Goal: Task Accomplishment & Management: Complete application form

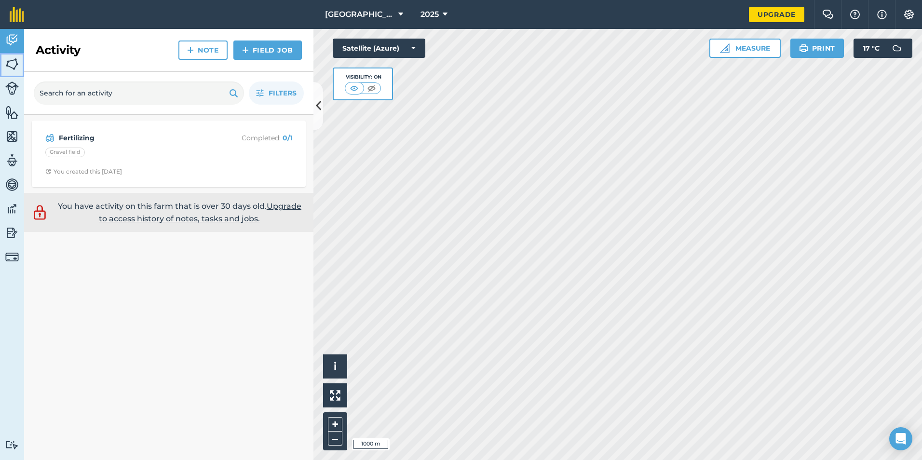
click at [10, 67] on img at bounding box center [11, 64] width 13 height 14
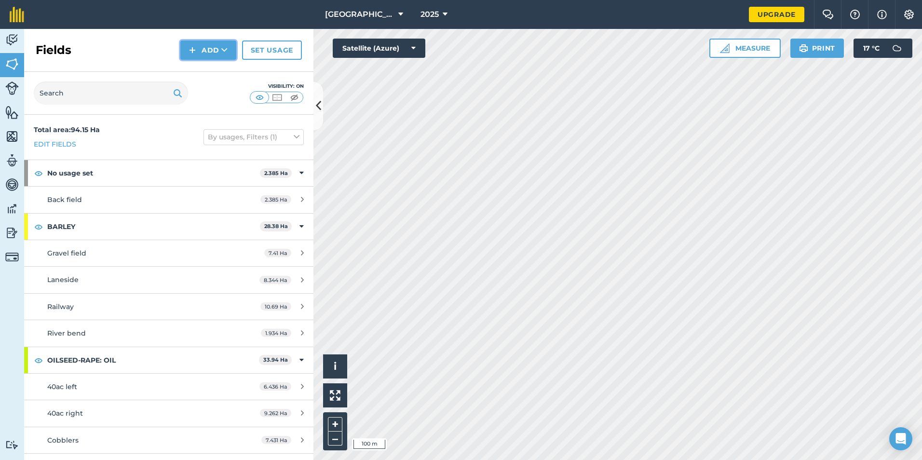
click at [225, 49] on icon at bounding box center [224, 50] width 6 height 10
click at [210, 74] on link "Draw" at bounding box center [208, 71] width 53 height 21
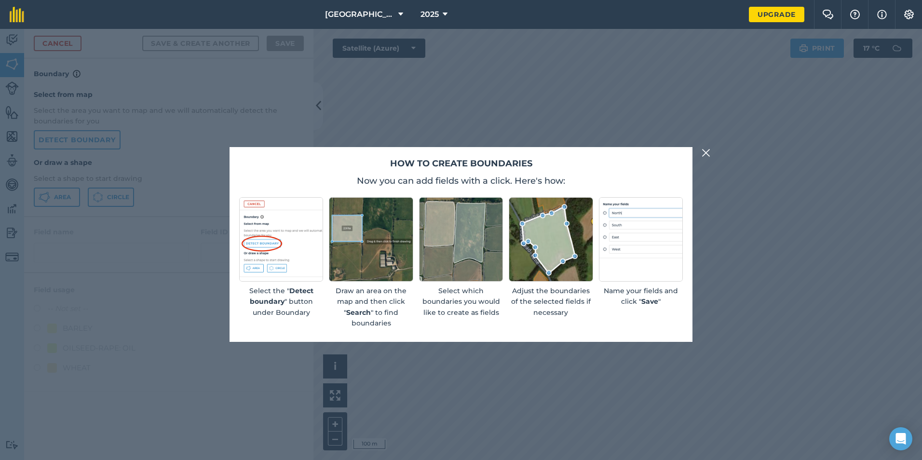
click at [707, 151] on img at bounding box center [706, 153] width 9 height 12
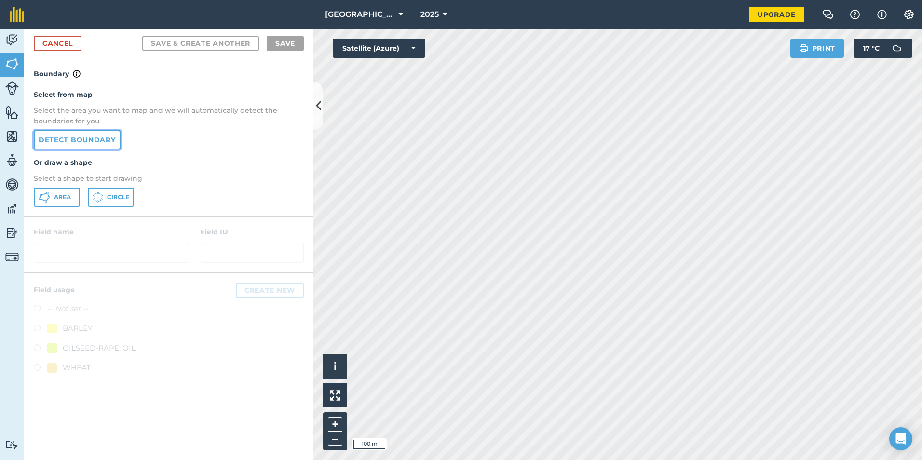
click at [108, 142] on link "Detect boundary" at bounding box center [77, 139] width 87 height 19
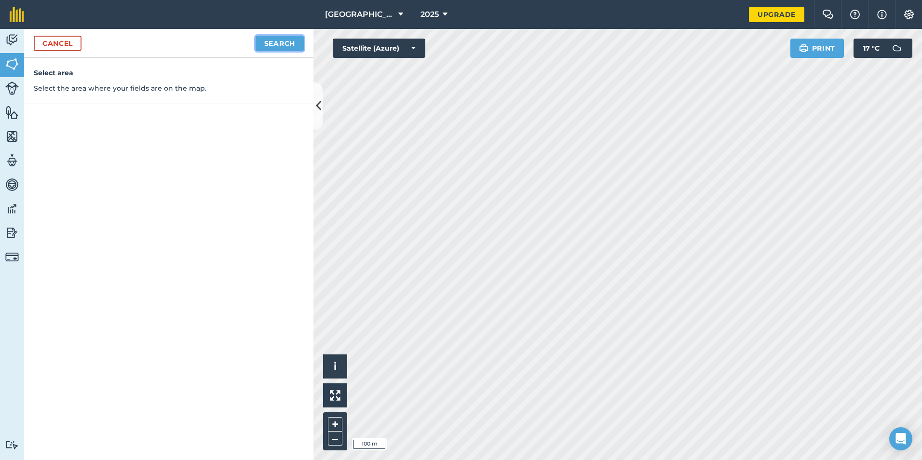
click at [287, 47] on button "Search" at bounding box center [280, 43] width 48 height 15
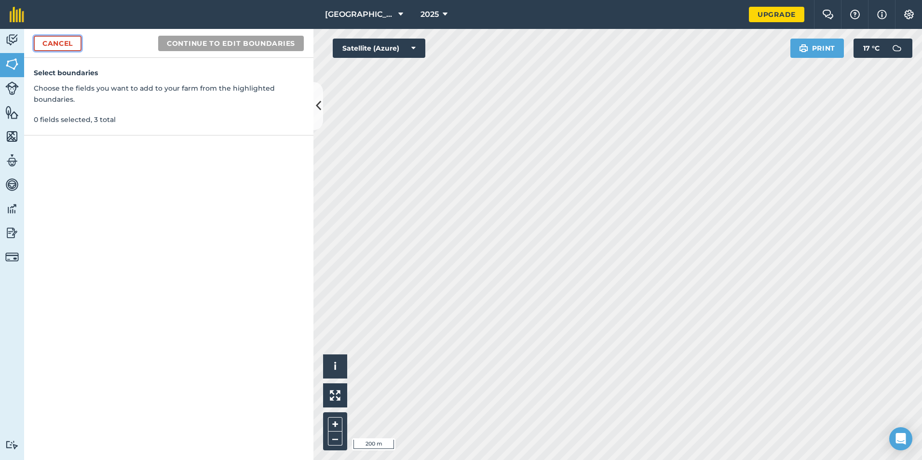
click at [63, 40] on link "Cancel" at bounding box center [58, 43] width 48 height 15
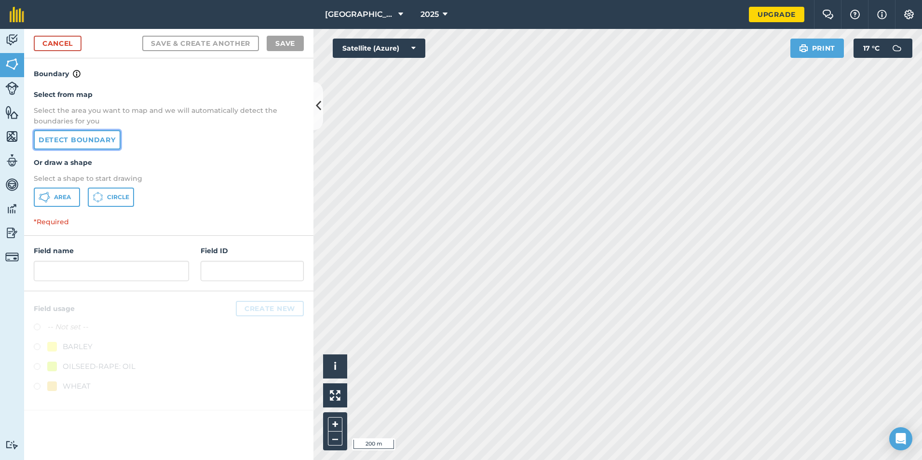
click at [89, 139] on link "Detect boundary" at bounding box center [77, 139] width 87 height 19
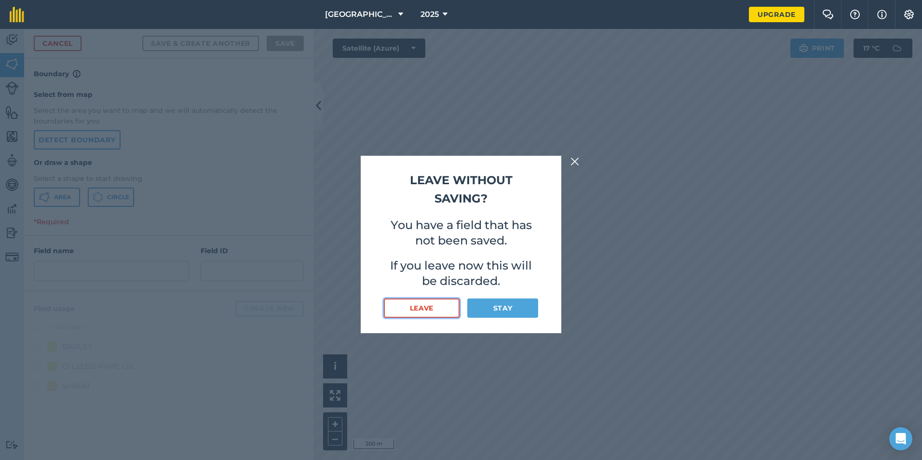
click at [437, 310] on button "Leave" at bounding box center [422, 307] width 76 height 19
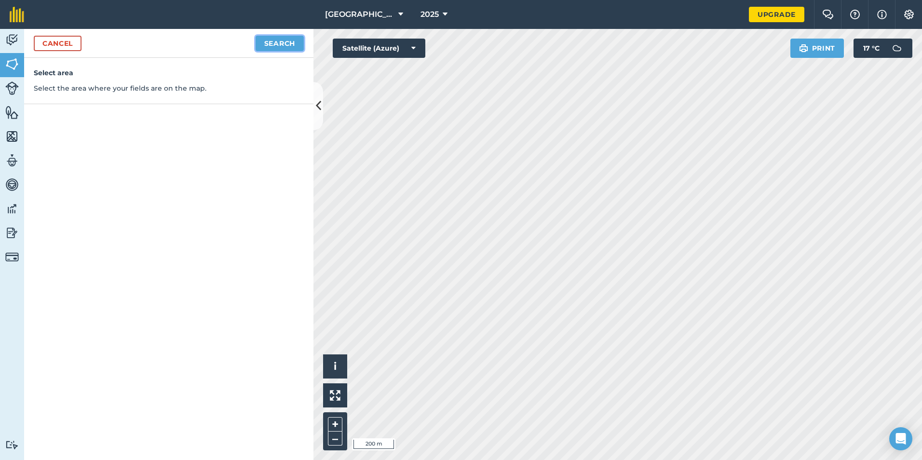
click at [277, 46] on button "Search" at bounding box center [280, 43] width 48 height 15
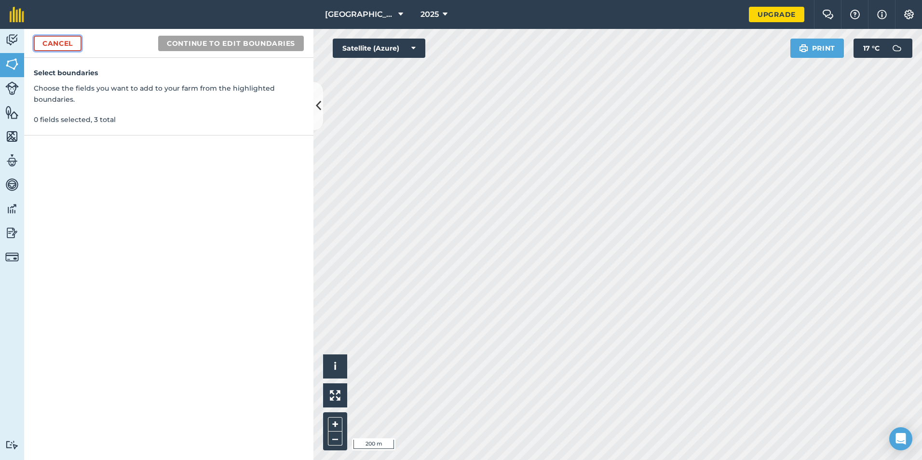
click at [45, 45] on link "Cancel" at bounding box center [58, 43] width 48 height 15
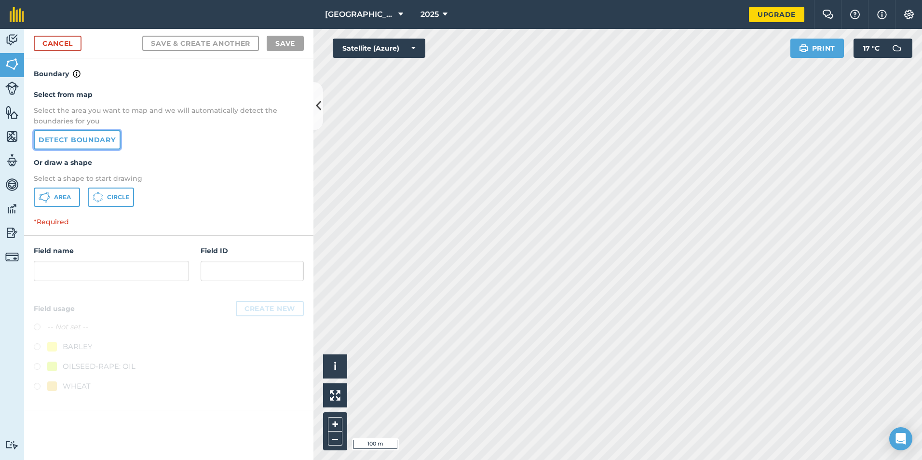
click at [60, 141] on link "Detect boundary" at bounding box center [77, 139] width 87 height 19
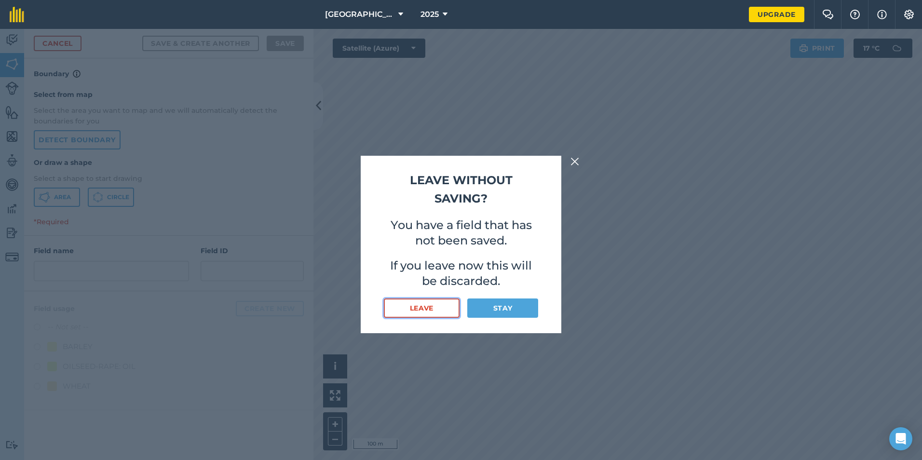
click at [442, 314] on button "Leave" at bounding box center [422, 307] width 76 height 19
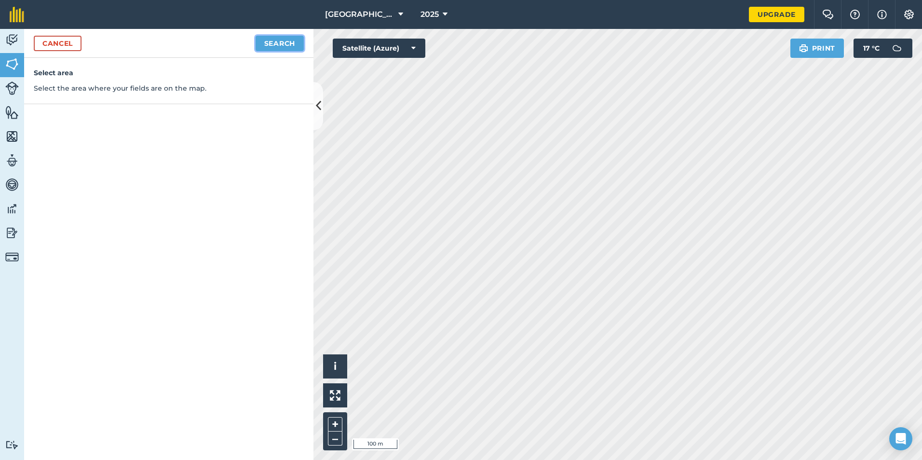
click at [275, 45] on button "Search" at bounding box center [280, 43] width 48 height 15
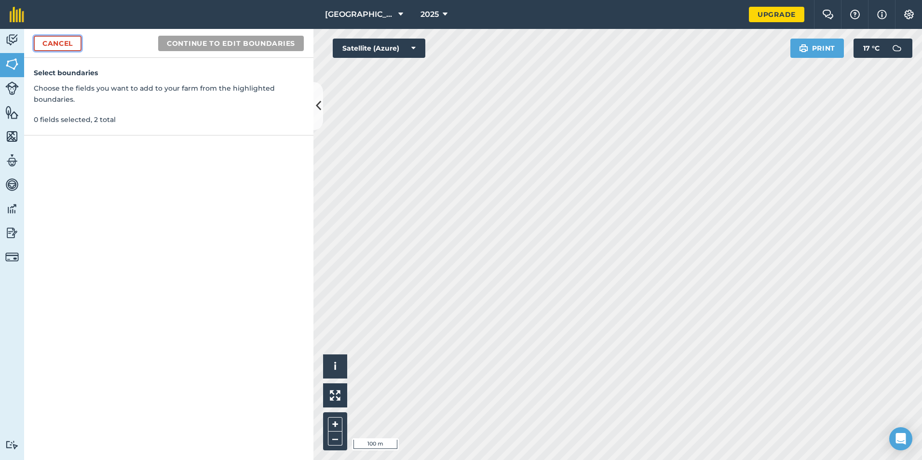
click at [50, 46] on link "Cancel" at bounding box center [58, 43] width 48 height 15
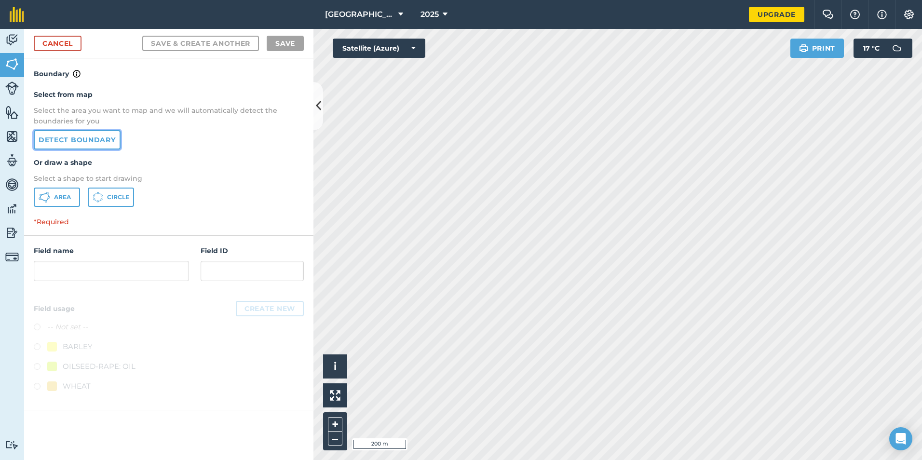
click at [100, 143] on link "Detect boundary" at bounding box center [77, 139] width 87 height 19
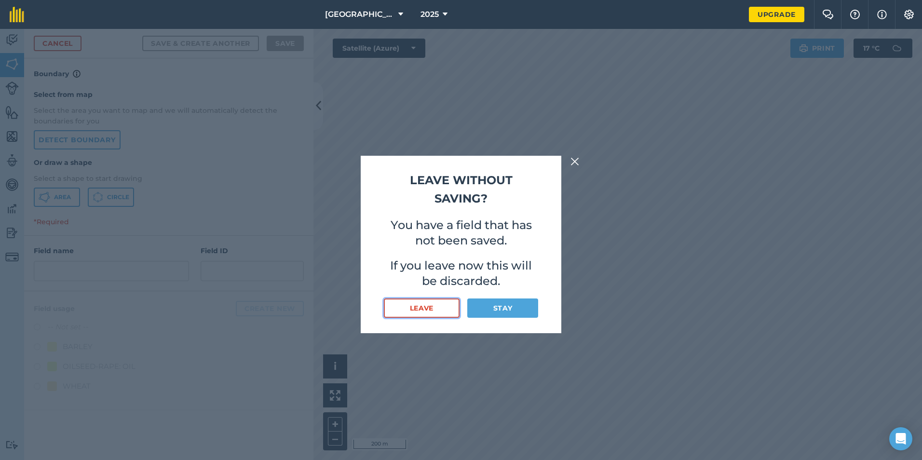
click at [426, 313] on button "Leave" at bounding box center [422, 307] width 76 height 19
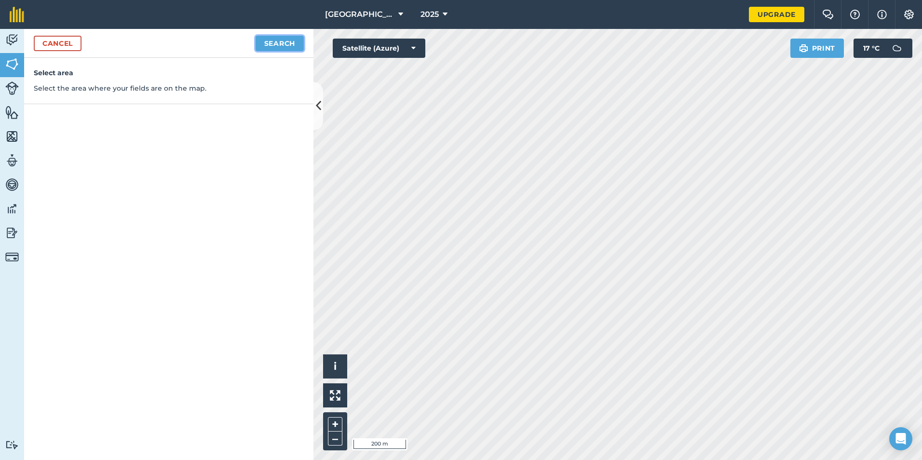
click at [279, 44] on button "Search" at bounding box center [280, 43] width 48 height 15
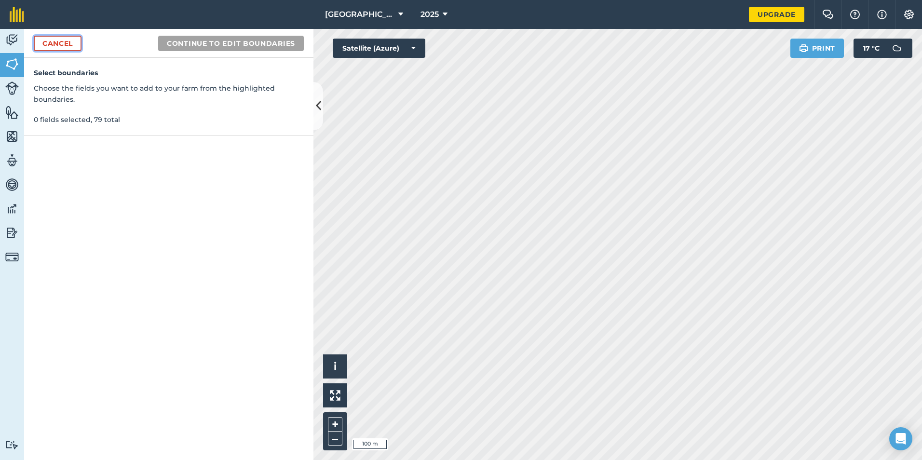
click at [56, 41] on link "Cancel" at bounding box center [58, 43] width 48 height 15
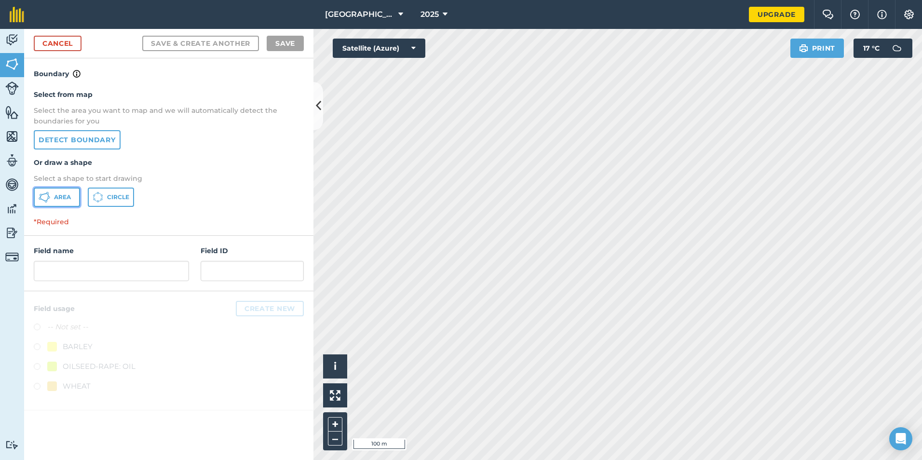
click at [61, 194] on span "Area" at bounding box center [62, 197] width 17 height 8
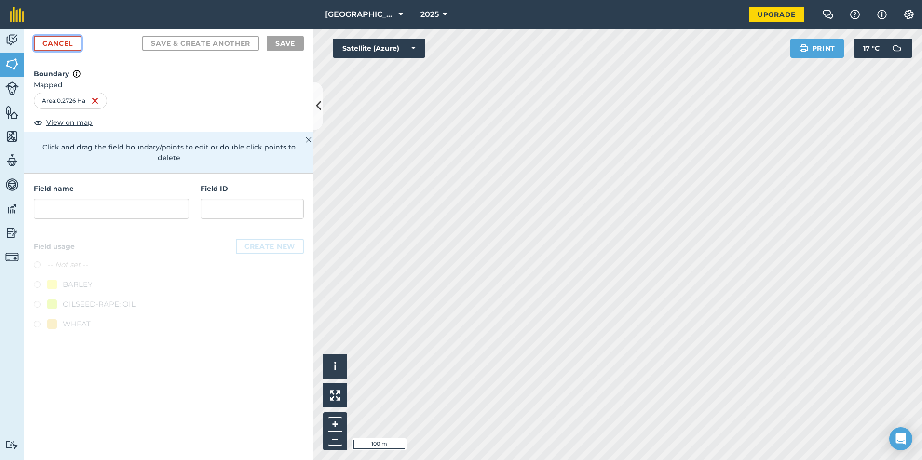
click at [63, 44] on link "Cancel" at bounding box center [58, 43] width 48 height 15
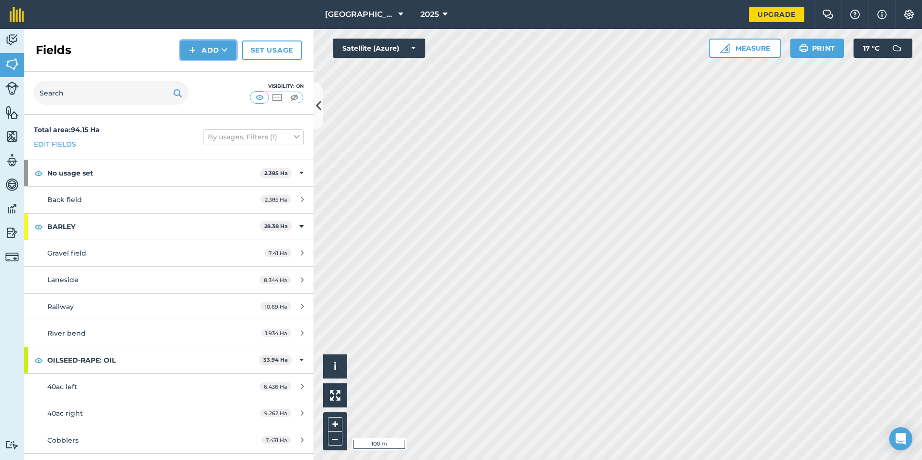
click at [220, 54] on button "Add" at bounding box center [208, 49] width 56 height 19
click at [216, 73] on link "Draw" at bounding box center [208, 71] width 53 height 21
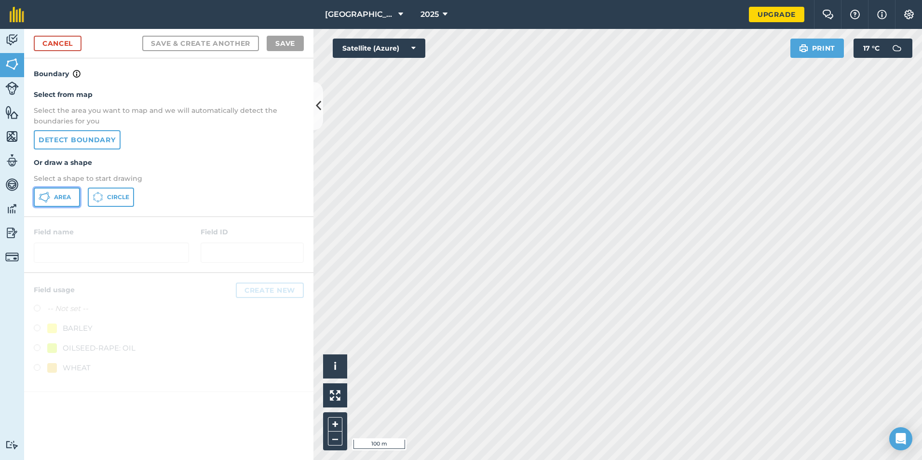
click at [60, 197] on span "Area" at bounding box center [62, 197] width 17 height 8
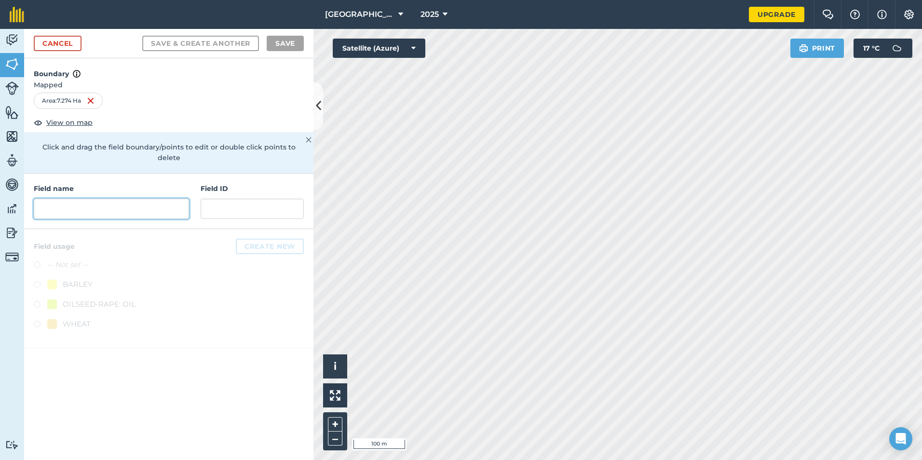
click at [151, 203] on input "text" at bounding box center [111, 209] width 155 height 20
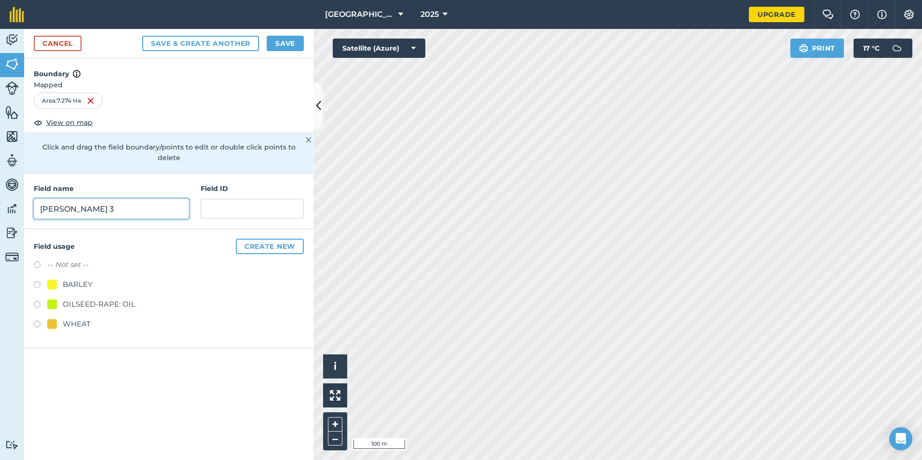
type input "[PERSON_NAME] 3"
click at [41, 321] on label at bounding box center [40, 326] width 13 height 10
click at [250, 239] on button "Create new" at bounding box center [270, 246] width 68 height 15
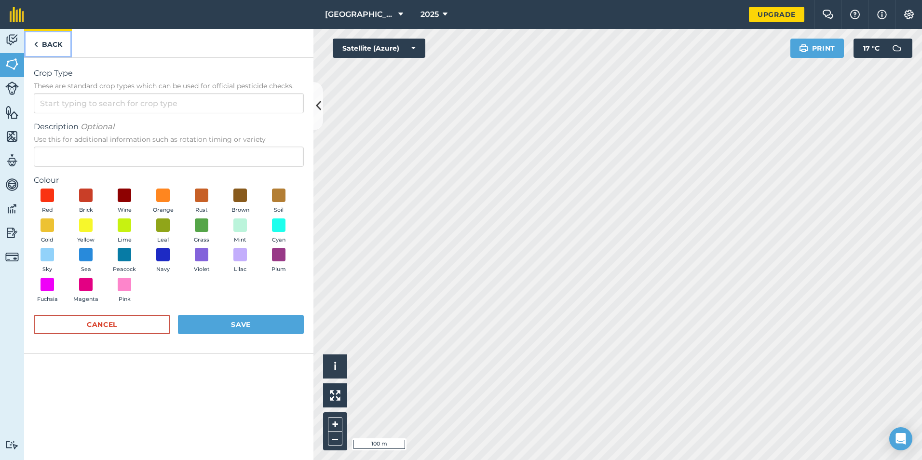
click at [41, 42] on link "Back" at bounding box center [48, 43] width 48 height 28
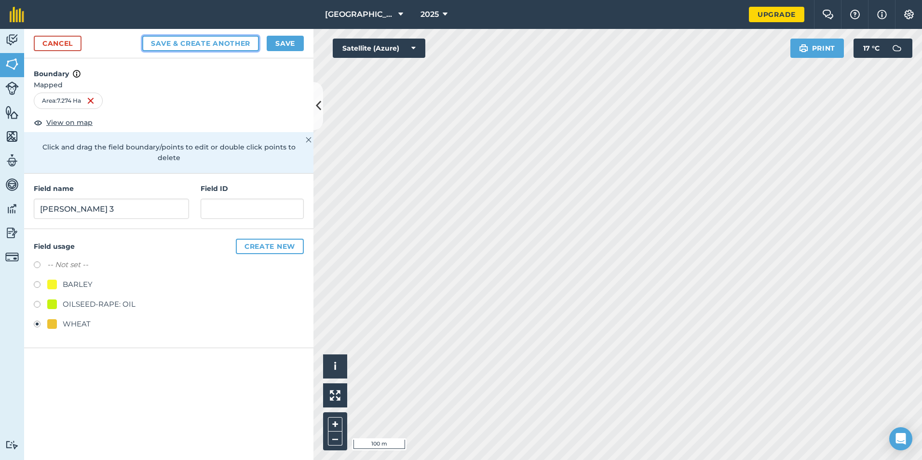
click at [237, 43] on button "Save & Create Another" at bounding box center [200, 43] width 117 height 15
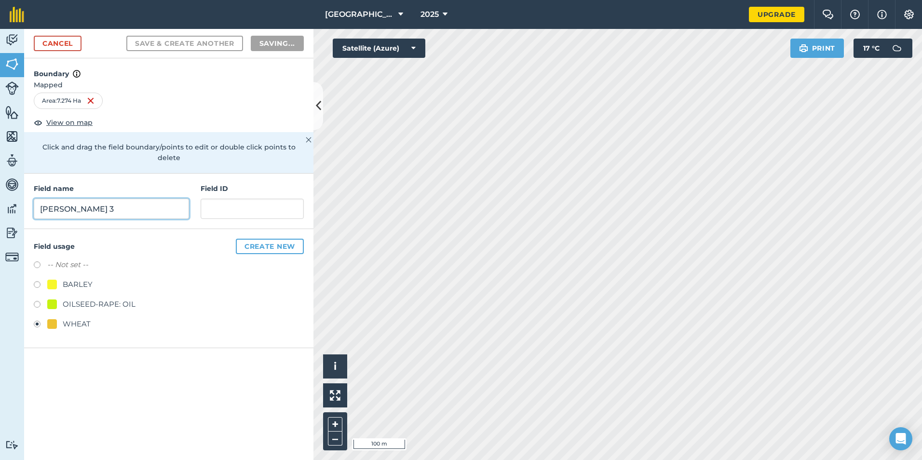
radio input "false"
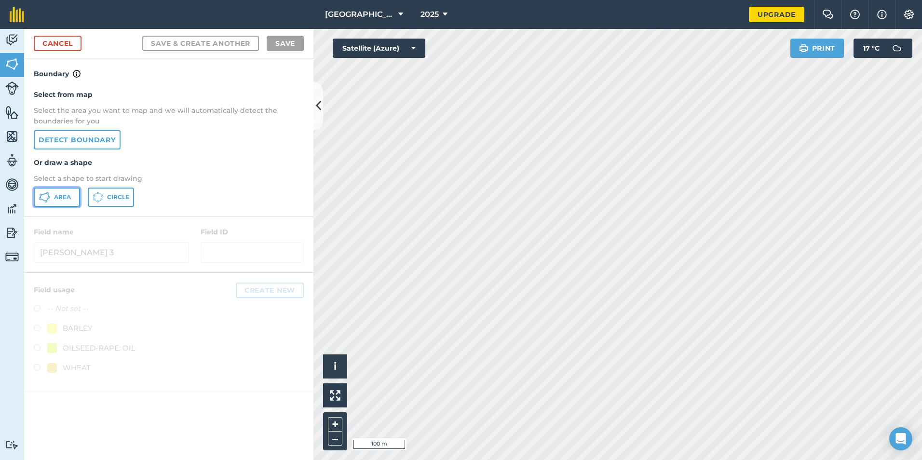
click at [55, 194] on span "Area" at bounding box center [62, 197] width 17 height 8
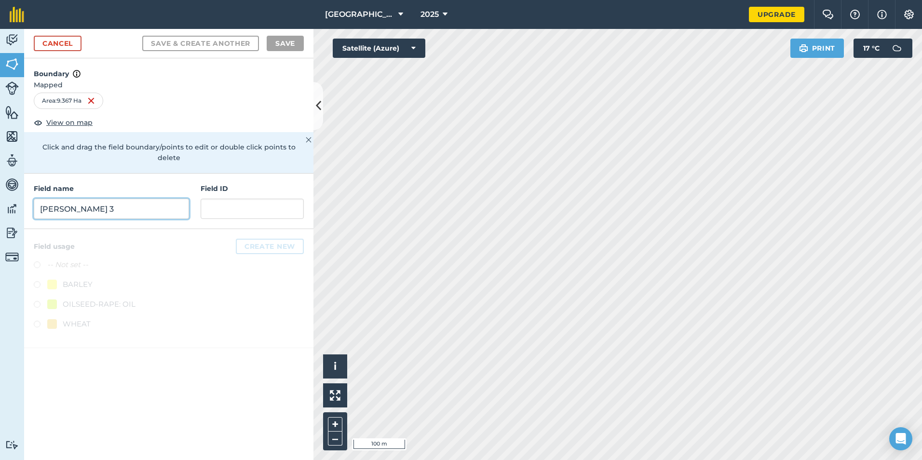
click at [141, 199] on input "[PERSON_NAME] 3" at bounding box center [111, 209] width 155 height 20
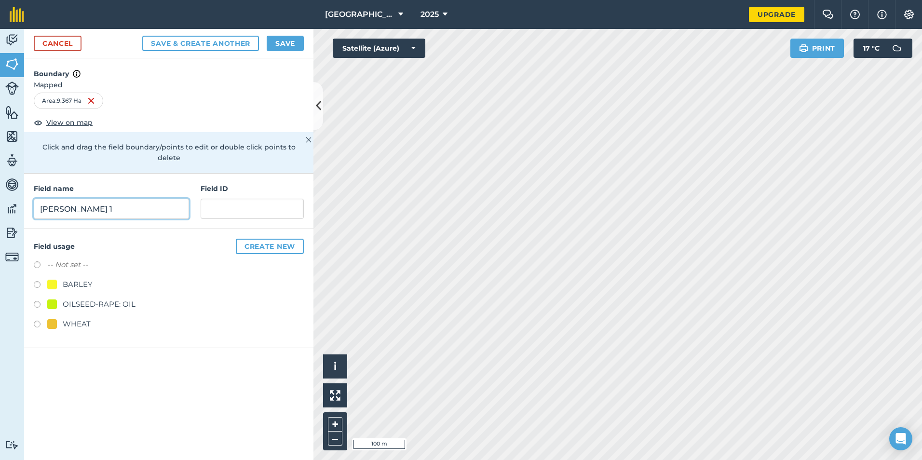
type input "[PERSON_NAME] 1"
click at [153, 43] on button "Save & Create Another" at bounding box center [200, 43] width 117 height 15
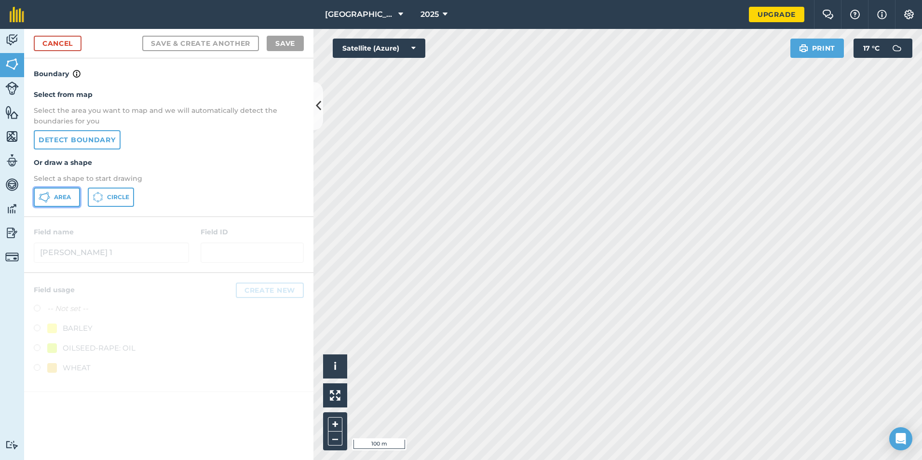
click at [56, 197] on span "Area" at bounding box center [62, 197] width 17 height 8
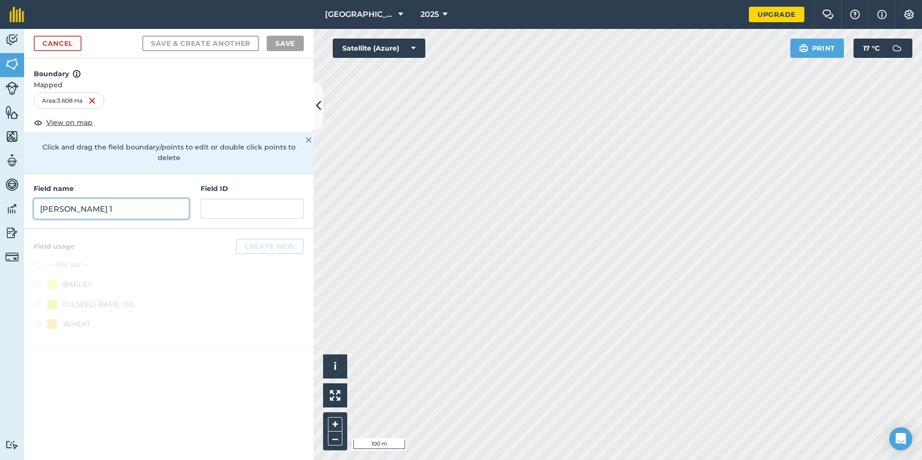
click at [158, 199] on input "[PERSON_NAME] 1" at bounding box center [111, 209] width 155 height 20
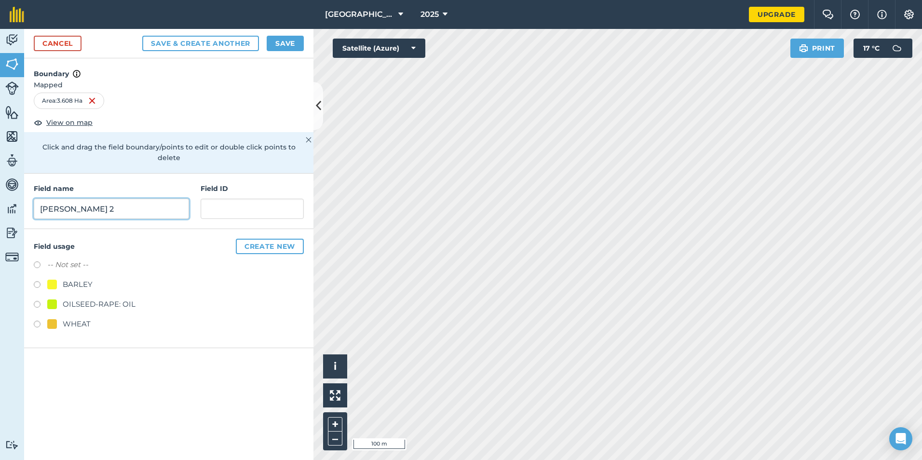
type input "[PERSON_NAME] 2"
click at [70, 318] on div "WHEAT" at bounding box center [77, 324] width 28 height 12
radio input "true"
click at [288, 45] on button "Save" at bounding box center [285, 43] width 37 height 15
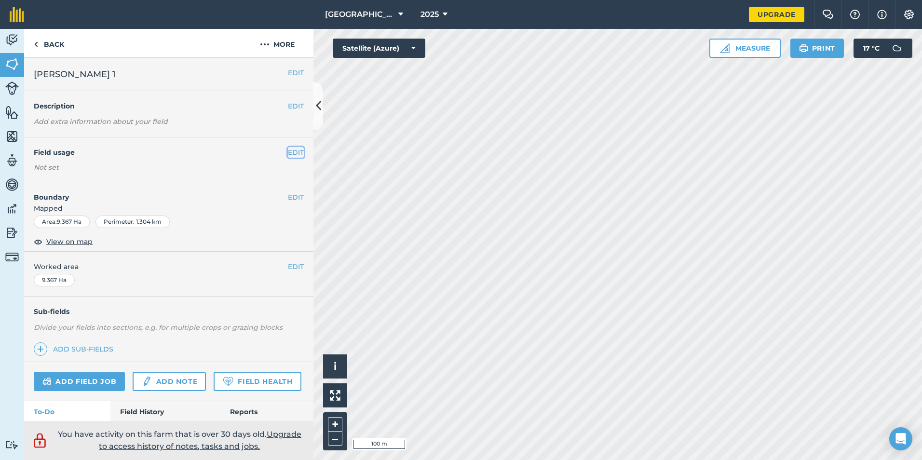
click at [288, 151] on button "EDIT" at bounding box center [296, 152] width 16 height 11
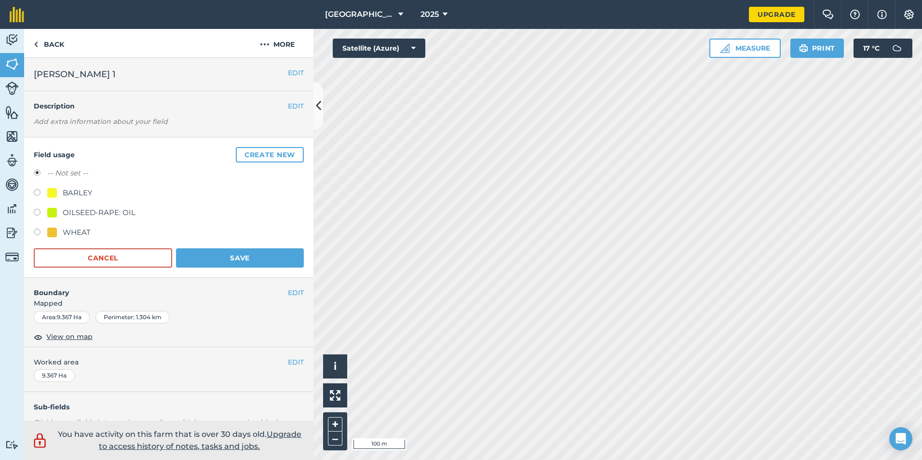
click at [49, 228] on div at bounding box center [52, 233] width 10 height 10
radio input "true"
radio input "false"
click at [199, 255] on button "Save" at bounding box center [240, 257] width 128 height 19
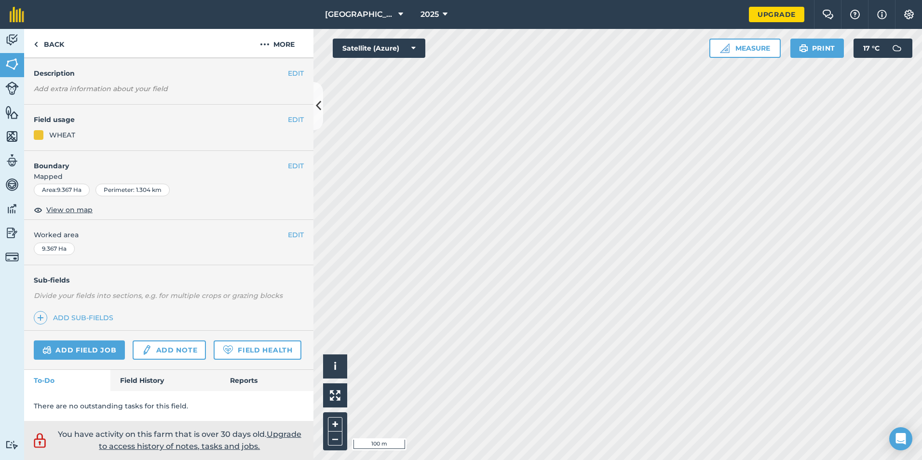
scroll to position [60, 0]
click at [84, 340] on link "Add field job" at bounding box center [79, 349] width 91 height 19
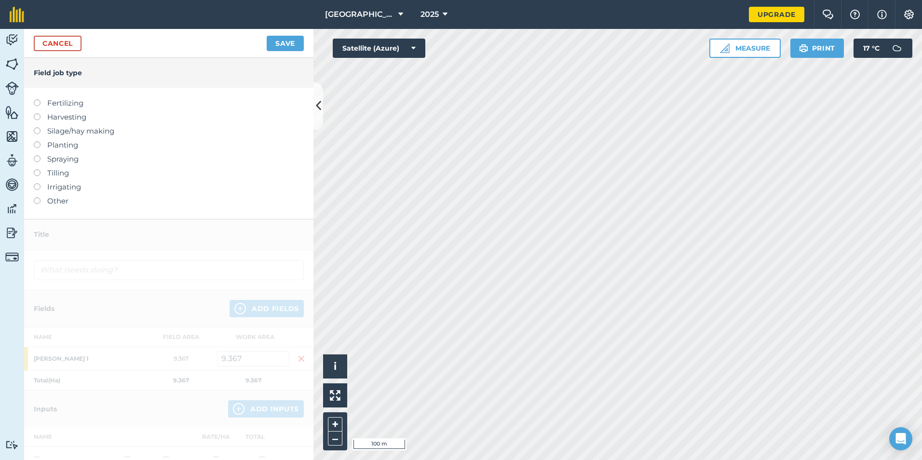
click at [84, 325] on div at bounding box center [168, 419] width 289 height 401
click at [59, 102] on label "Fertilizing" at bounding box center [169, 103] width 270 height 12
type input "Fertilizing"
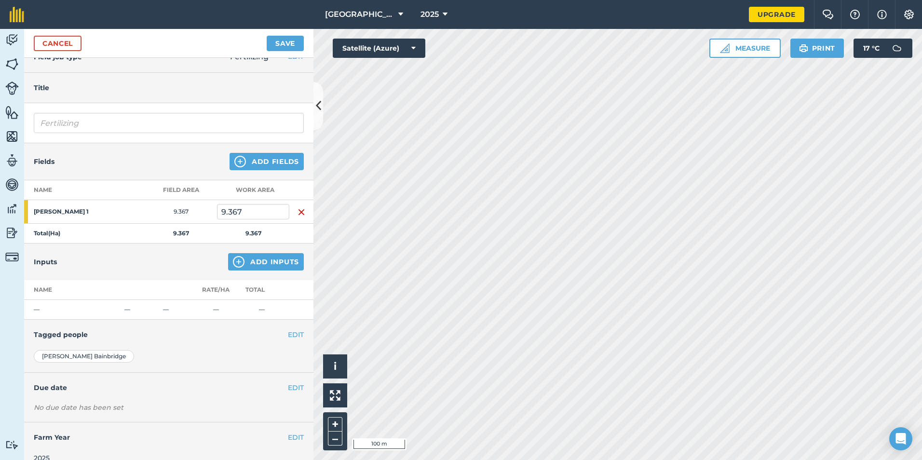
scroll to position [30, 0]
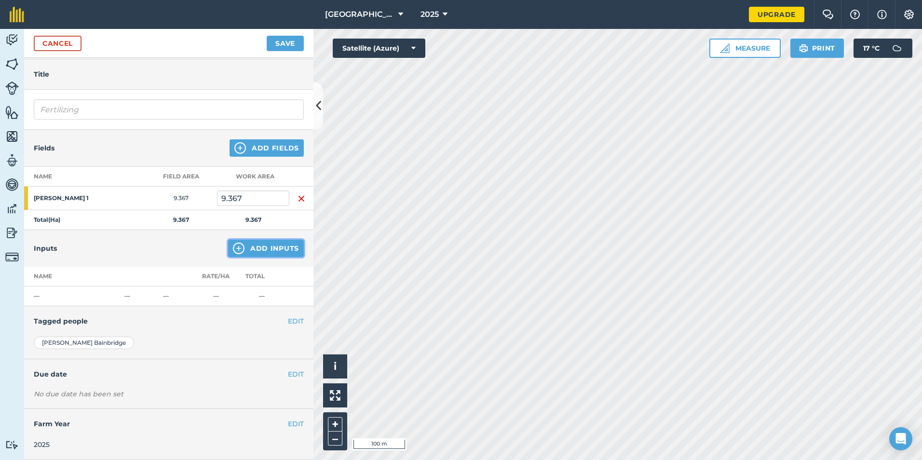
click at [256, 249] on button "Add Inputs" at bounding box center [266, 248] width 76 height 17
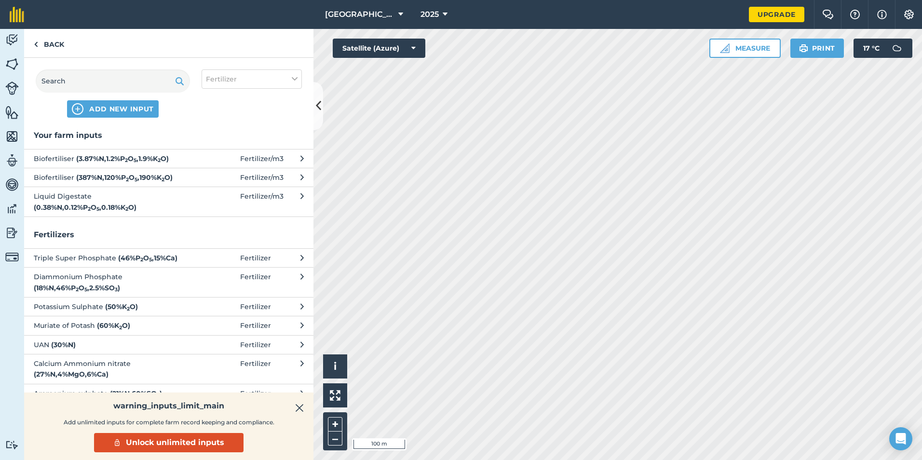
click at [292, 198] on button "Liquid Digestate ( 0.38 % N , 0.12 % P 2 O 5 , 0.18 % K 2 O ) Fertilizer / m3" at bounding box center [168, 202] width 289 height 30
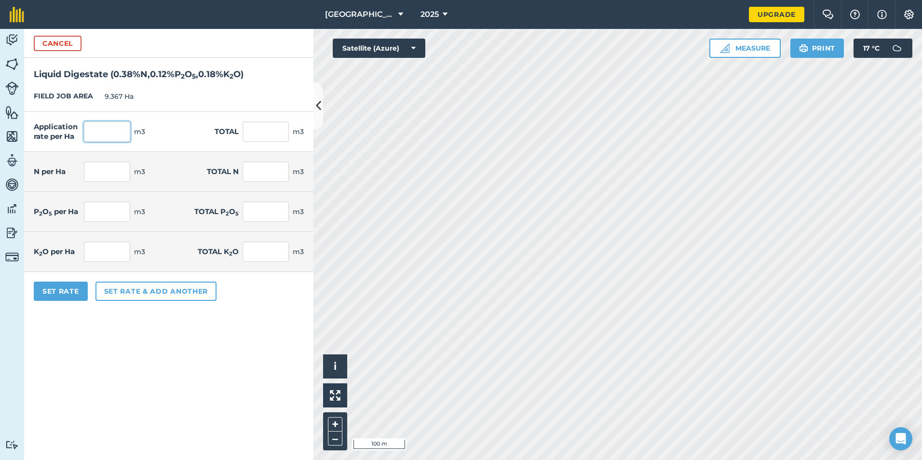
click at [118, 133] on input "text" at bounding box center [107, 131] width 46 height 20
type input "25"
type input "234.175"
type input "0.095"
type input "0.89"
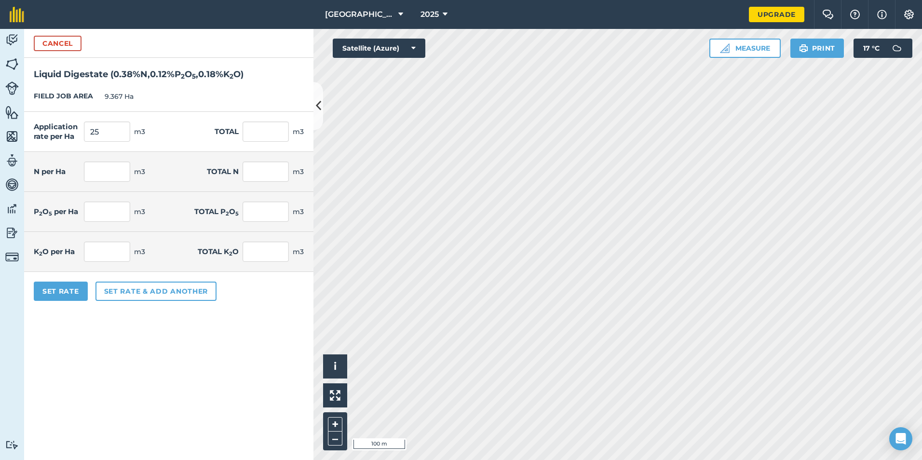
type input "0.03"
type input "0.281"
type input "0.045"
type input "0.422"
click at [197, 95] on div "FIELD JOB AREA 9.367 Ha" at bounding box center [168, 96] width 289 height 30
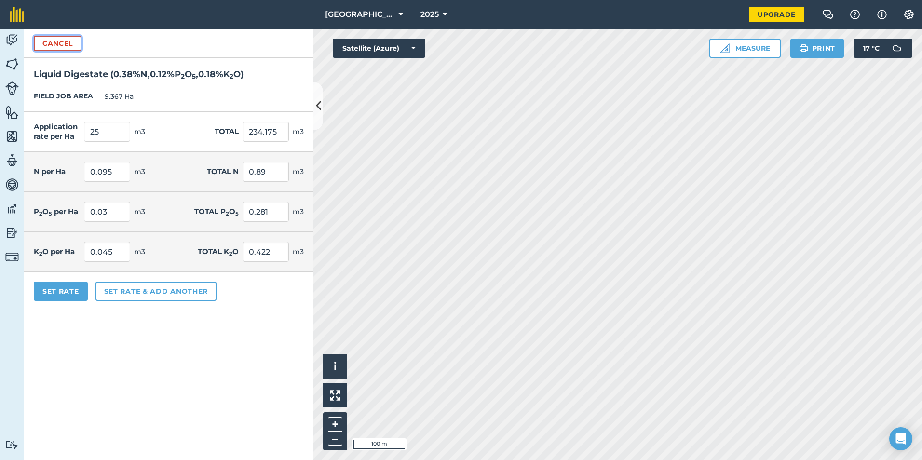
click at [65, 44] on button "Cancel" at bounding box center [58, 43] width 48 height 15
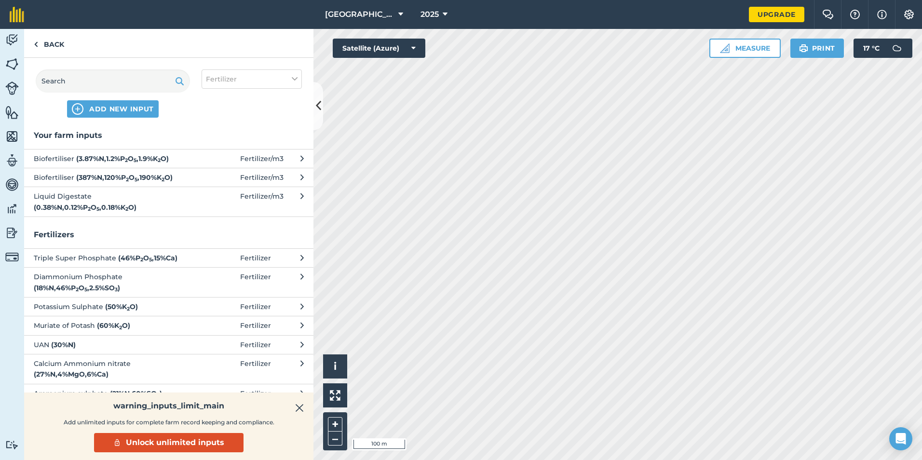
click at [203, 158] on span at bounding box center [217, 158] width 45 height 11
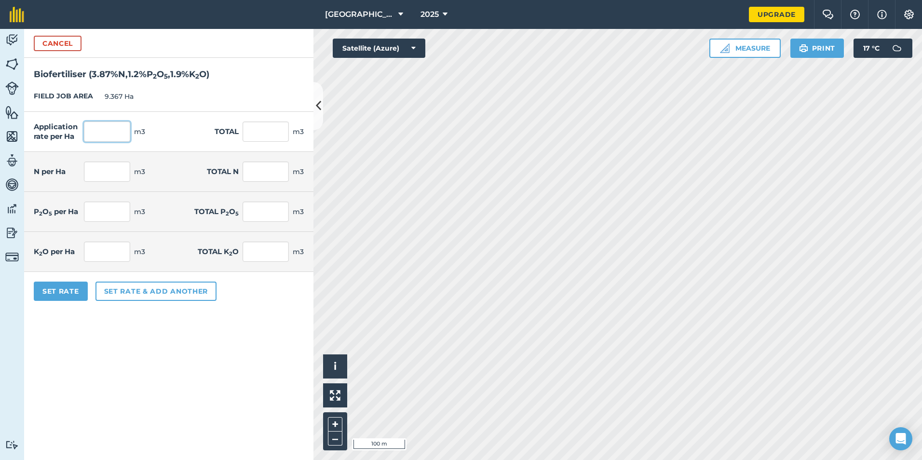
click at [111, 136] on input "text" at bounding box center [107, 131] width 46 height 20
type input "25"
type input "234.175"
type input "0.968"
type input "9.063"
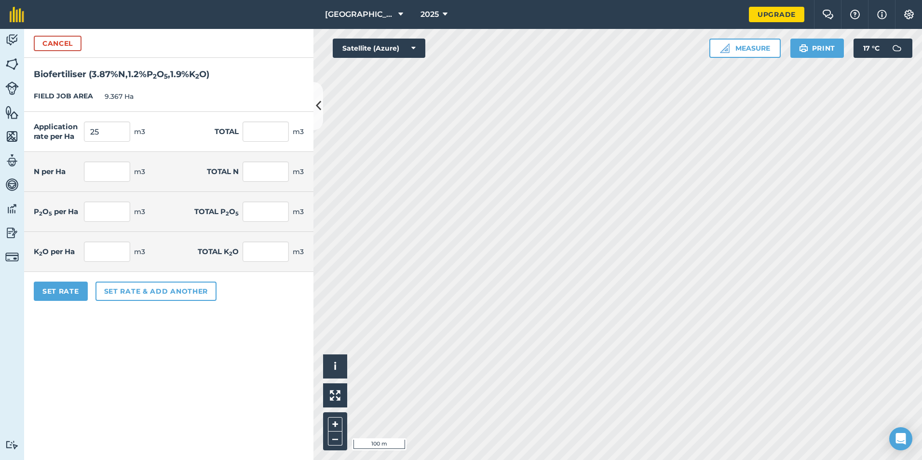
type input "0.3"
type input "2.81"
type input "0.475"
type input "4.449"
click at [187, 353] on form "Cancel Biofertiliser ( 3.87 % N , 1.2 % P 2 O 5 , 1.9 % K 2 O ) FIELD JOB AREA …" at bounding box center [168, 244] width 289 height 431
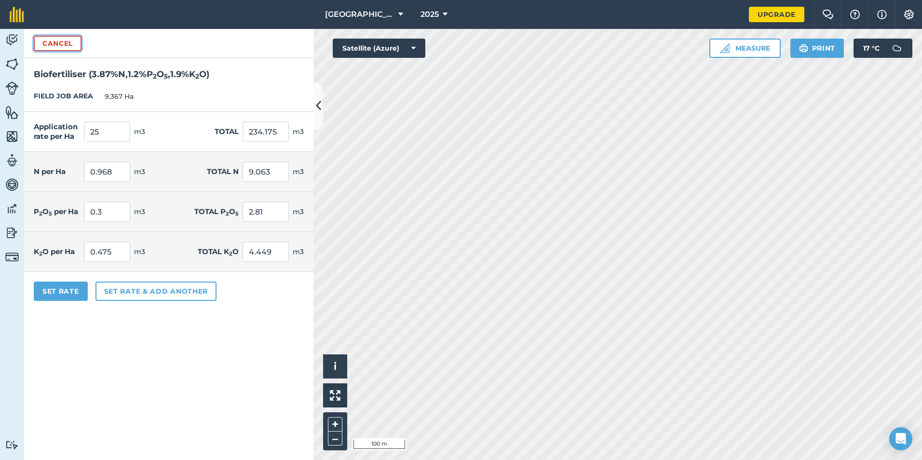
click at [45, 42] on button "Cancel" at bounding box center [58, 43] width 48 height 15
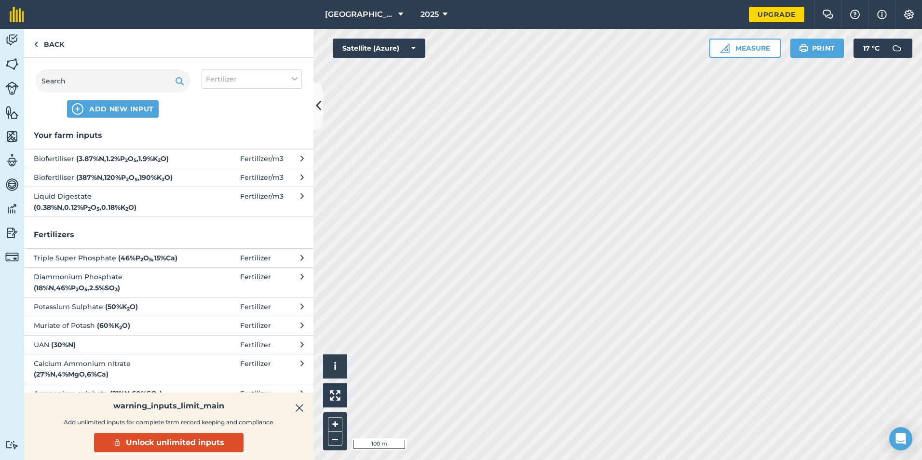
click at [93, 179] on strong "( 387 % N , 120 % P 2 O 5 , 190 % K 2 O )" at bounding box center [124, 177] width 96 height 9
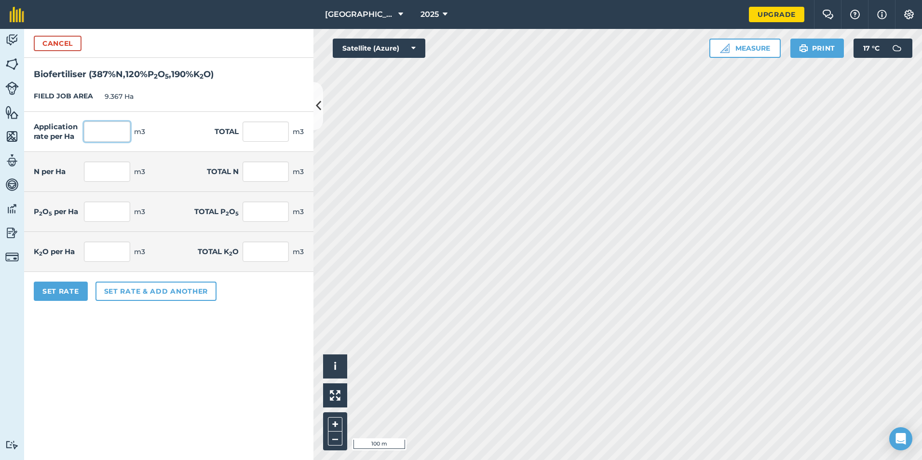
click at [102, 125] on input "text" at bounding box center [107, 131] width 46 height 20
type input "25"
type input "234.175"
type input "96.75"
type input "906.257"
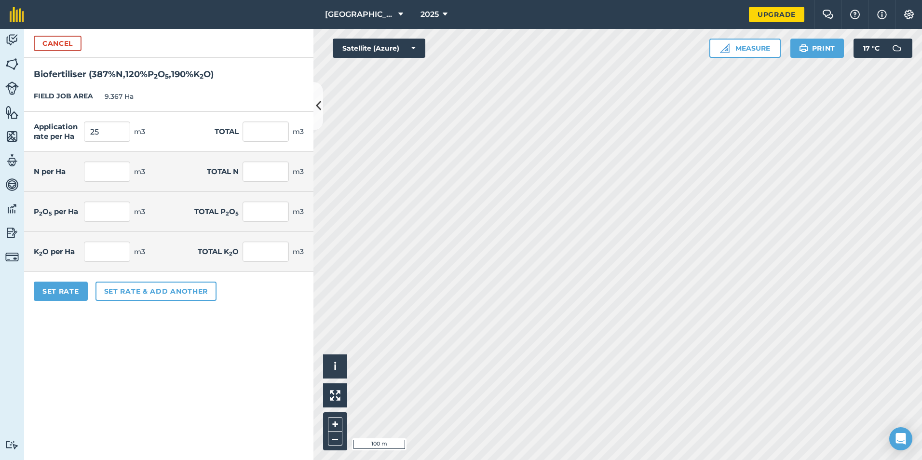
type input "30"
type input "281.01"
type input "47.5"
type input "444.933"
click at [181, 374] on form "Cancel Biofertiliser ( 387 % N , 120 % P 2 O 5 , 190 % K 2 O ) FIELD JOB AREA 9…" at bounding box center [168, 244] width 289 height 431
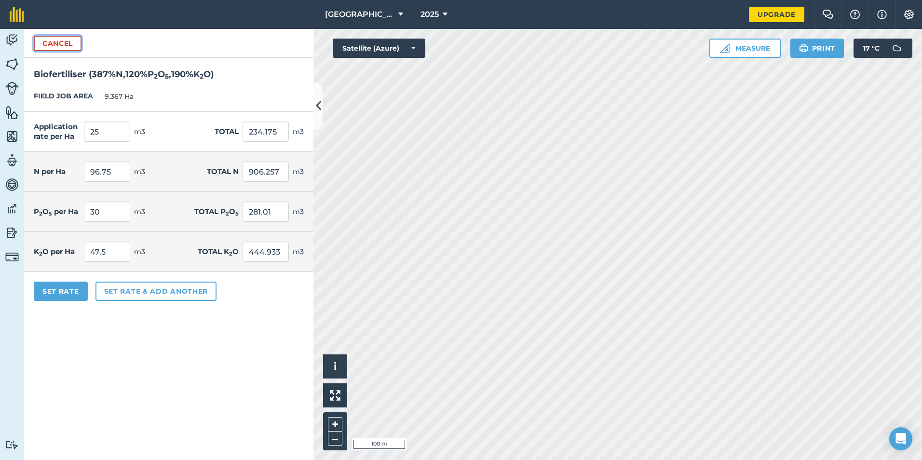
click at [58, 45] on button "Cancel" at bounding box center [58, 43] width 48 height 15
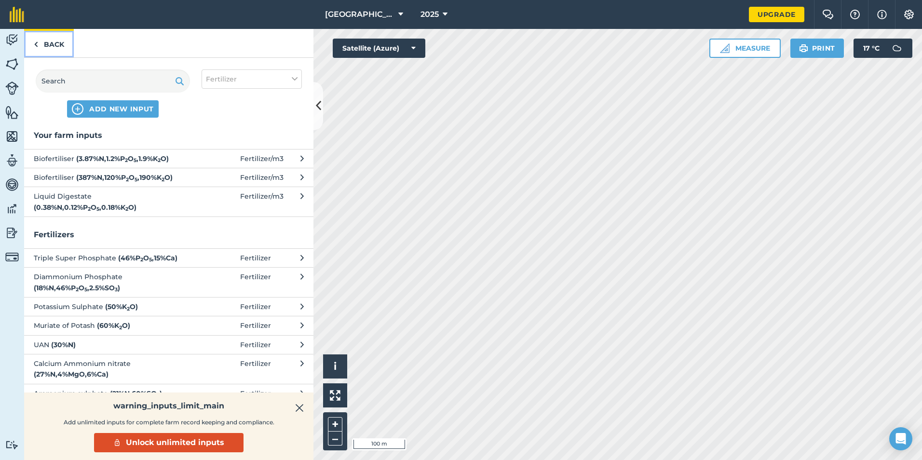
drag, startPoint x: 58, startPoint y: 45, endPoint x: 62, endPoint y: 55, distance: 10.7
click at [58, 45] on link "Back" at bounding box center [49, 43] width 50 height 28
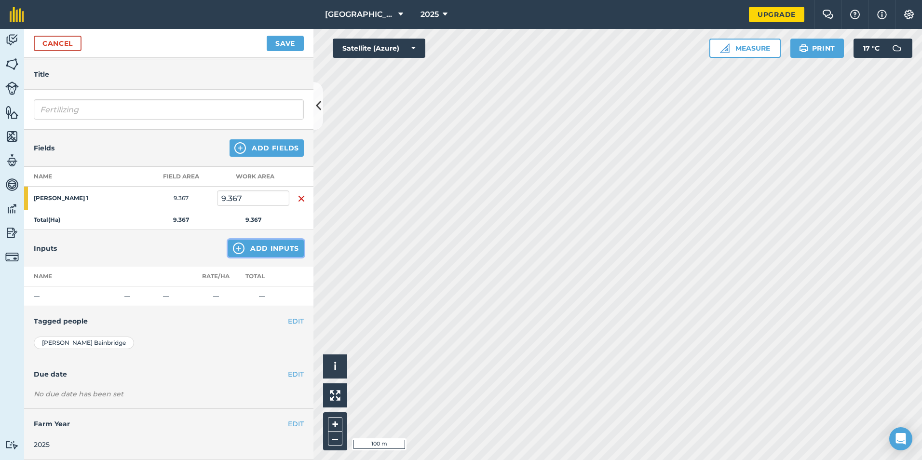
click at [239, 245] on button "Add Inputs" at bounding box center [266, 248] width 76 height 17
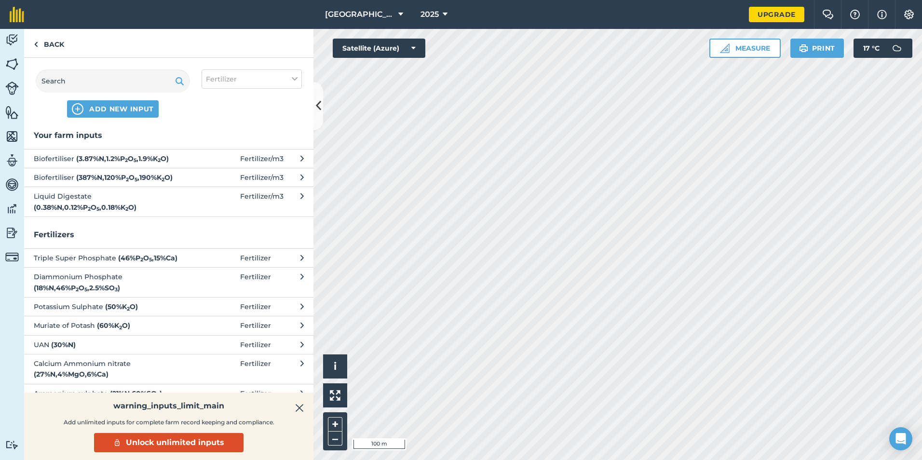
click at [136, 203] on strong "( 0.38 % N , 0.12 % P 2 O 5 , 0.18 % K 2 O )" at bounding box center [85, 207] width 103 height 9
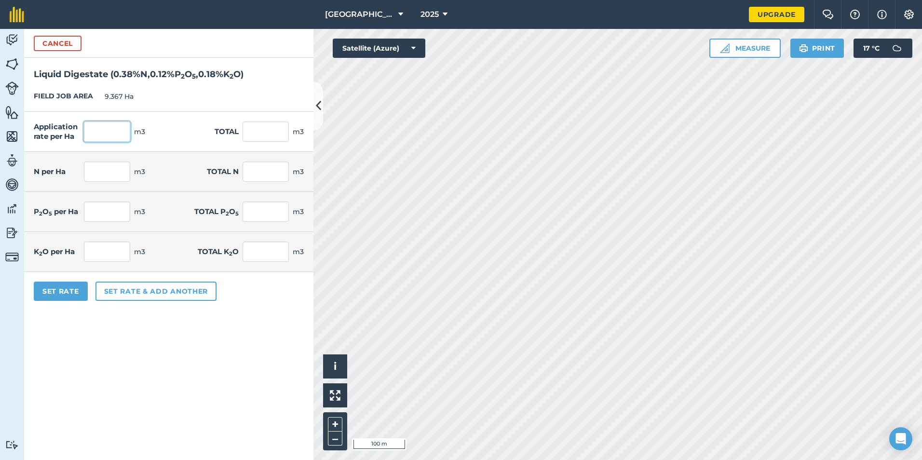
click at [109, 130] on input "text" at bounding box center [107, 131] width 46 height 20
type input "25"
type input "234.175"
type input "0.095"
type input "0.89"
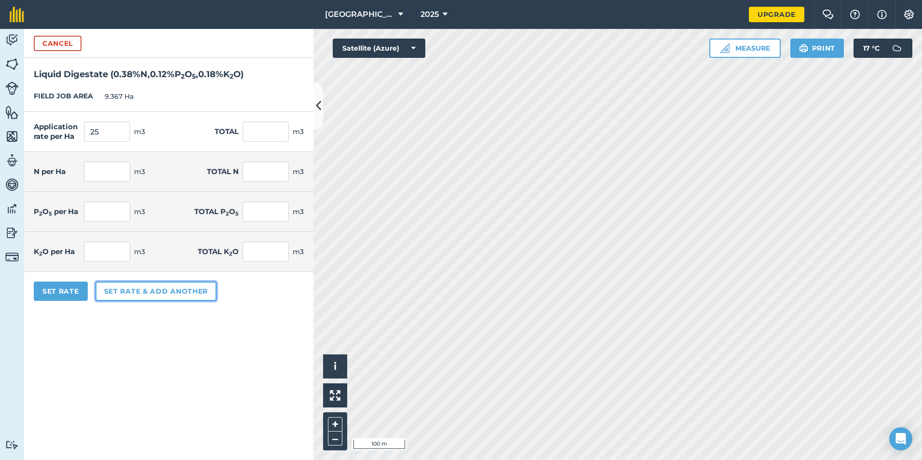
type input "0.03"
type input "0.281"
type input "0.045"
type input "0.422"
click at [171, 293] on button "Set rate & add another" at bounding box center [155, 291] width 121 height 19
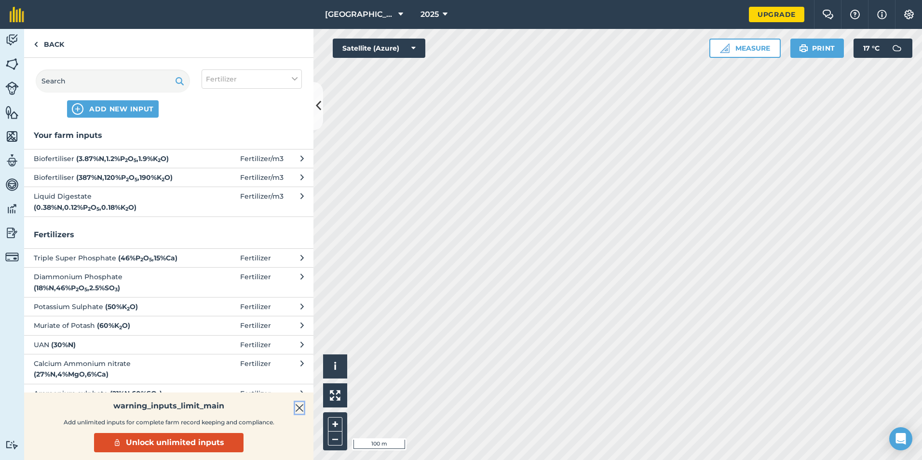
click at [301, 409] on img at bounding box center [299, 408] width 9 height 12
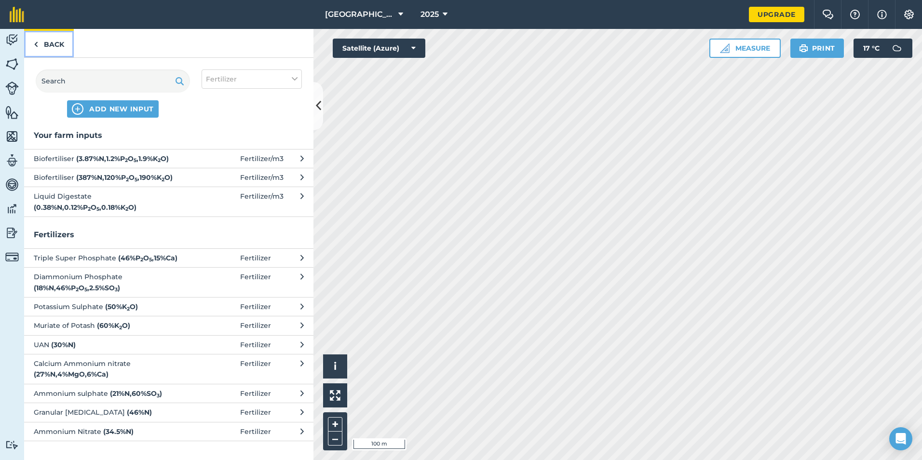
click at [43, 45] on link "Back" at bounding box center [49, 43] width 50 height 28
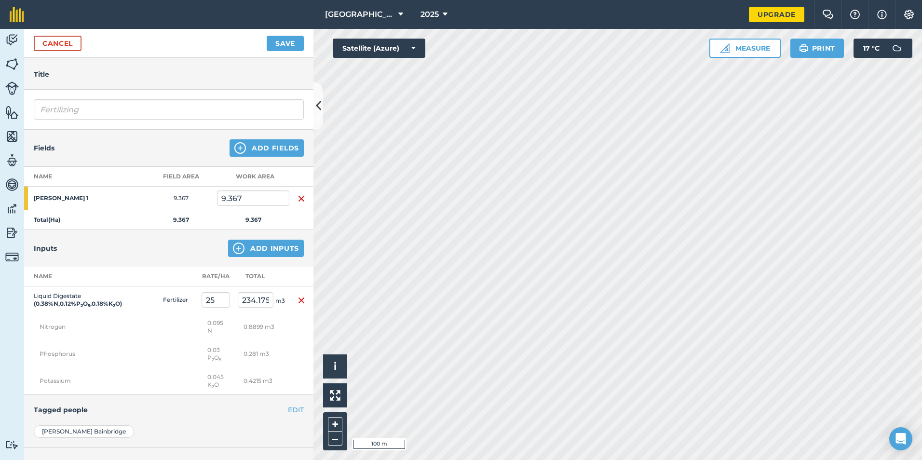
scroll to position [0, 0]
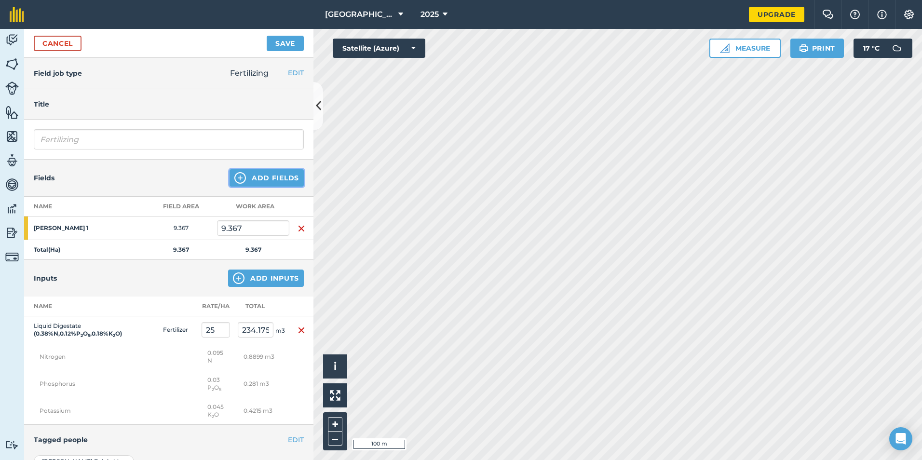
click at [241, 177] on button "Add Fields" at bounding box center [266, 177] width 74 height 17
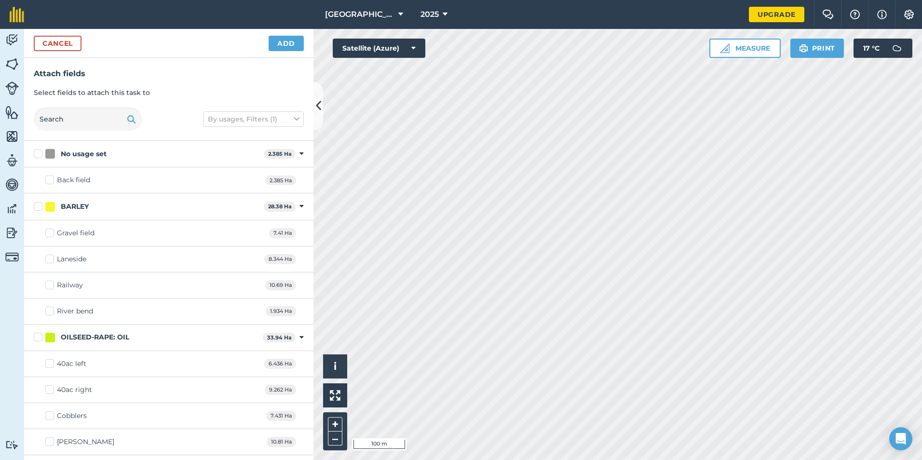
checkbox input "true"
click at [289, 43] on button "Add" at bounding box center [286, 43] width 35 height 15
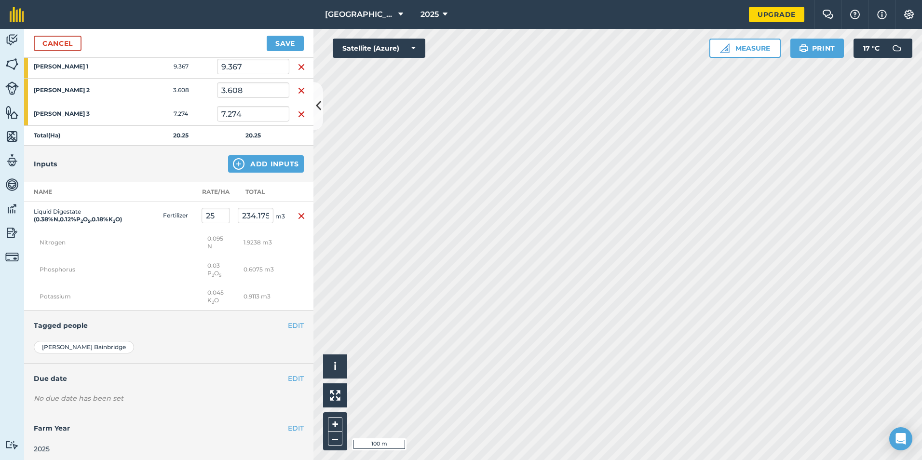
scroll to position [174, 0]
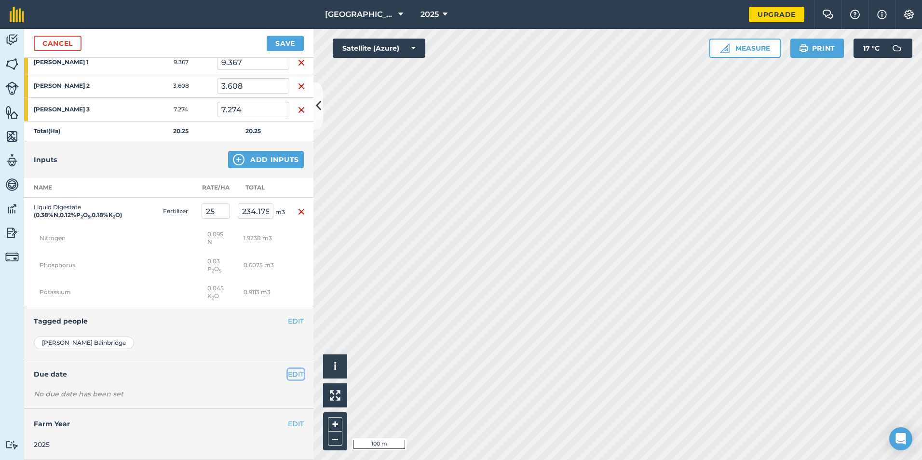
click at [288, 374] on button "EDIT" at bounding box center [296, 374] width 16 height 11
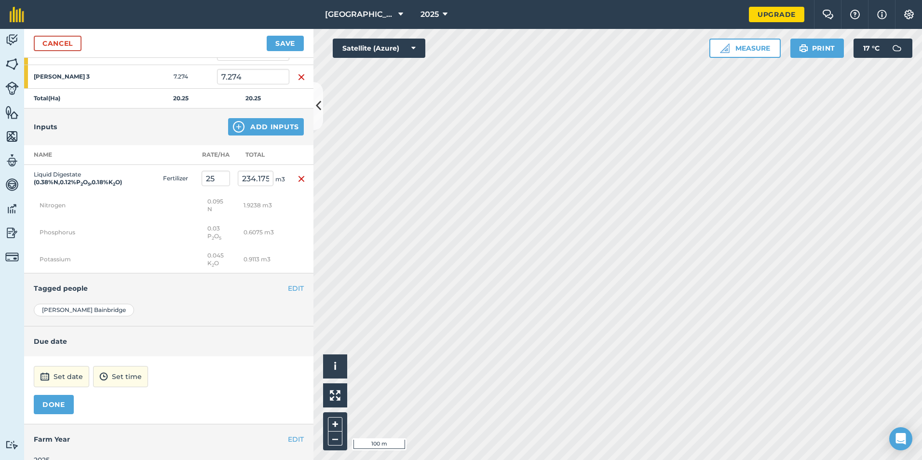
scroll to position [222, 0]
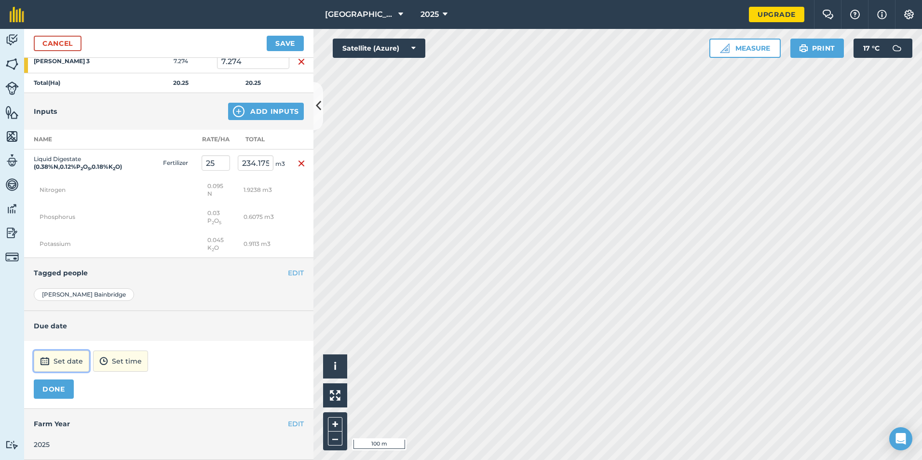
click at [77, 362] on button "Set date" at bounding box center [61, 361] width 55 height 21
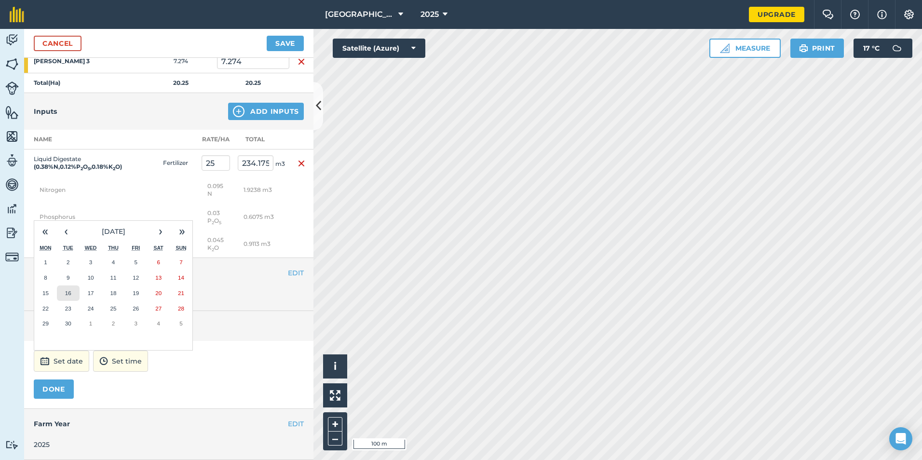
click at [73, 293] on button "16" at bounding box center [68, 292] width 23 height 15
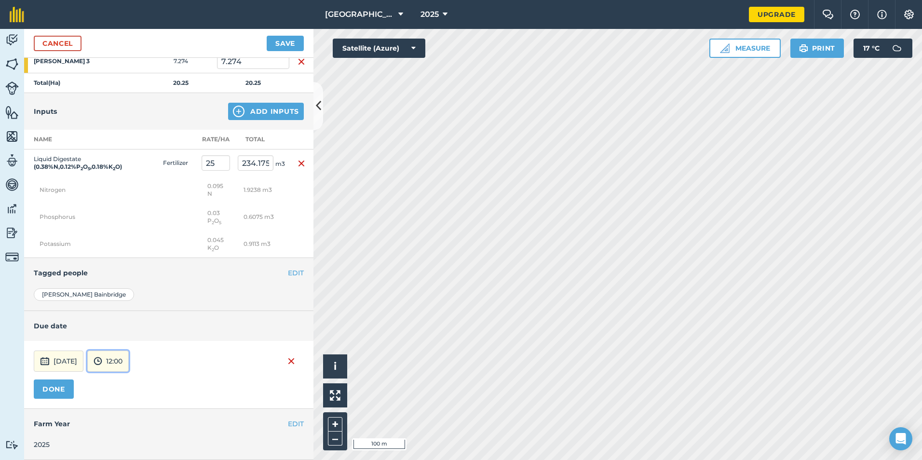
click at [129, 360] on button "12:00" at bounding box center [107, 361] width 41 height 21
click at [130, 340] on button "18:00" at bounding box center [110, 344] width 45 height 15
click at [57, 387] on button "DONE" at bounding box center [54, 388] width 40 height 19
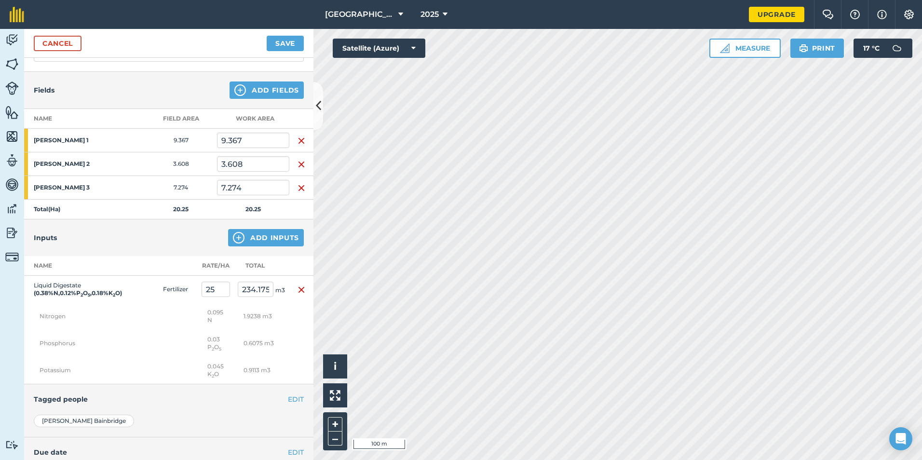
scroll to position [0, 0]
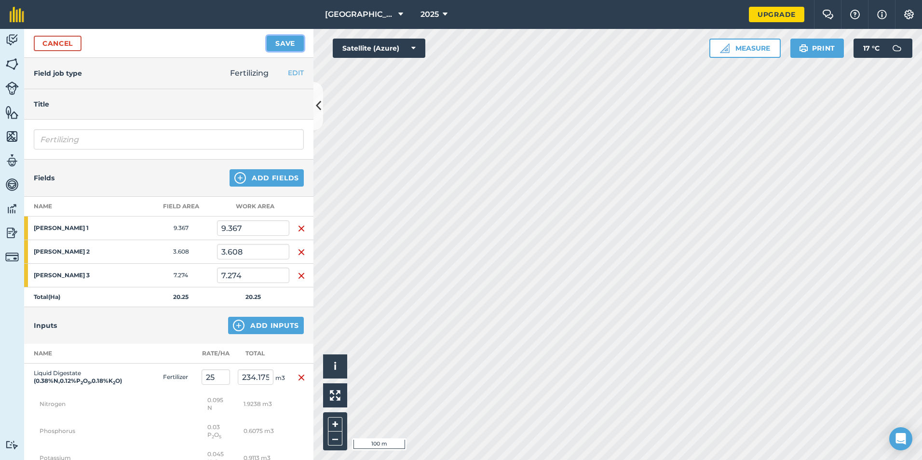
click at [288, 43] on button "Save" at bounding box center [285, 43] width 37 height 15
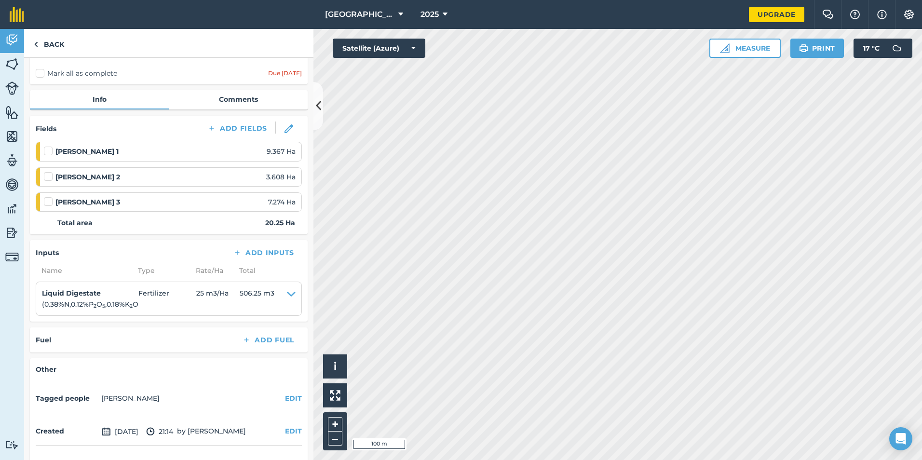
scroll to position [96, 0]
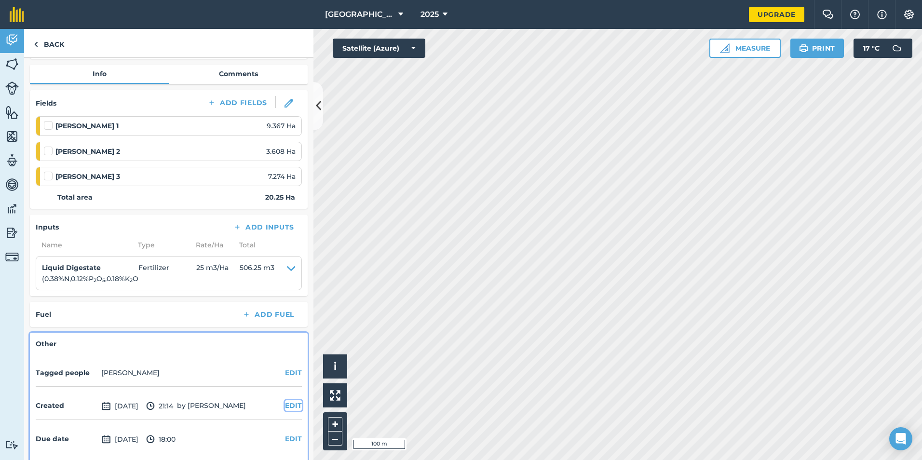
click at [290, 405] on button "EDIT" at bounding box center [293, 405] width 17 height 11
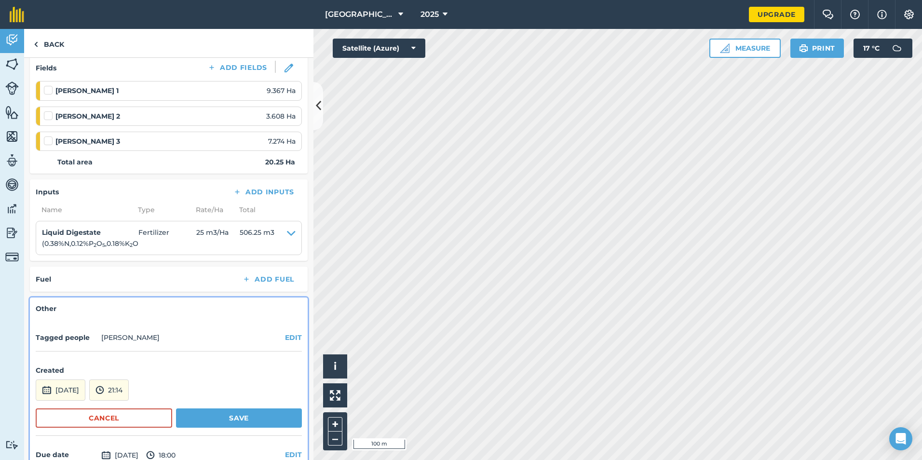
scroll to position [184, 0]
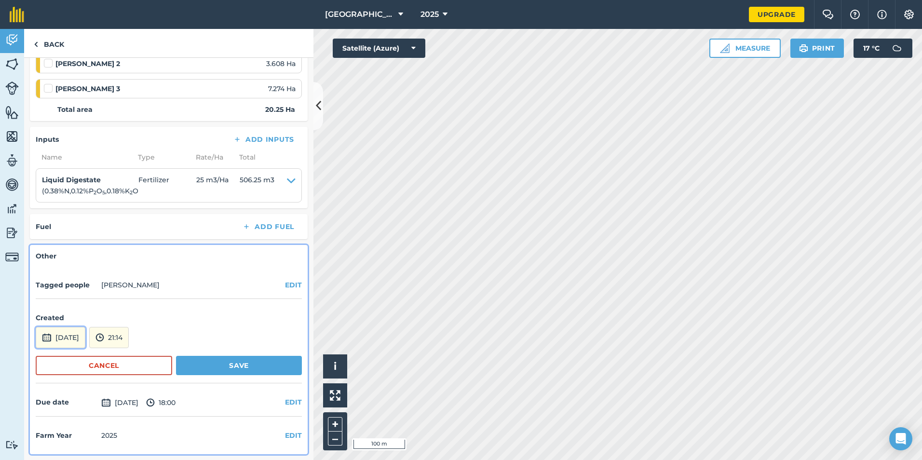
click at [78, 334] on button "[DATE]" at bounding box center [61, 337] width 50 height 21
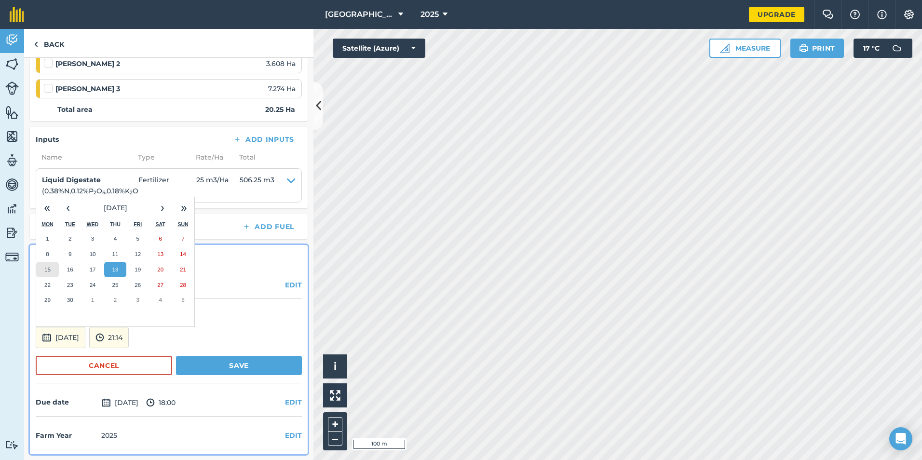
click at [52, 271] on button "15" at bounding box center [47, 269] width 23 height 15
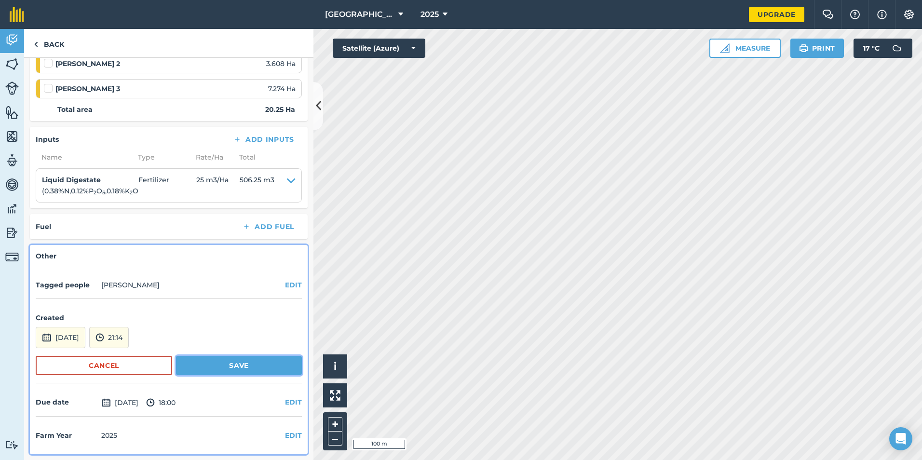
click at [221, 370] on button "Save" at bounding box center [239, 365] width 126 height 19
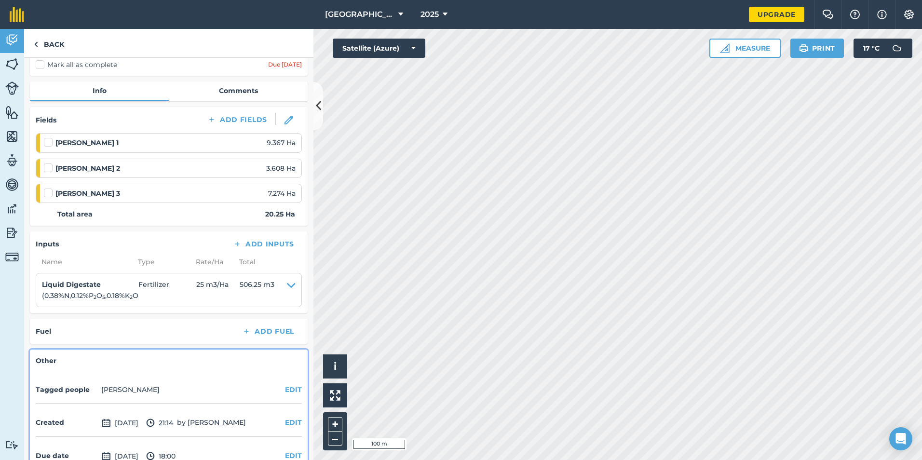
scroll to position [0, 0]
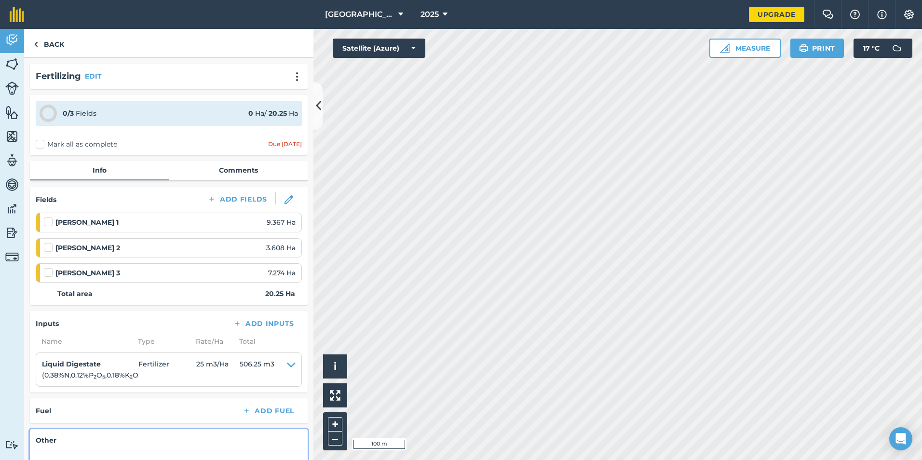
click at [49, 145] on label "Mark all as complete" at bounding box center [76, 144] width 81 height 10
click at [42, 145] on input "Mark all as complete" at bounding box center [39, 142] width 6 height 6
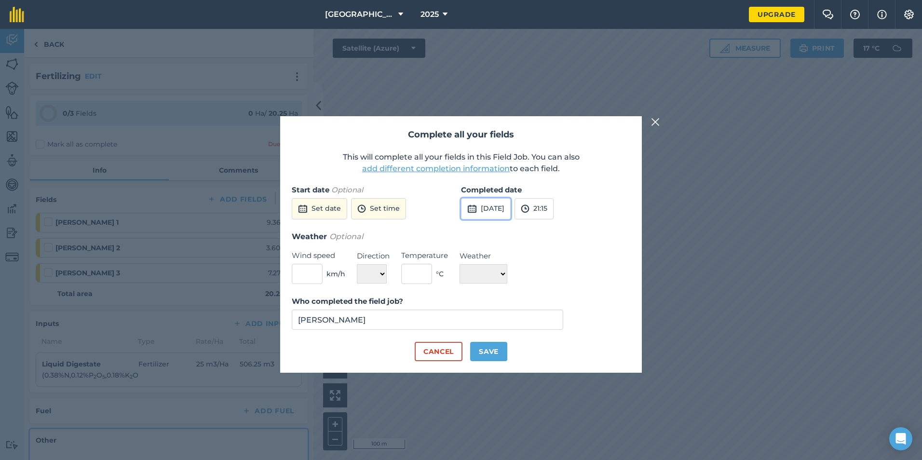
click at [493, 208] on button "[DATE]" at bounding box center [486, 208] width 50 height 21
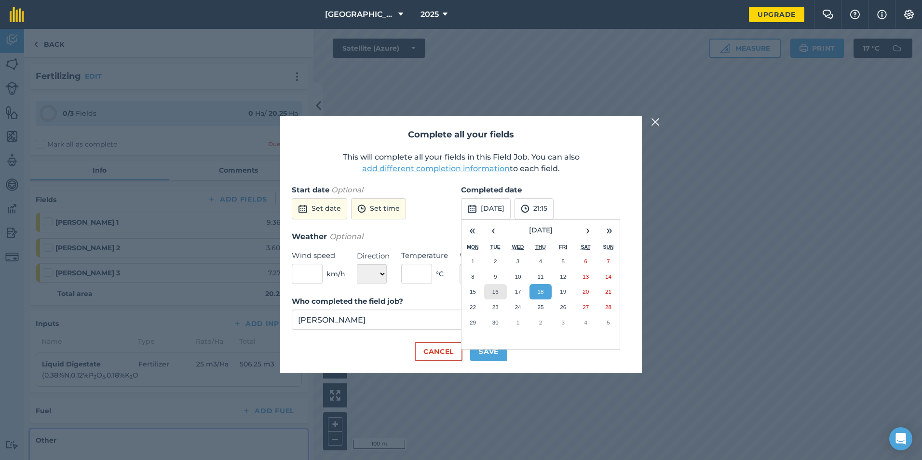
click at [502, 295] on button "16" at bounding box center [495, 291] width 23 height 15
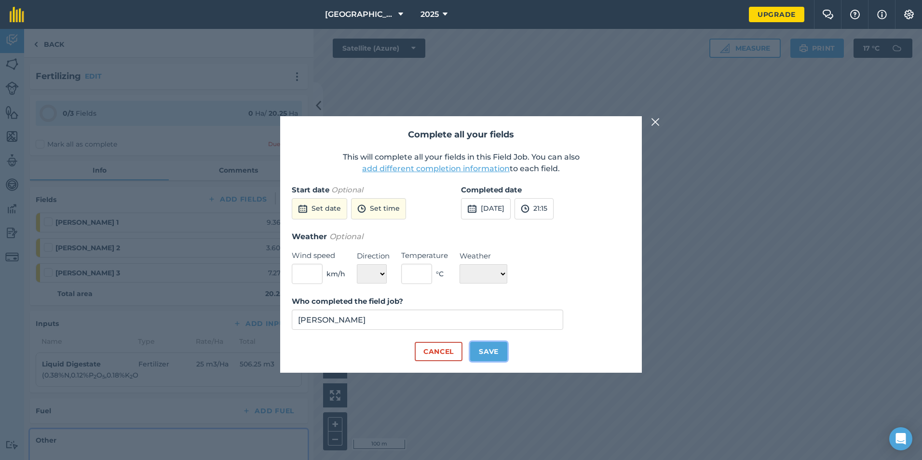
click at [488, 352] on button "Save" at bounding box center [488, 351] width 37 height 19
checkbox input "true"
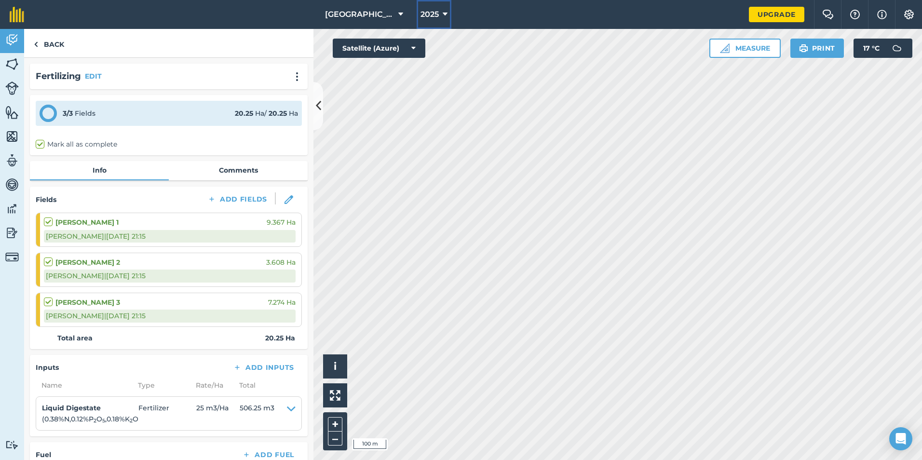
click at [441, 14] on button "2025" at bounding box center [434, 14] width 35 height 29
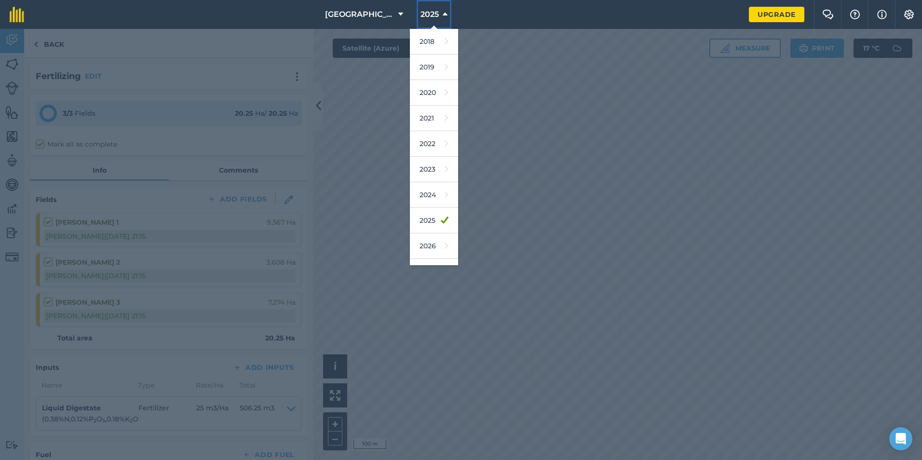
click at [441, 14] on button "2025" at bounding box center [434, 14] width 35 height 29
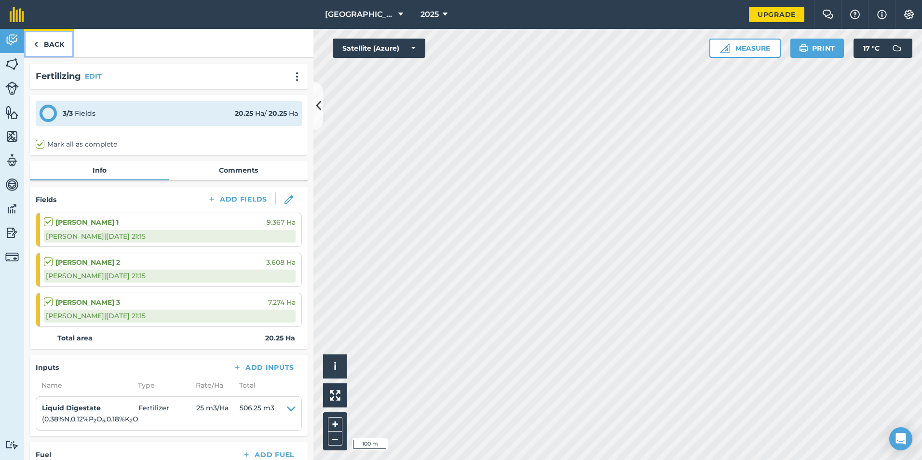
click at [52, 48] on link "Back" at bounding box center [49, 43] width 50 height 28
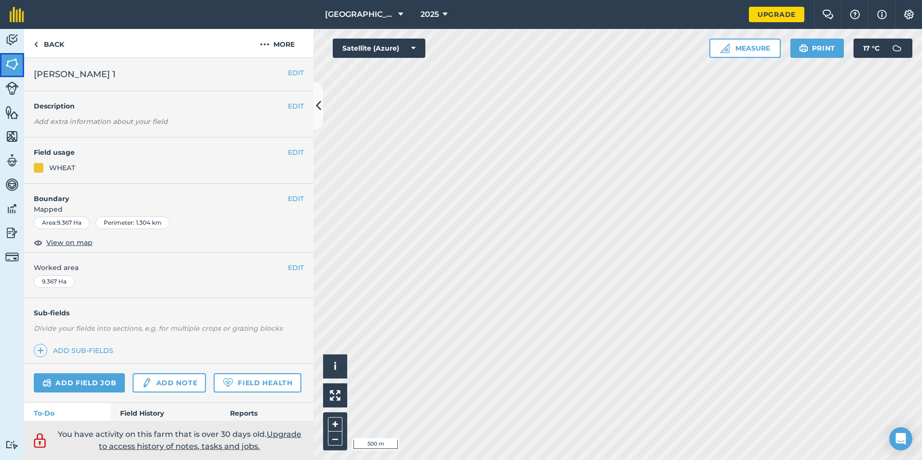
click at [8, 59] on img at bounding box center [11, 64] width 13 height 14
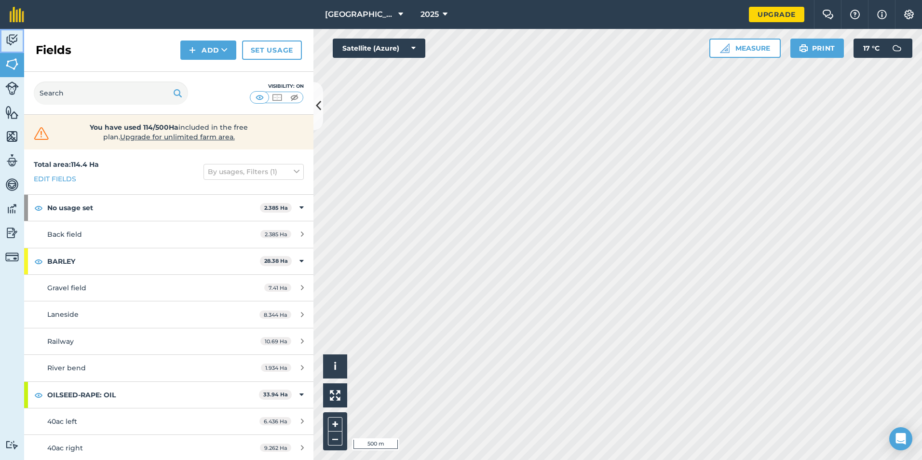
click at [14, 40] on img at bounding box center [11, 40] width 13 height 14
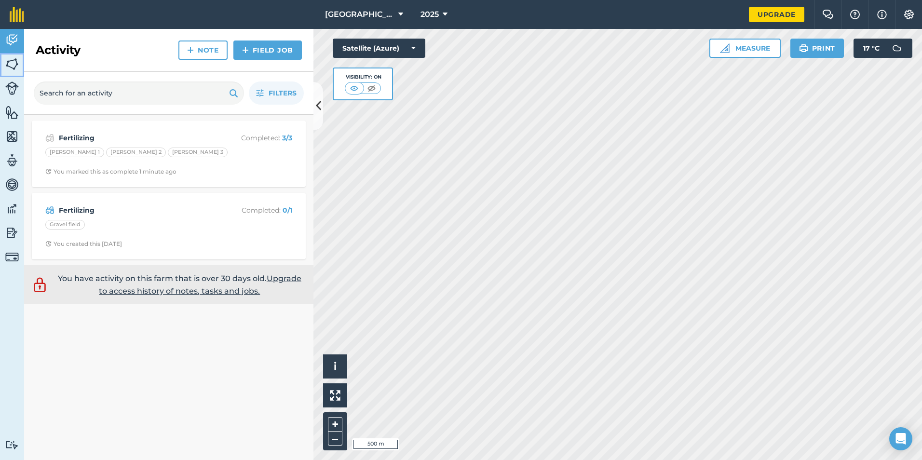
click at [13, 67] on img at bounding box center [11, 64] width 13 height 14
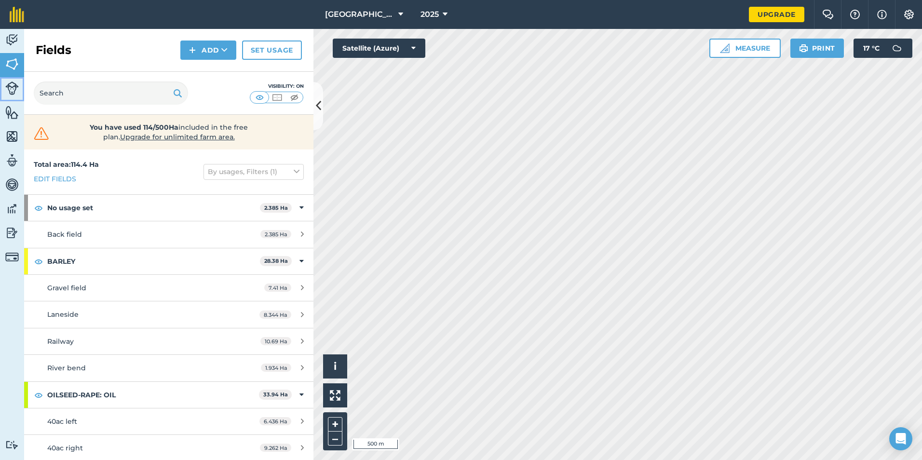
click at [7, 89] on img at bounding box center [11, 87] width 13 height 13
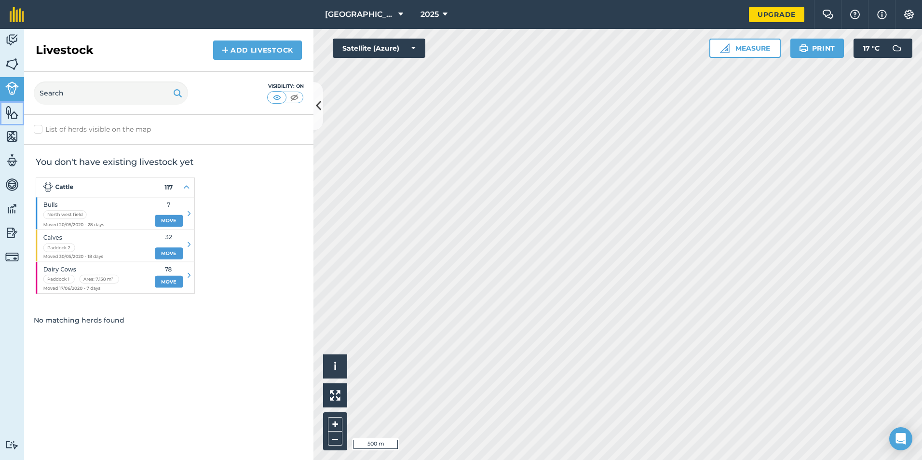
click at [10, 112] on img at bounding box center [11, 112] width 13 height 14
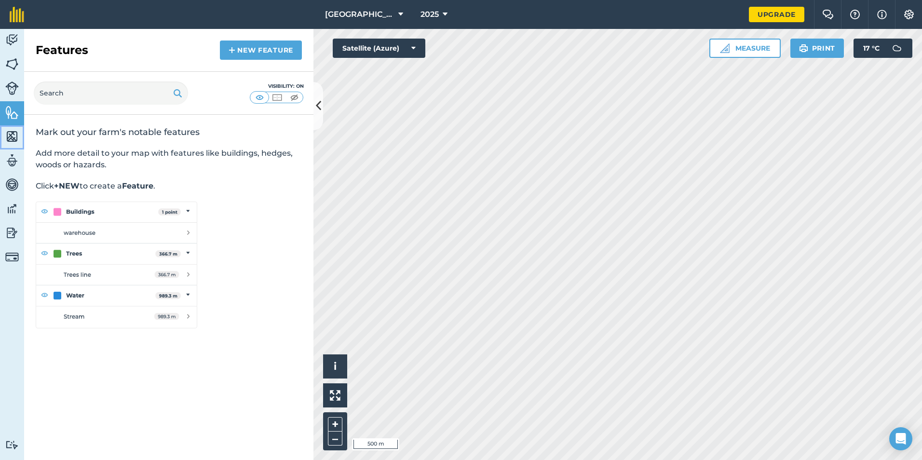
click at [10, 133] on img at bounding box center [11, 136] width 13 height 14
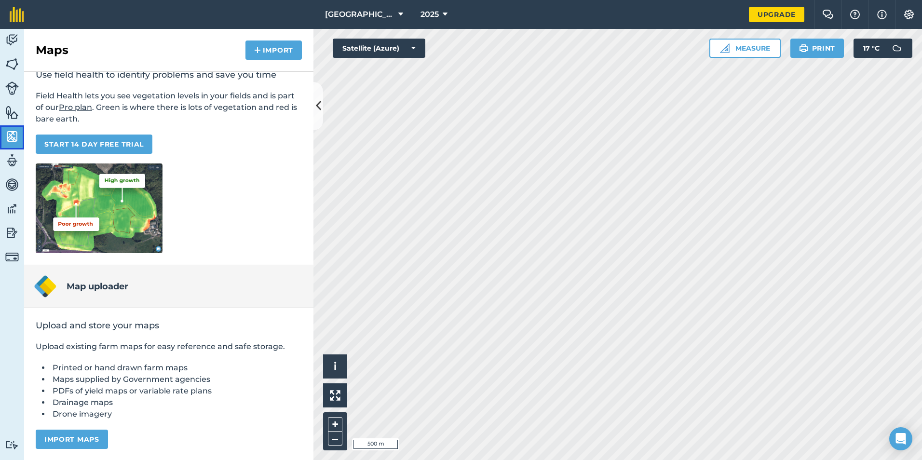
scroll to position [58, 0]
click at [14, 165] on img at bounding box center [11, 160] width 13 height 14
select select "MEMBER"
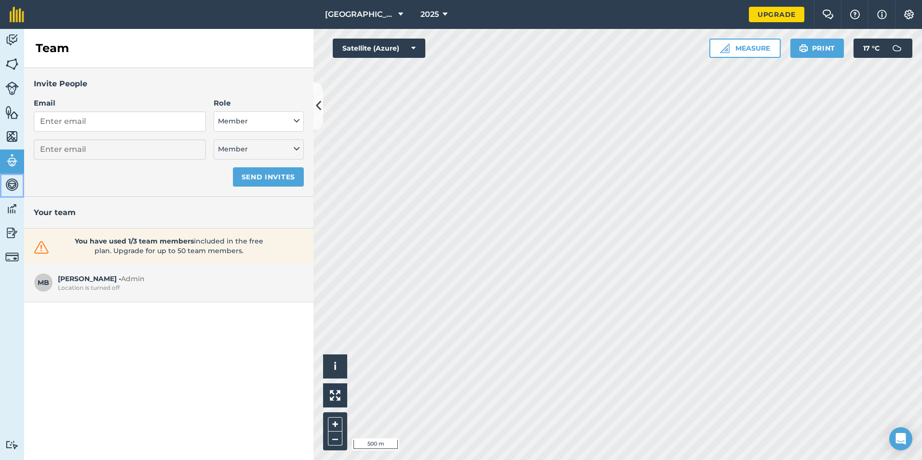
click at [10, 181] on img at bounding box center [11, 184] width 13 height 14
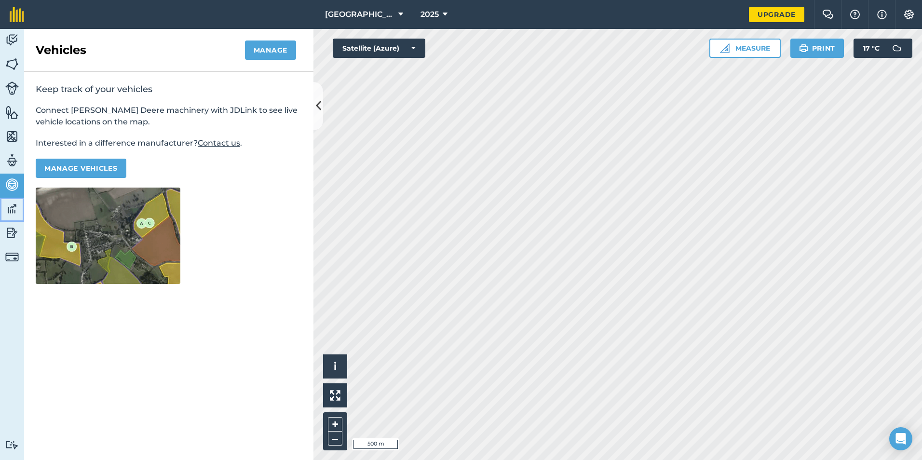
click at [8, 210] on img at bounding box center [11, 209] width 13 height 14
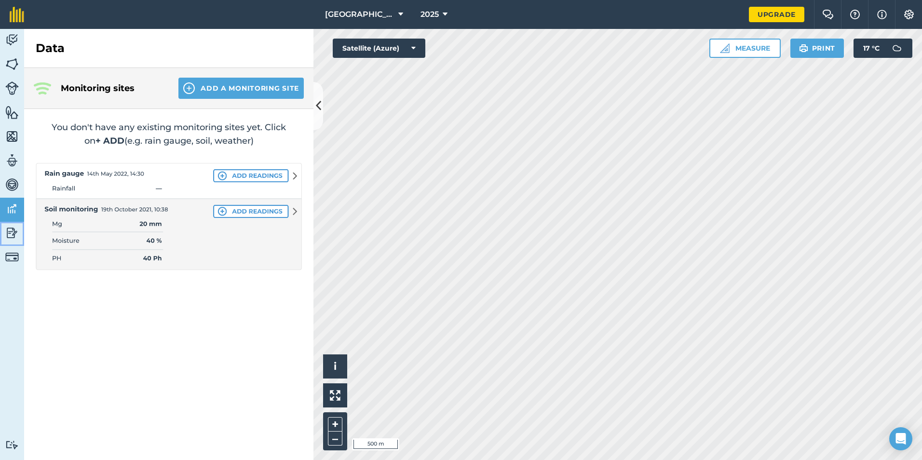
click at [10, 232] on img at bounding box center [11, 233] width 13 height 14
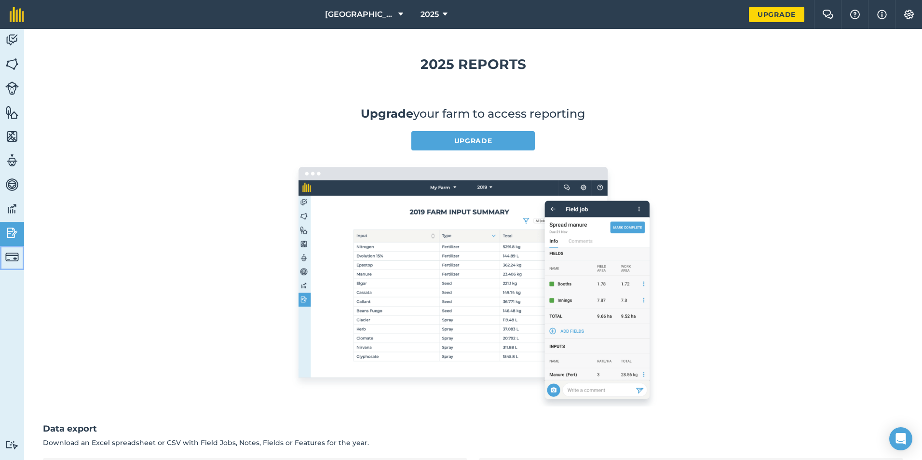
click at [14, 253] on img at bounding box center [11, 256] width 13 height 13
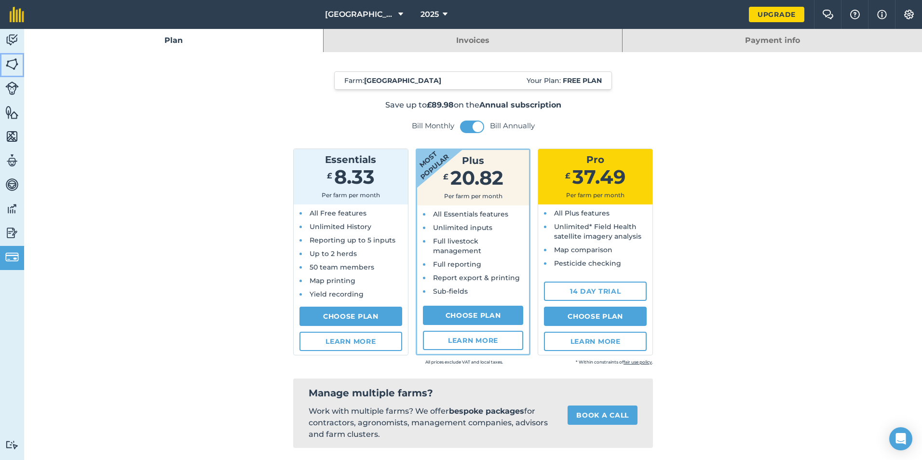
click at [17, 58] on img at bounding box center [11, 64] width 13 height 14
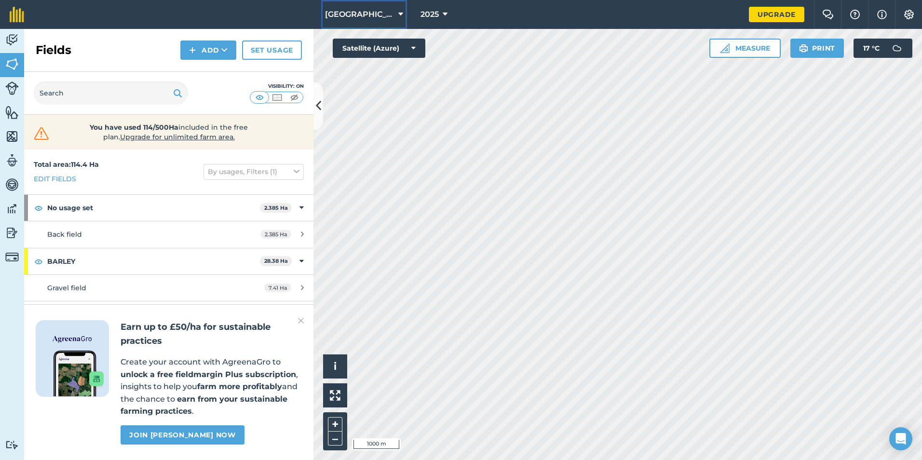
click at [401, 10] on icon at bounding box center [400, 15] width 5 height 12
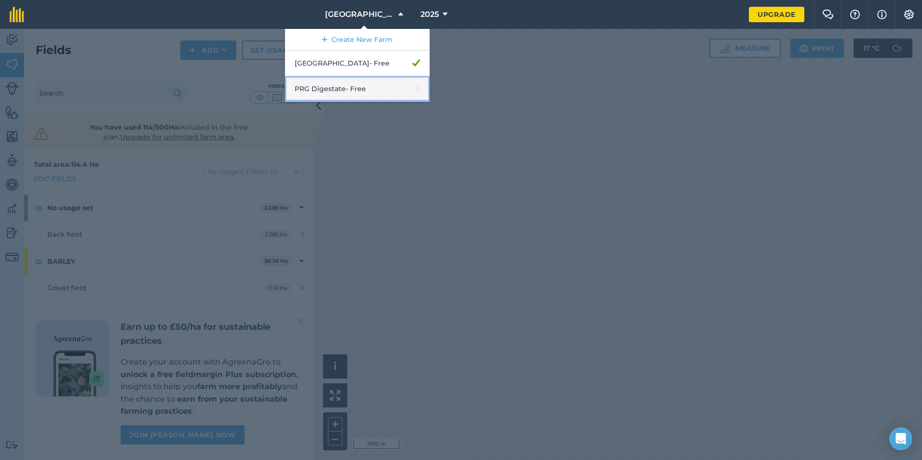
click at [362, 91] on link "PRG Digestate - Free" at bounding box center [357, 89] width 145 height 26
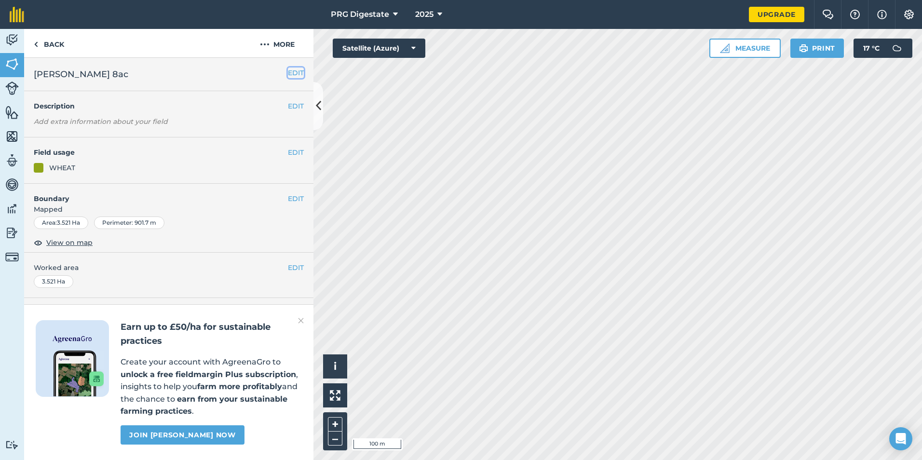
click at [288, 70] on button "EDIT" at bounding box center [296, 72] width 16 height 11
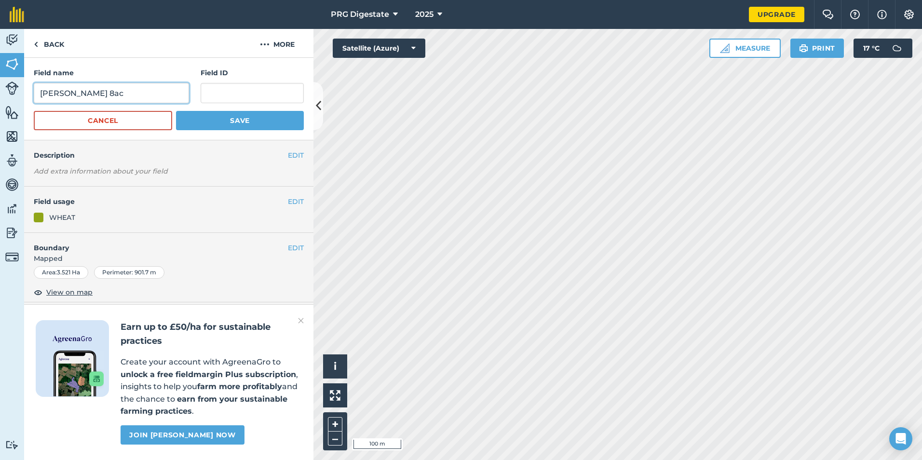
click at [97, 94] on input "[PERSON_NAME] 8ac" at bounding box center [111, 93] width 155 height 20
type input "[PERSON_NAME] Heighington 8ac"
click at [207, 121] on button "Save" at bounding box center [240, 120] width 128 height 19
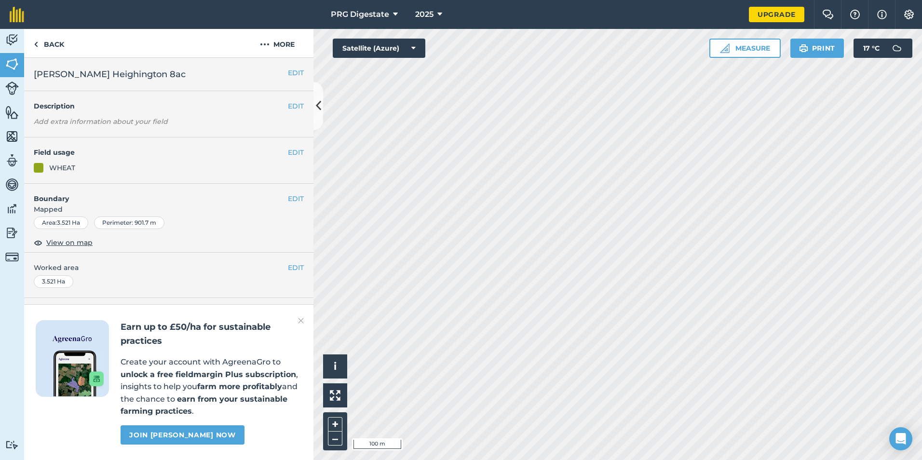
click at [301, 318] on img at bounding box center [301, 321] width 6 height 12
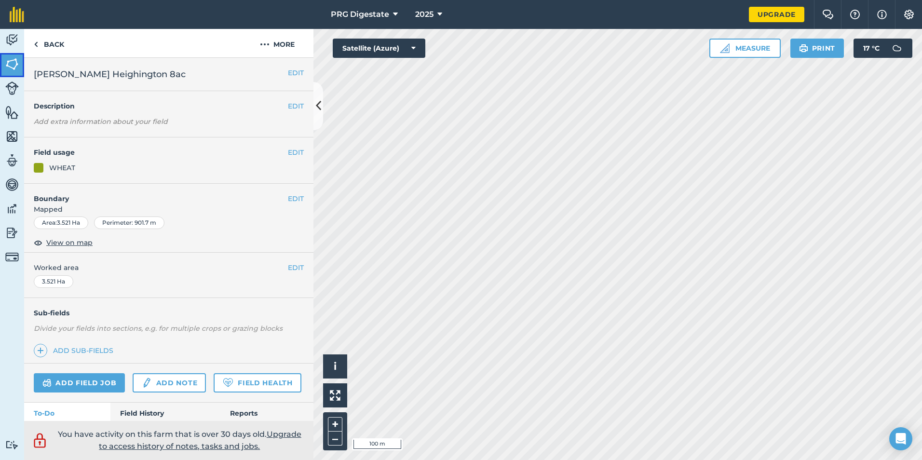
click at [13, 67] on img at bounding box center [11, 64] width 13 height 14
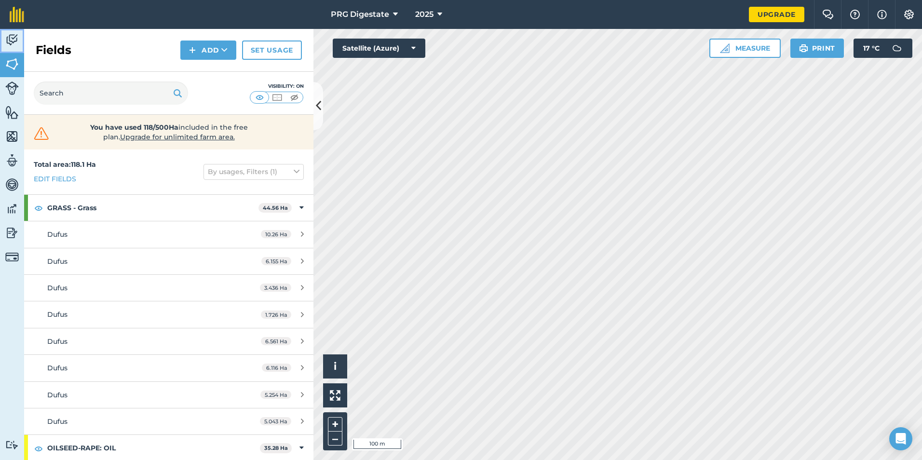
click at [6, 37] on img at bounding box center [11, 40] width 13 height 14
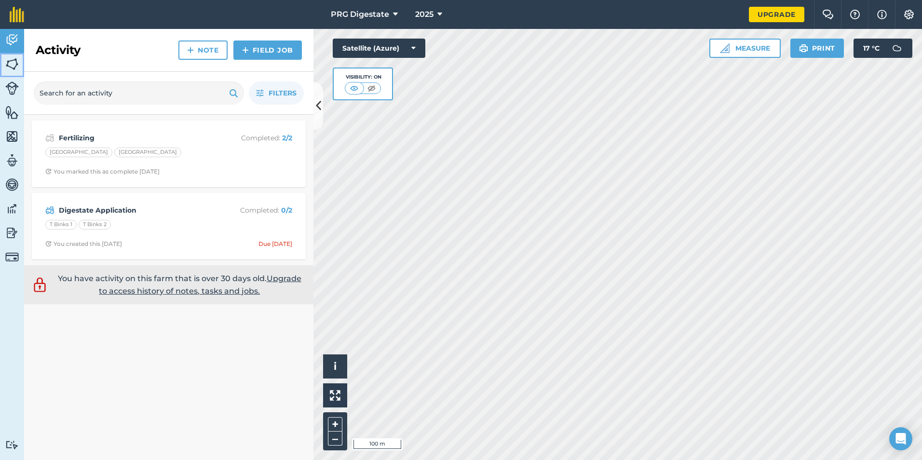
click at [8, 65] on img at bounding box center [11, 64] width 13 height 14
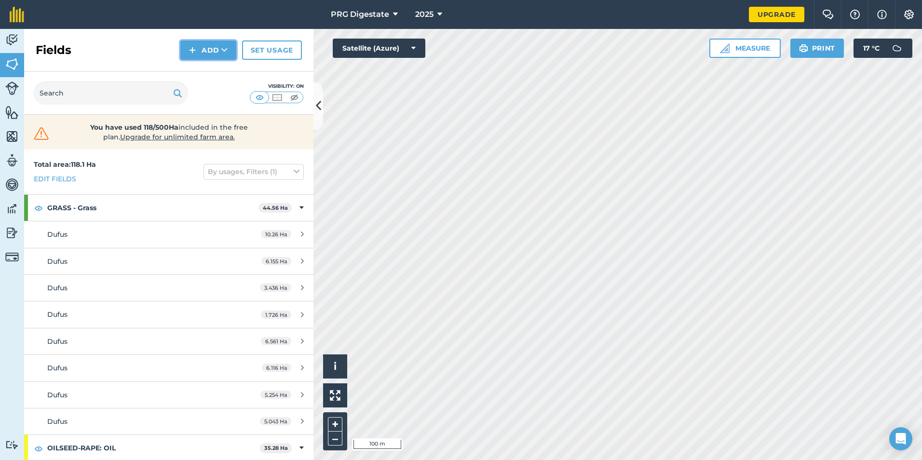
click at [207, 51] on button "Add" at bounding box center [208, 49] width 56 height 19
click at [210, 76] on link "Draw" at bounding box center [208, 71] width 53 height 21
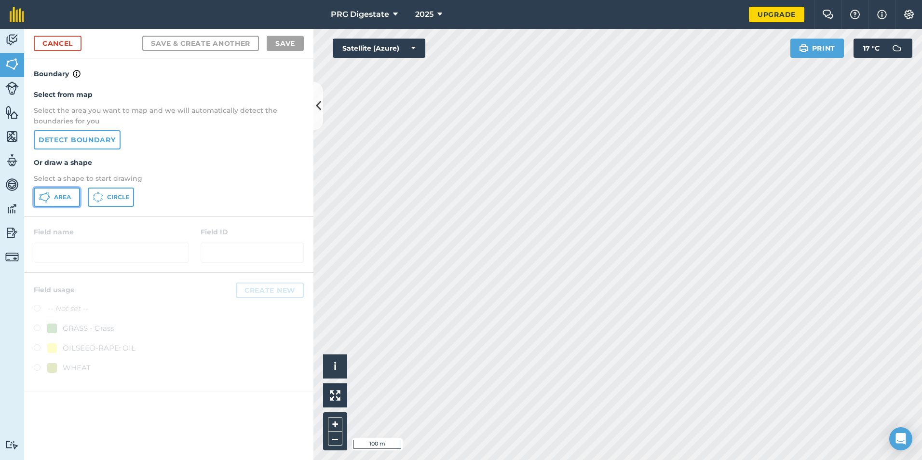
click at [50, 198] on icon at bounding box center [49, 197] width 2 height 2
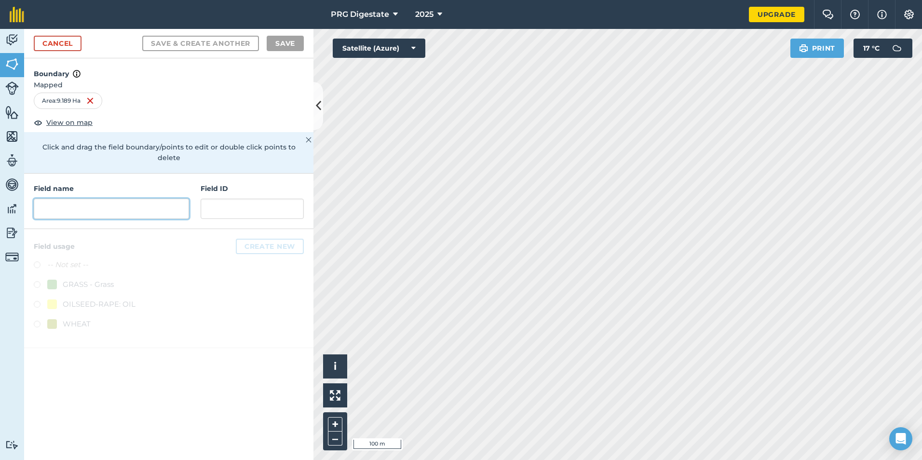
click at [154, 199] on input "text" at bounding box center [111, 209] width 155 height 20
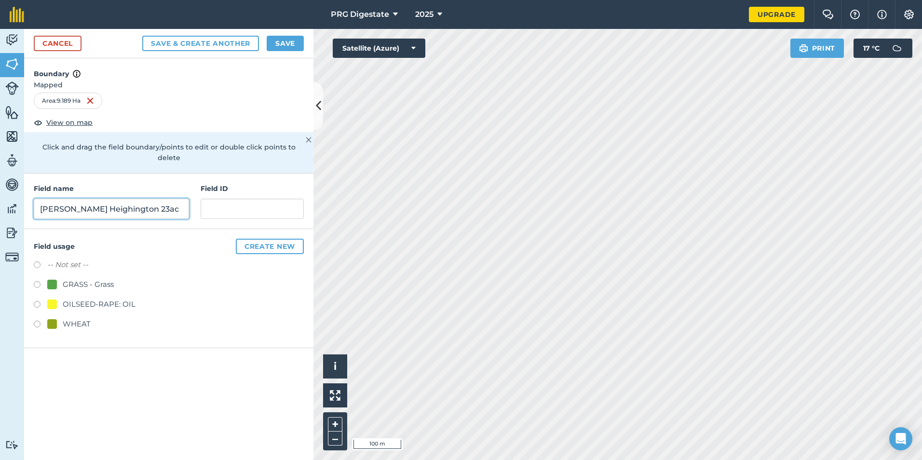
type input "[PERSON_NAME] Heighington 23ac"
click at [237, 41] on button "Save & Create Another" at bounding box center [200, 43] width 117 height 15
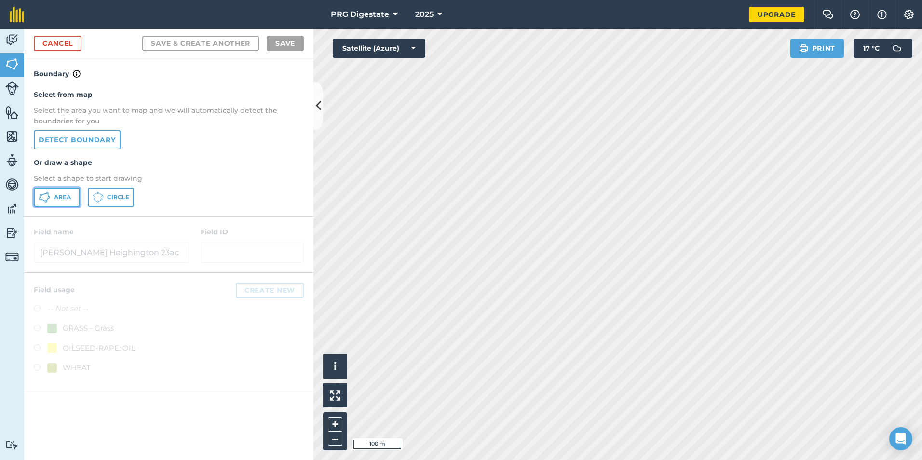
click at [50, 198] on button "Area" at bounding box center [57, 197] width 46 height 19
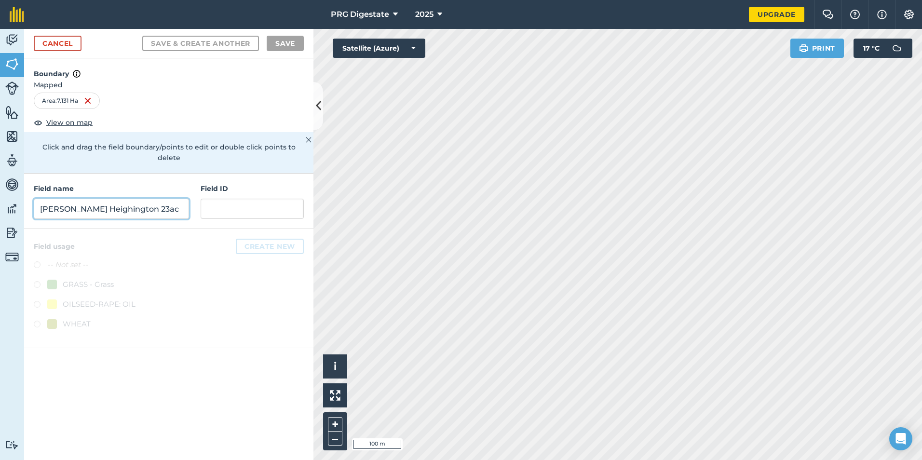
click at [156, 199] on input "[PERSON_NAME] Heighington 23ac" at bounding box center [111, 209] width 155 height 20
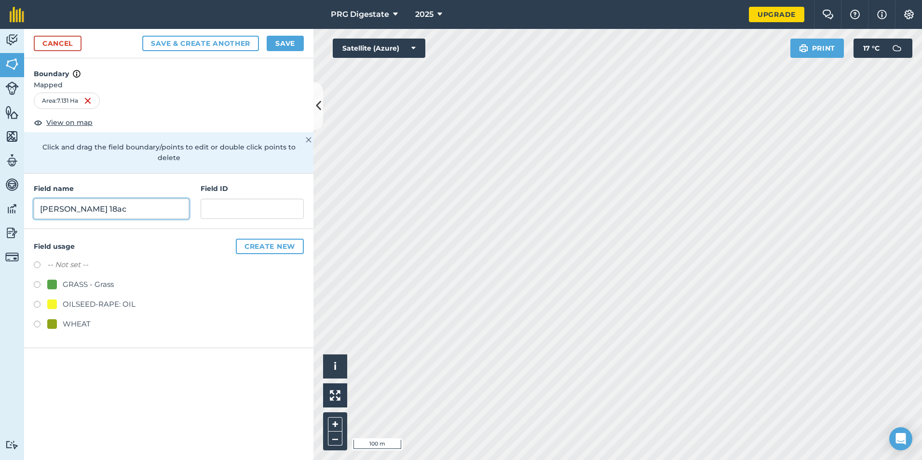
type input "[PERSON_NAME] 18ac"
click at [288, 43] on button "Save" at bounding box center [285, 43] width 37 height 15
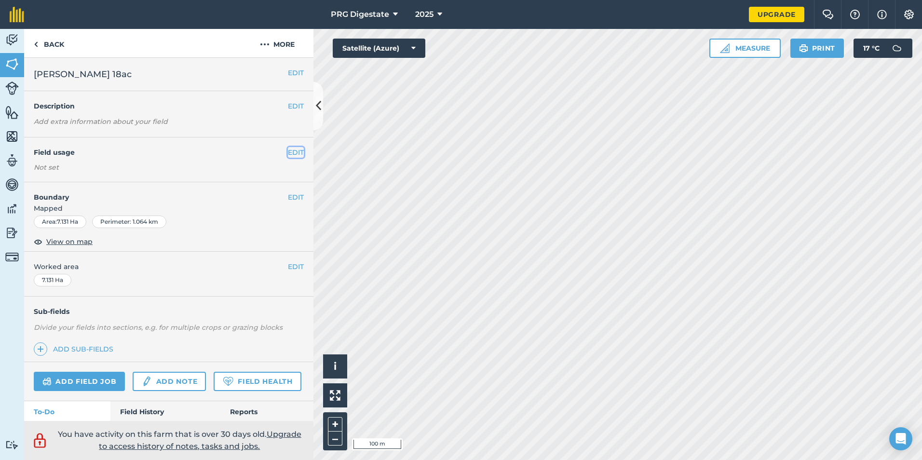
click at [288, 150] on button "EDIT" at bounding box center [296, 152] width 16 height 11
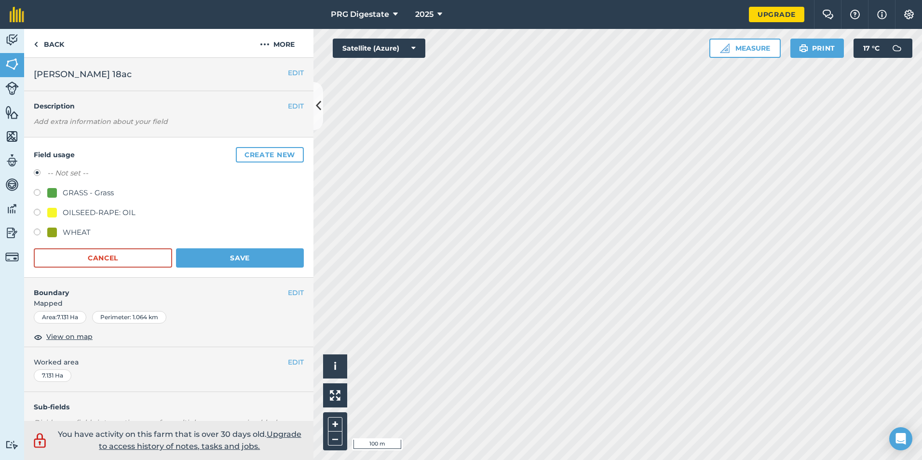
click at [83, 233] on div "WHEAT" at bounding box center [77, 233] width 28 height 12
radio input "true"
radio input "false"
click at [236, 257] on button "Save" at bounding box center [240, 257] width 128 height 19
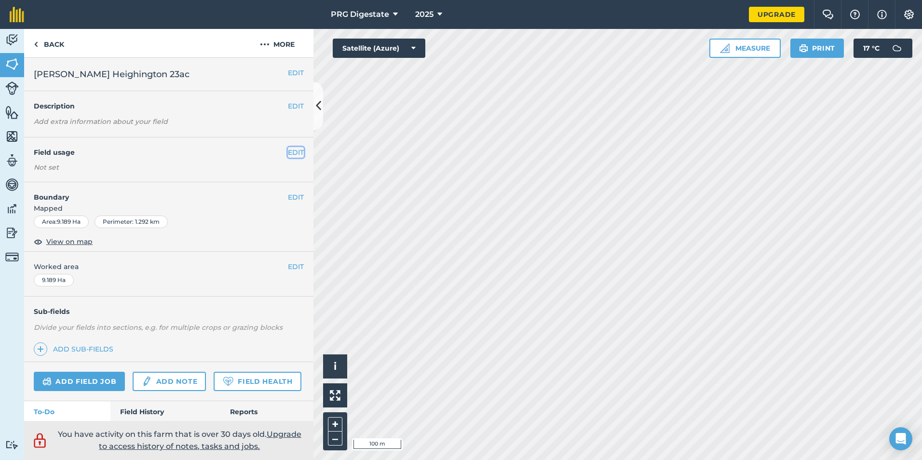
click at [288, 154] on button "EDIT" at bounding box center [296, 152] width 16 height 11
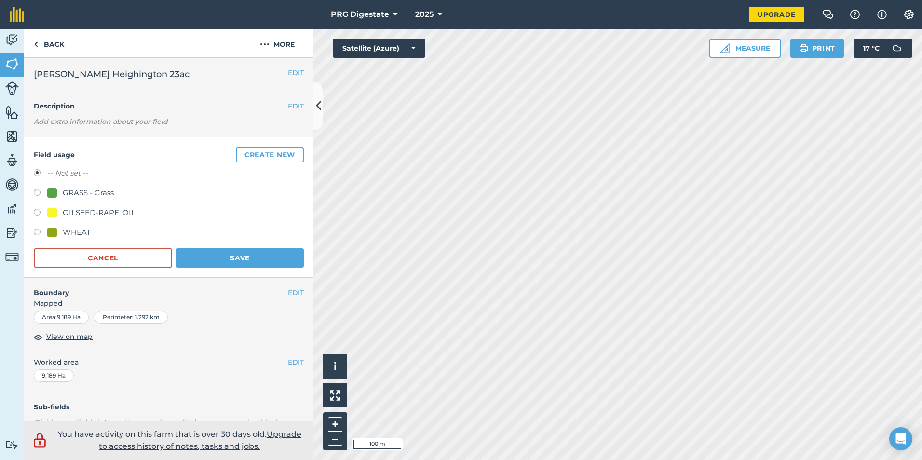
click at [69, 229] on div "WHEAT" at bounding box center [77, 233] width 28 height 12
radio input "true"
radio input "false"
click at [209, 258] on button "Save" at bounding box center [240, 257] width 128 height 19
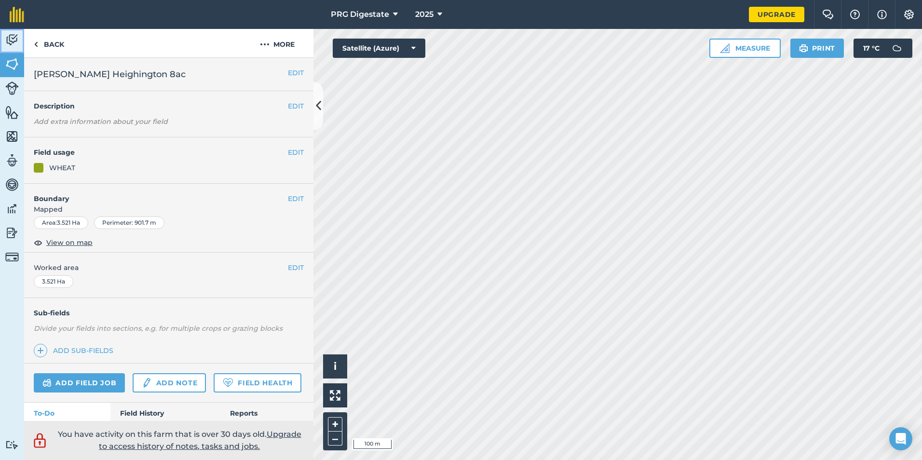
click at [8, 36] on img at bounding box center [11, 40] width 13 height 14
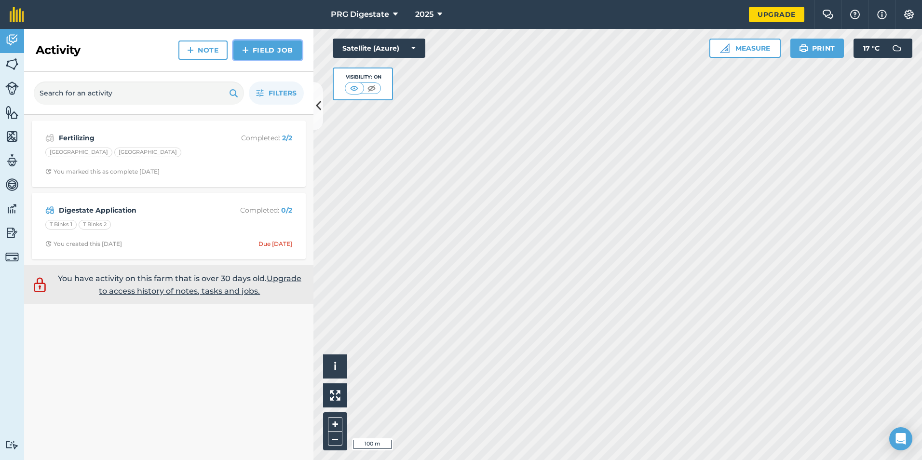
click at [255, 47] on link "Field Job" at bounding box center [267, 49] width 68 height 19
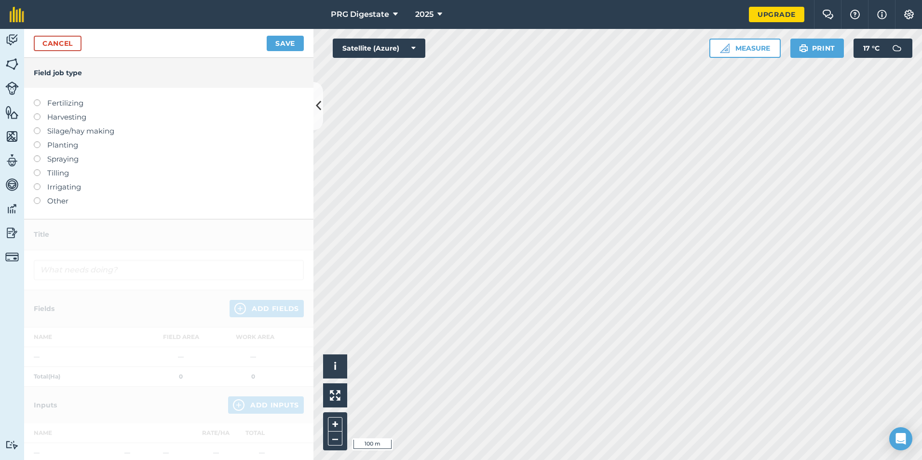
click at [48, 199] on label "Other" at bounding box center [169, 201] width 270 height 12
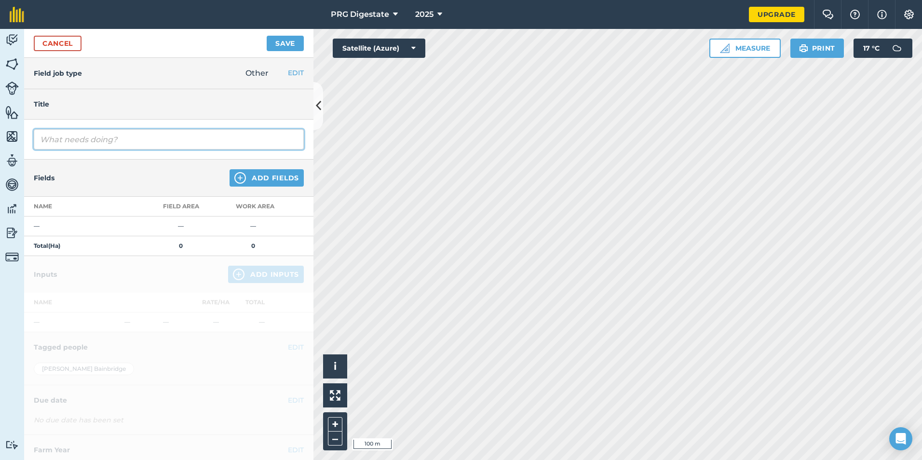
click at [94, 137] on input "text" at bounding box center [169, 139] width 270 height 20
type input "Biofertiliser Application"
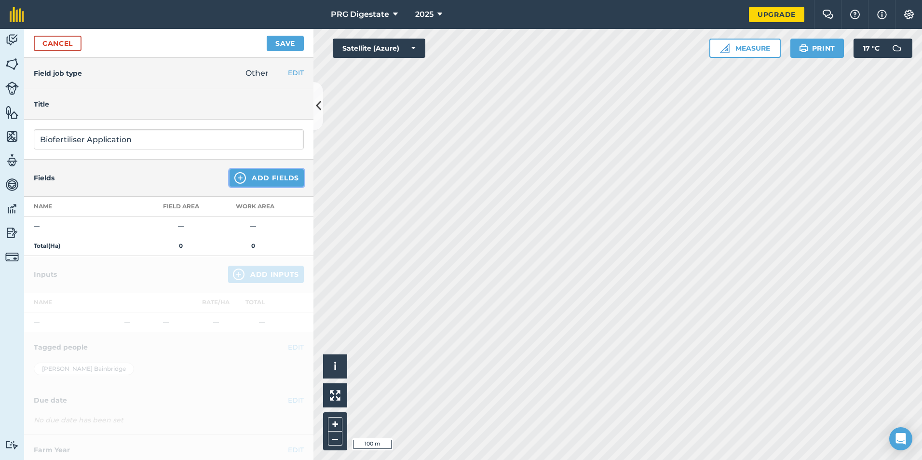
click at [250, 180] on button "Add Fields" at bounding box center [266, 177] width 74 height 17
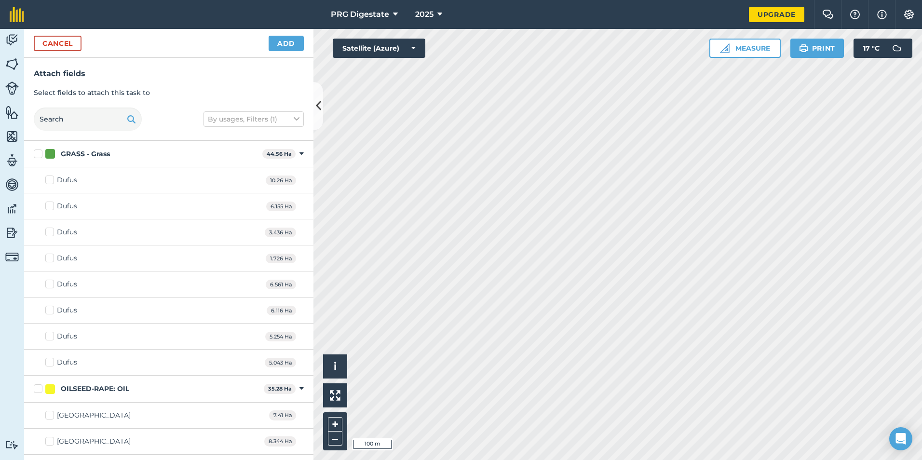
checkbox input "true"
click at [285, 44] on button "Add" at bounding box center [286, 43] width 35 height 15
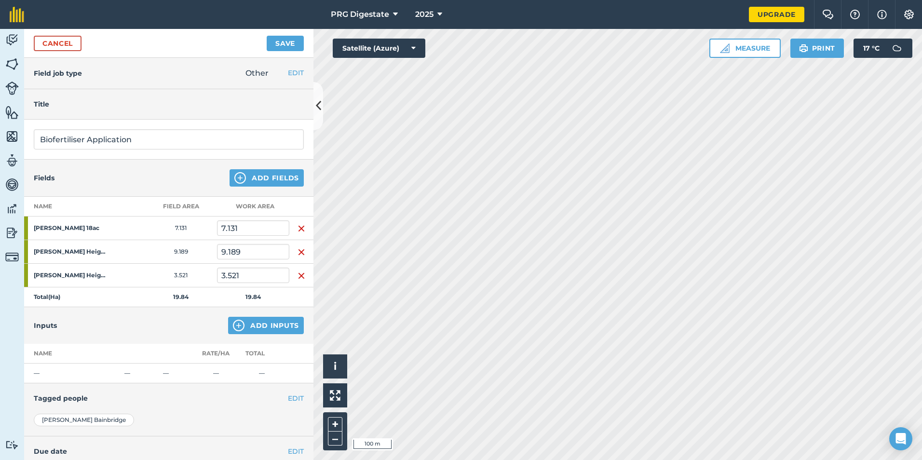
scroll to position [48, 0]
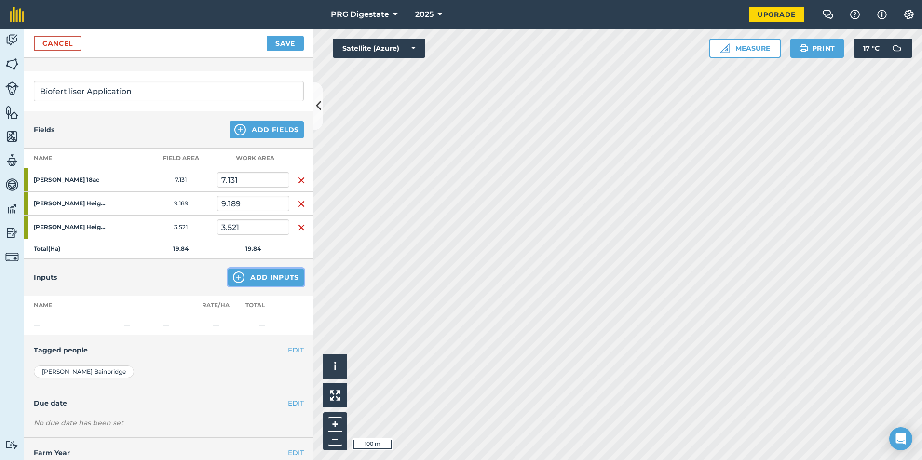
click at [251, 280] on button "Add Inputs" at bounding box center [266, 277] width 76 height 17
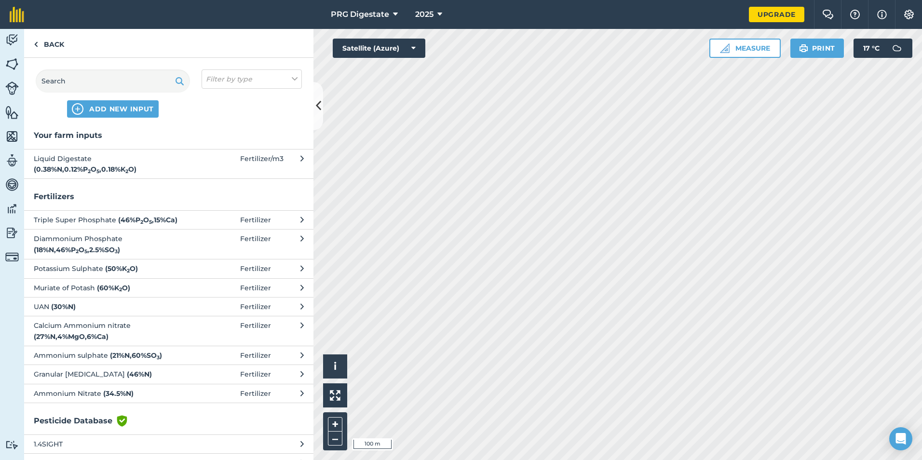
click at [128, 165] on span "Liquid Digestate ( 0.38 % N , 0.12 % P 2 O 5 , 0.18 % K 2 O )" at bounding box center [113, 164] width 158 height 22
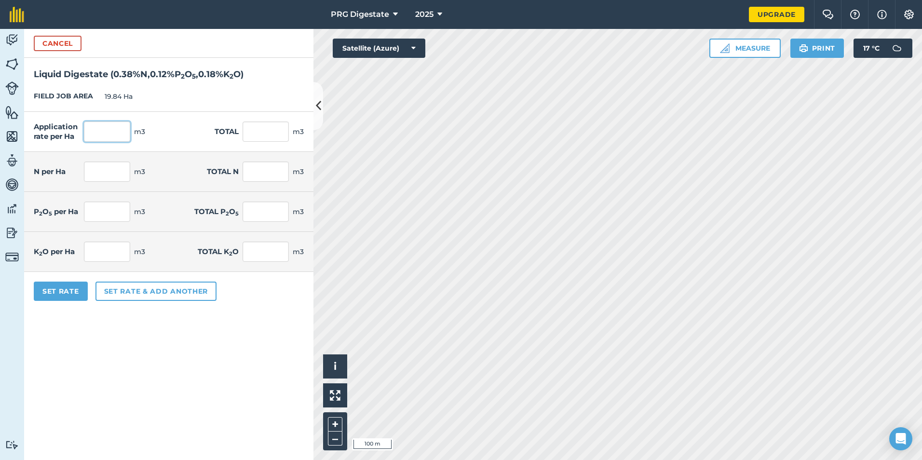
click at [114, 131] on input "text" at bounding box center [107, 131] width 46 height 20
type input "25"
type input "496"
type input "0.095"
type input "1.885"
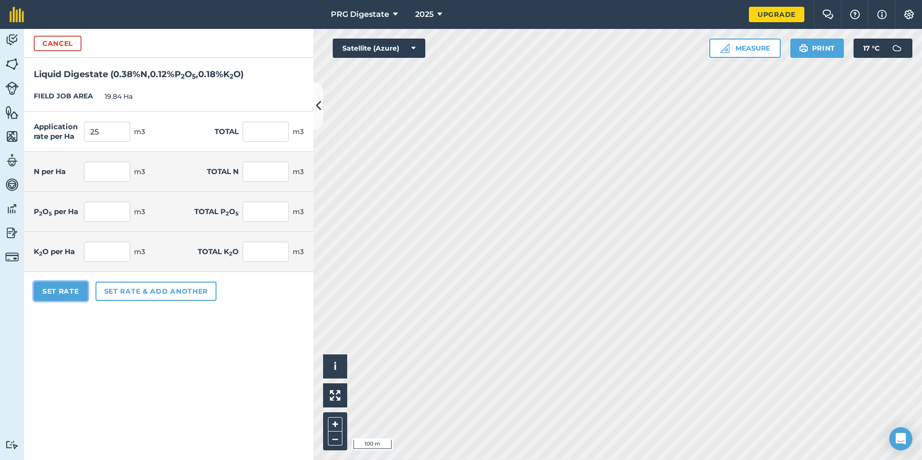
type input "0.03"
type input "0.595"
type input "0.045"
type input "0.893"
click at [58, 290] on button "Set Rate" at bounding box center [61, 291] width 54 height 19
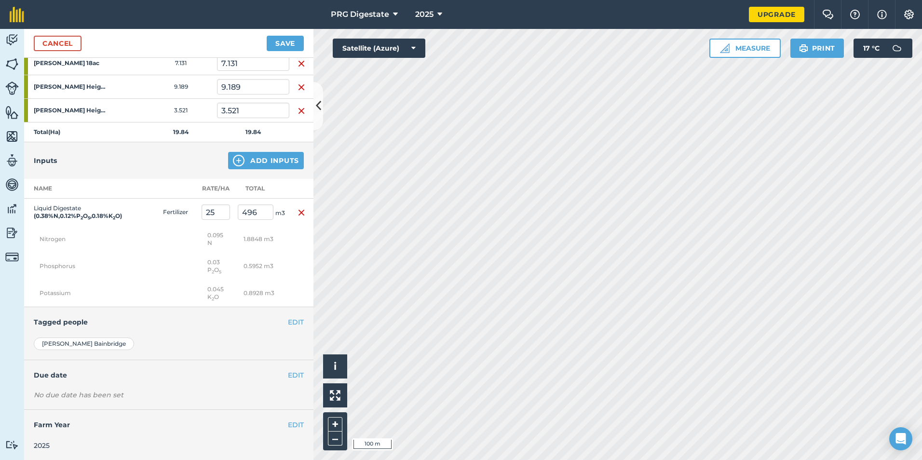
scroll to position [174, 0]
click at [288, 373] on button "EDIT" at bounding box center [296, 374] width 16 height 11
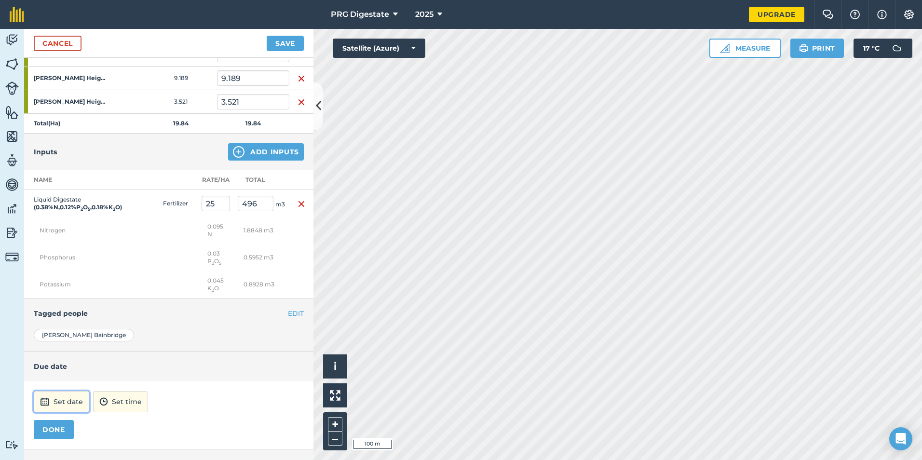
click at [73, 406] on button "Set date" at bounding box center [61, 401] width 55 height 21
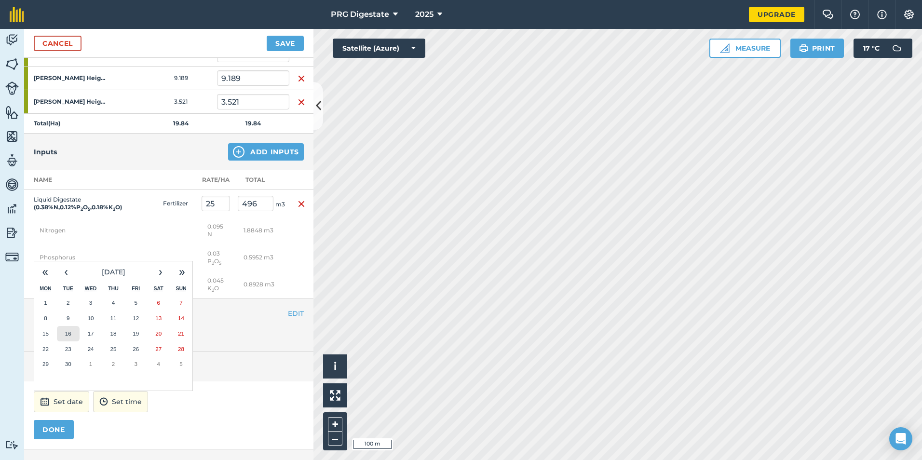
click at [69, 337] on abbr "16" at bounding box center [68, 333] width 6 height 6
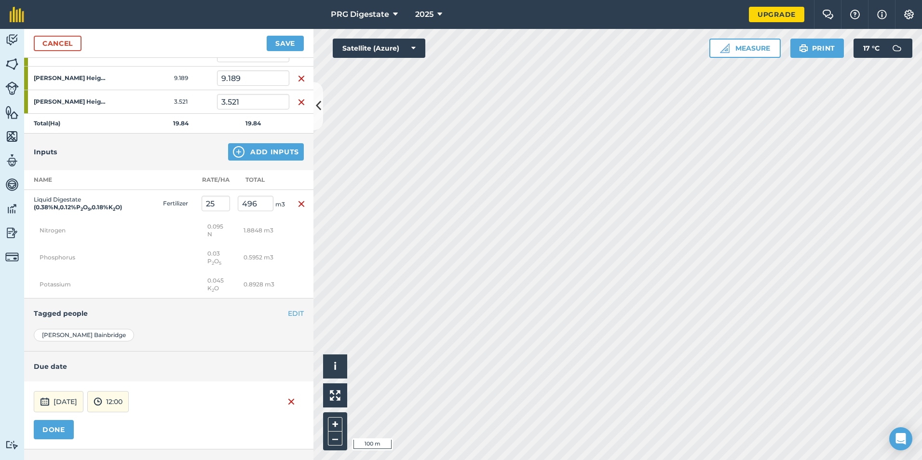
scroll to position [222, 0]
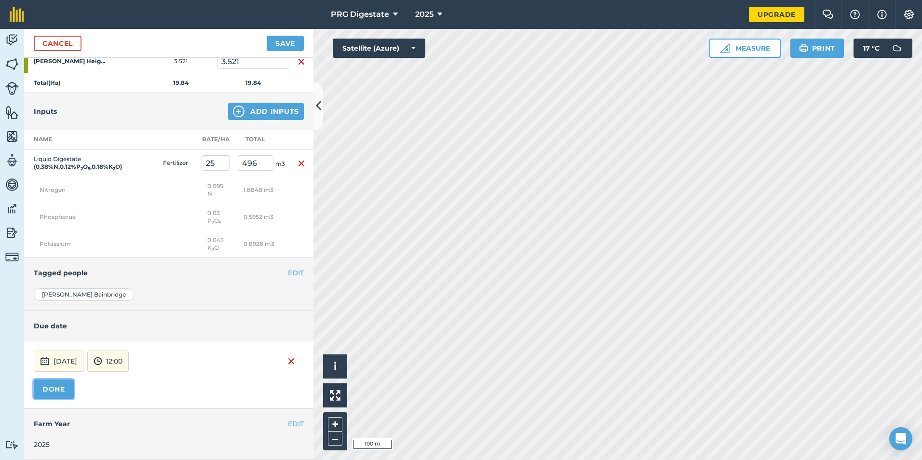
click at [61, 389] on button "DONE" at bounding box center [54, 388] width 40 height 19
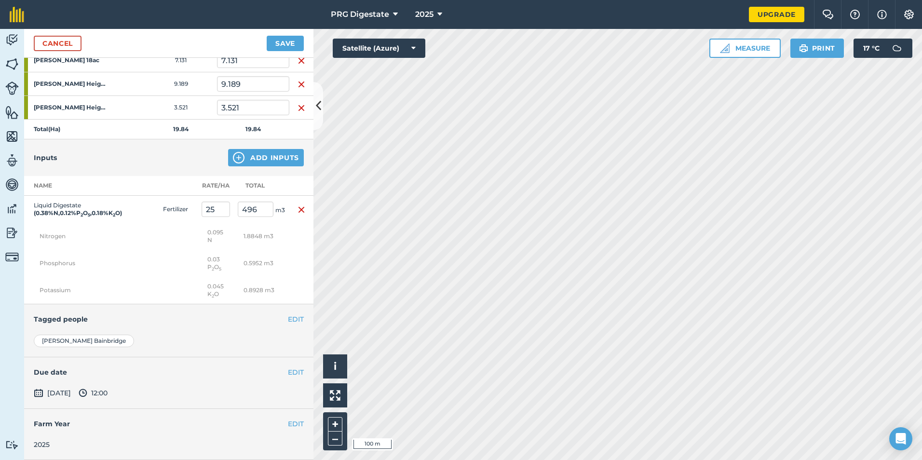
scroll to position [0, 0]
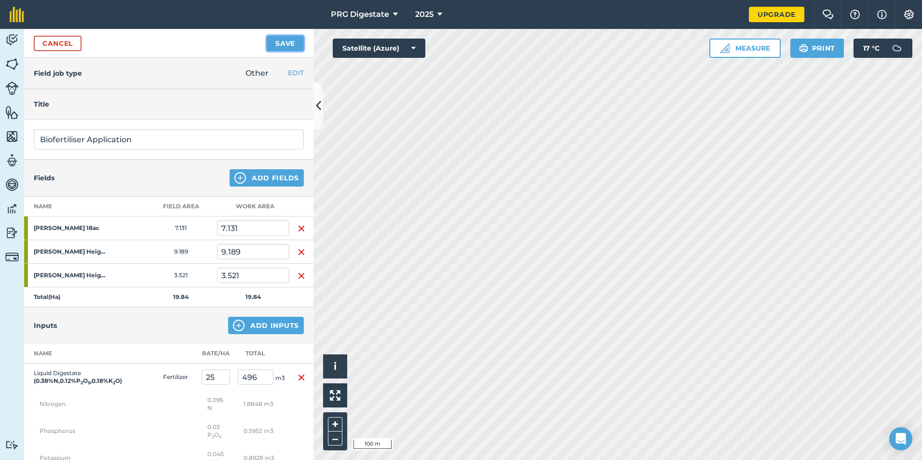
click at [282, 41] on button "Save" at bounding box center [285, 43] width 37 height 15
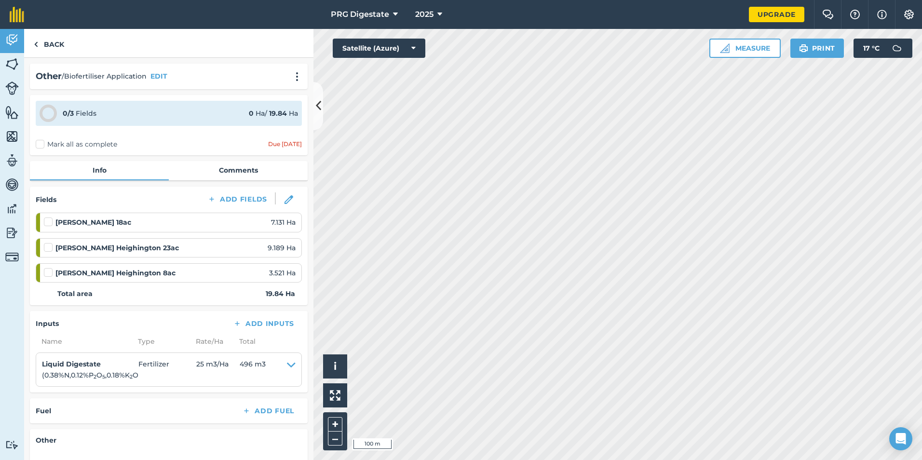
click at [90, 141] on label "Mark all as complete" at bounding box center [76, 144] width 81 height 10
click at [42, 141] on input "Mark all as complete" at bounding box center [39, 142] width 6 height 6
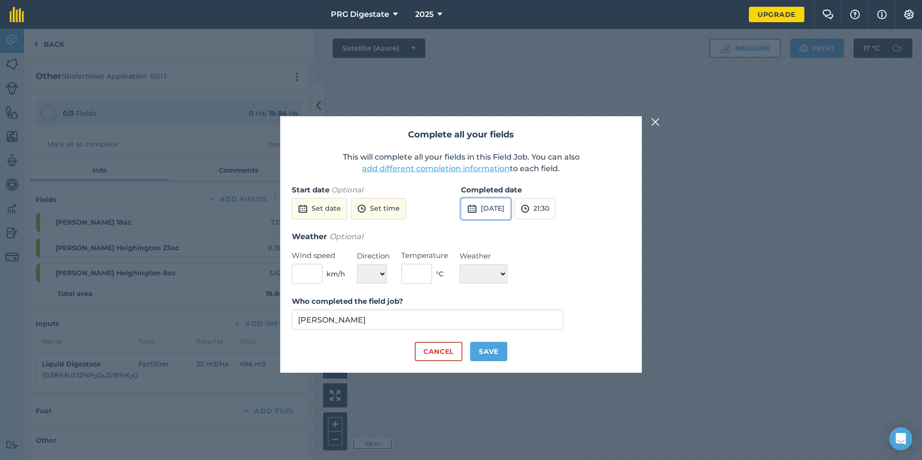
click at [493, 207] on button "[DATE]" at bounding box center [486, 208] width 50 height 21
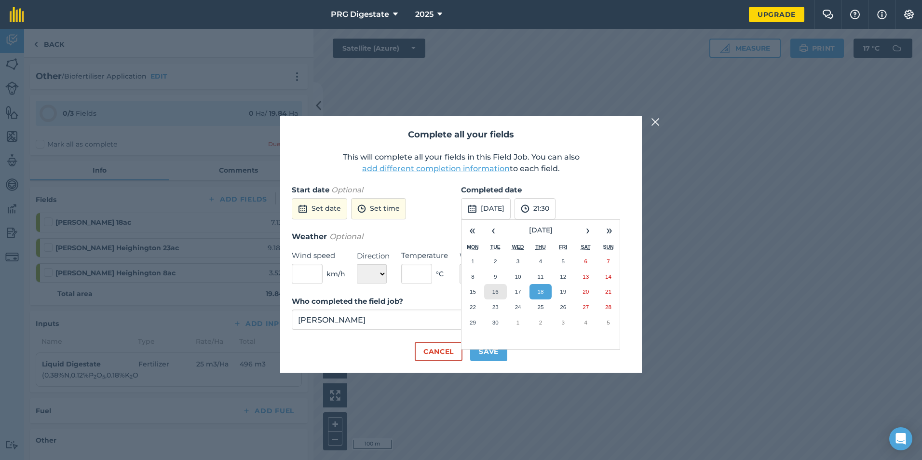
click at [502, 289] on button "16" at bounding box center [495, 291] width 23 height 15
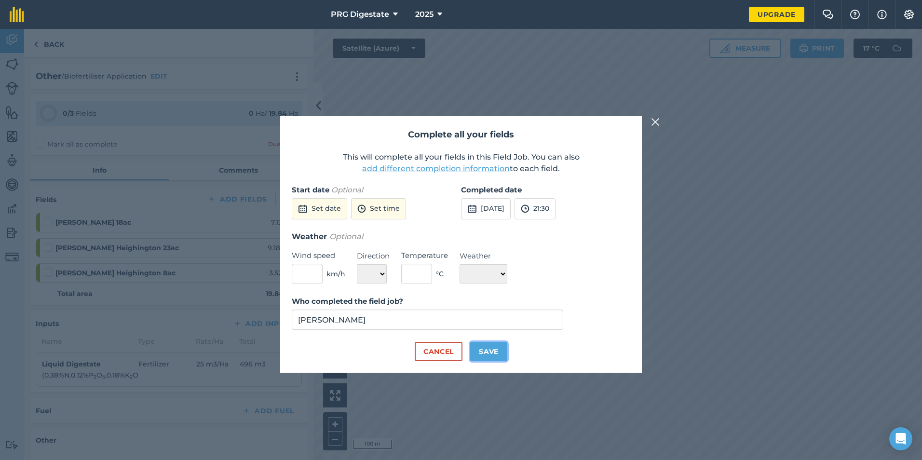
click at [490, 348] on button "Save" at bounding box center [488, 351] width 37 height 19
checkbox input "true"
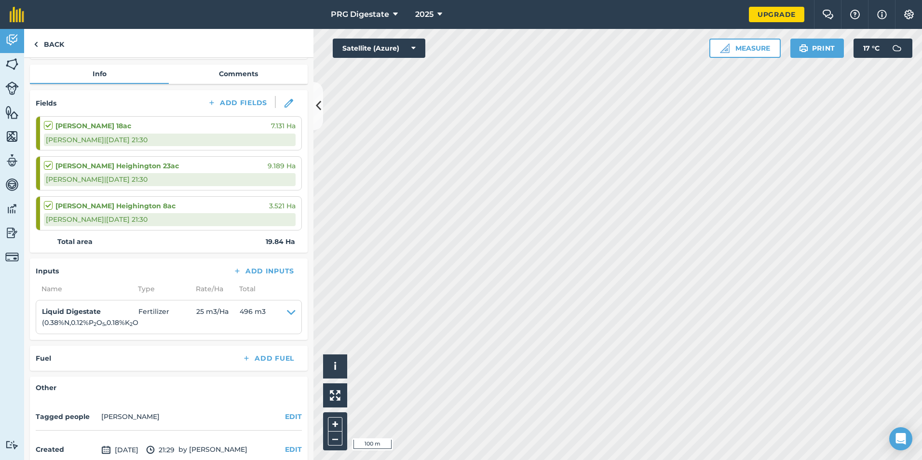
scroll to position [144, 0]
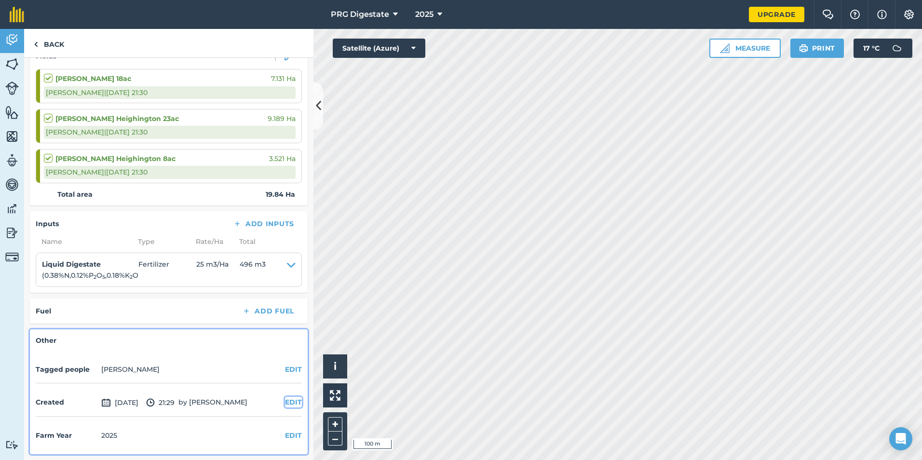
click at [285, 405] on button "EDIT" at bounding box center [293, 402] width 17 height 11
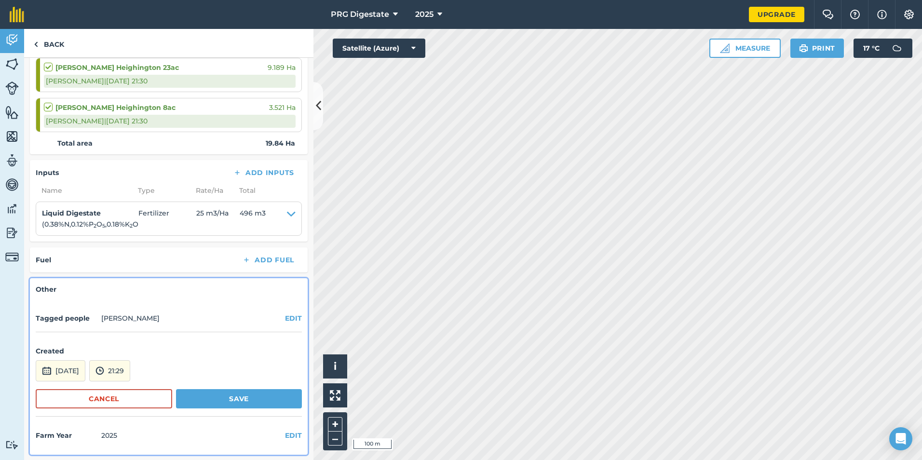
scroll to position [195, 0]
click at [78, 370] on button "[DATE]" at bounding box center [61, 370] width 50 height 21
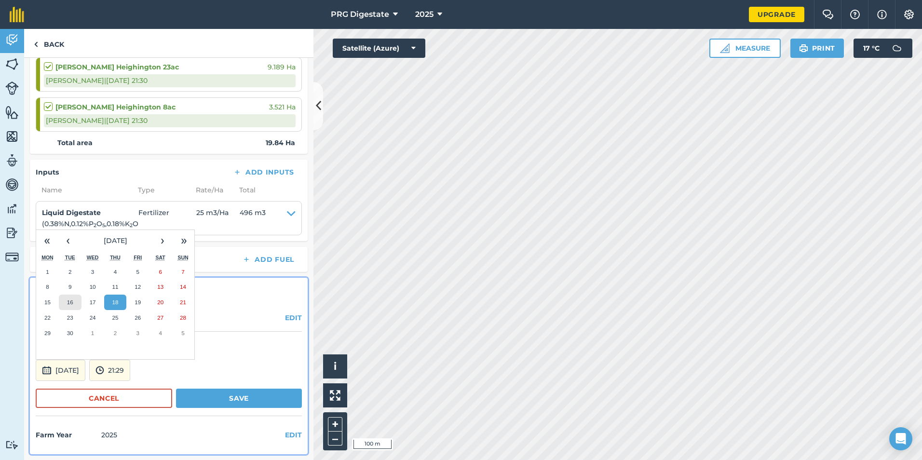
click at [68, 299] on abbr "16" at bounding box center [70, 302] width 6 height 6
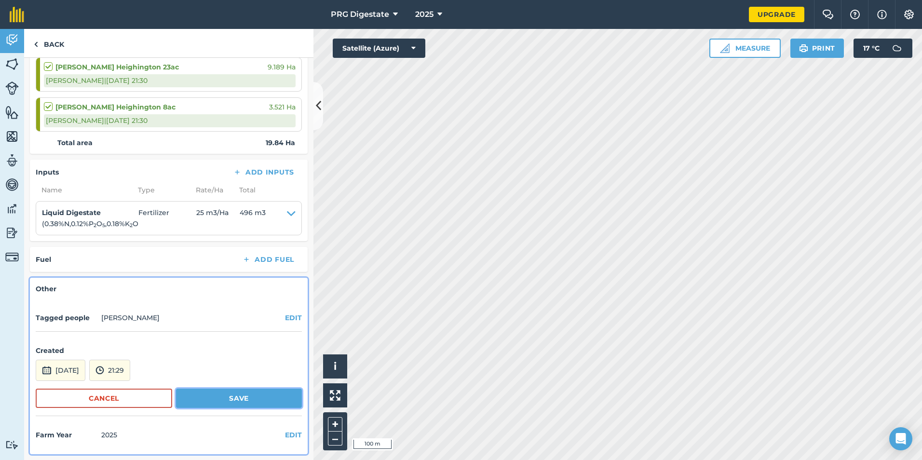
click at [224, 398] on button "Save" at bounding box center [239, 398] width 126 height 19
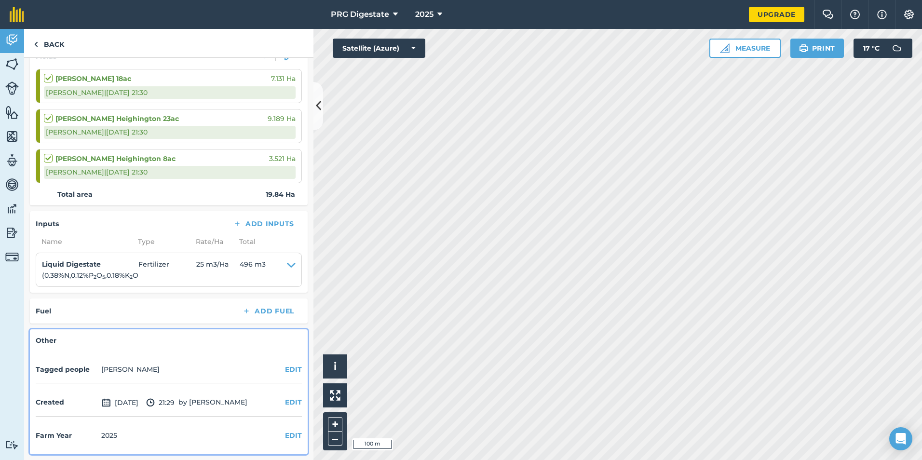
scroll to position [144, 0]
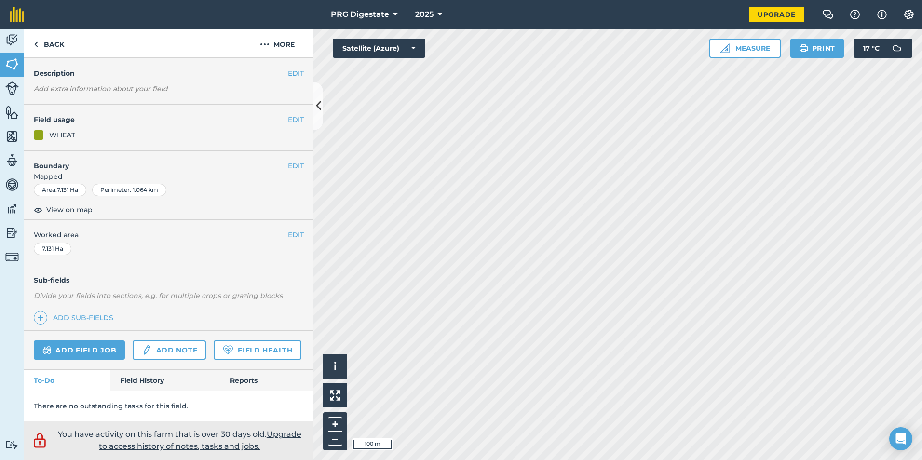
scroll to position [60, 0]
click at [140, 379] on link "Field History" at bounding box center [164, 380] width 109 height 21
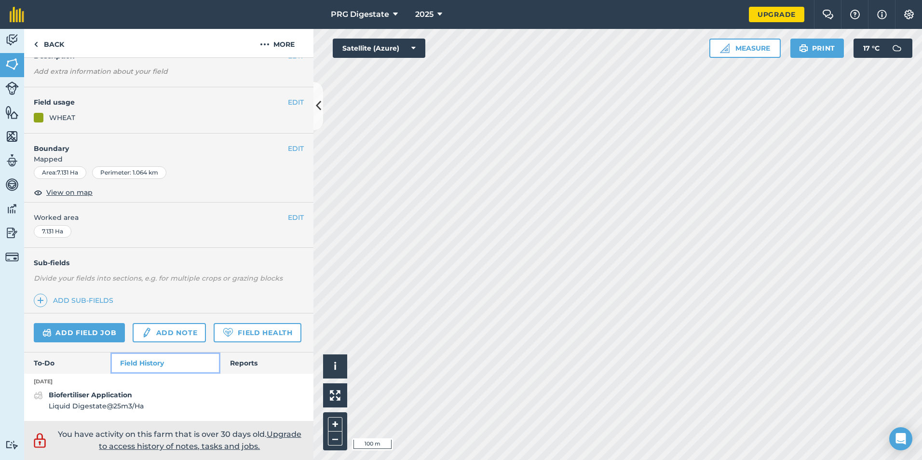
scroll to position [77, 0]
click at [84, 367] on link "To-Do" at bounding box center [67, 362] width 86 height 21
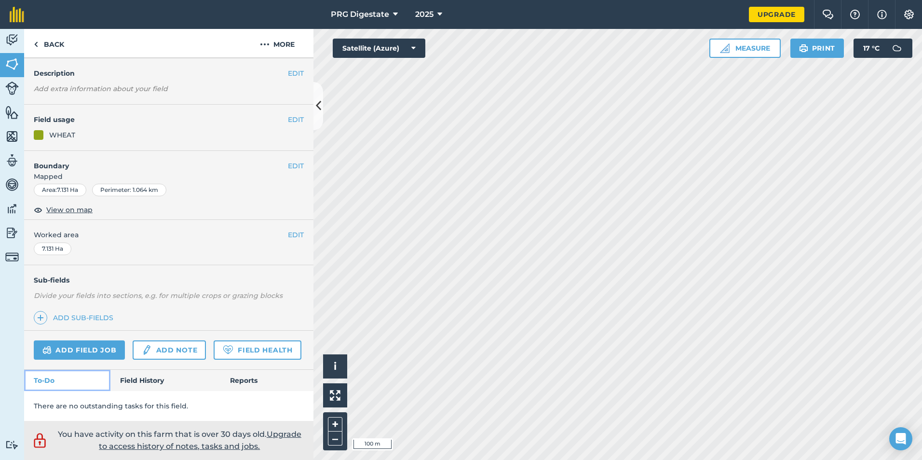
scroll to position [60, 0]
click at [15, 161] on img at bounding box center [11, 160] width 13 height 14
select select "MEMBER"
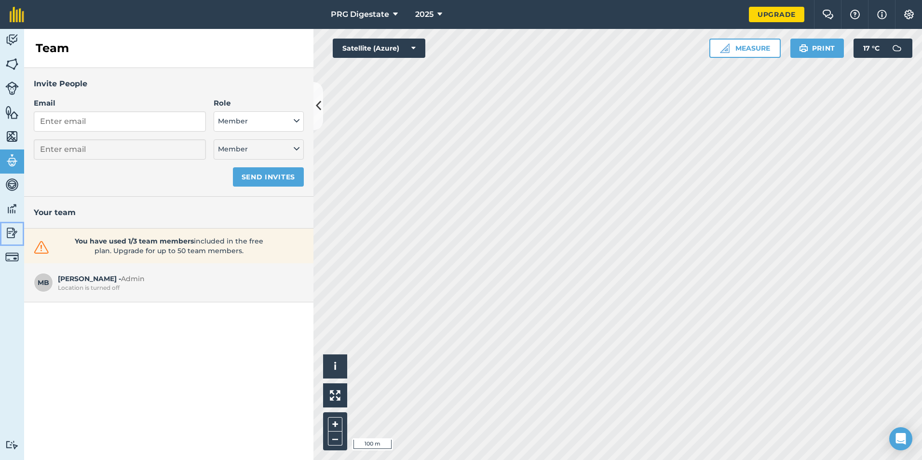
click at [7, 232] on img at bounding box center [11, 233] width 13 height 14
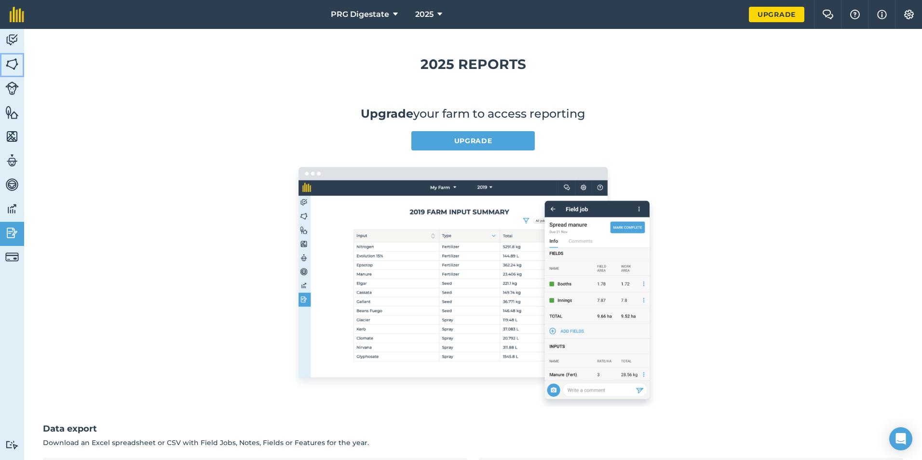
click at [18, 66] on img at bounding box center [11, 64] width 13 height 14
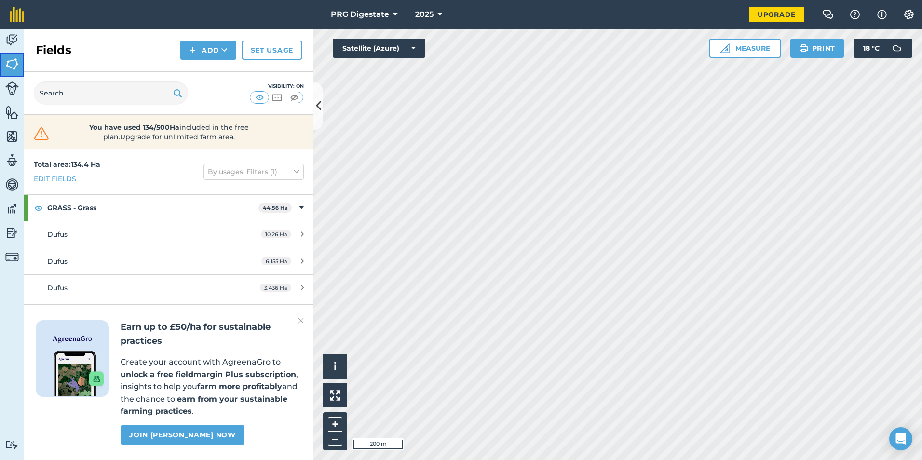
click at [8, 65] on img at bounding box center [11, 64] width 13 height 14
click at [223, 50] on icon at bounding box center [224, 50] width 6 height 10
click at [214, 69] on link "Draw" at bounding box center [208, 71] width 53 height 21
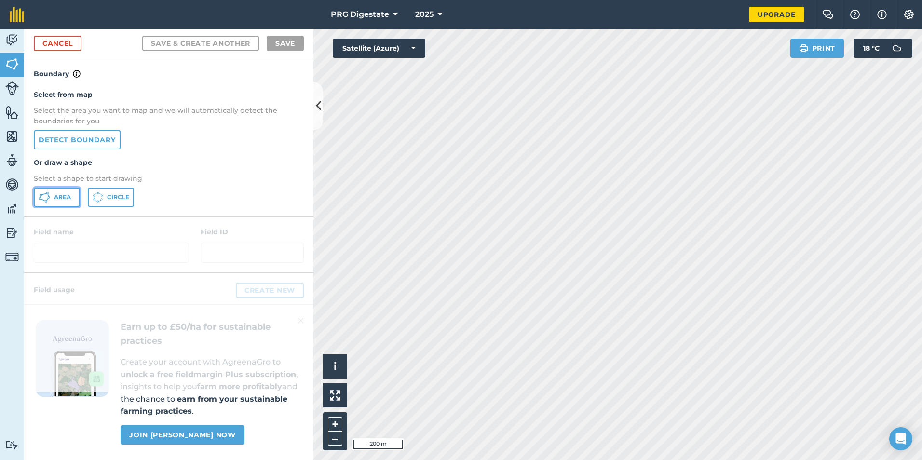
click at [67, 196] on span "Area" at bounding box center [62, 197] width 17 height 8
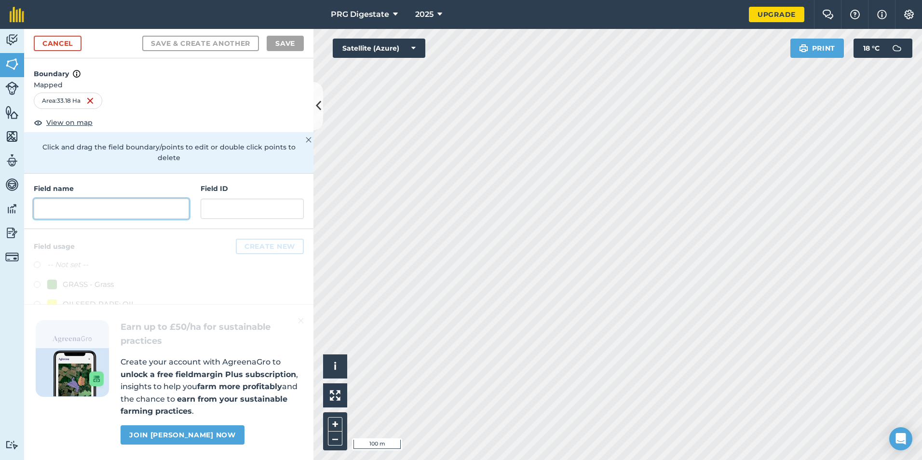
click at [165, 199] on input "text" at bounding box center [111, 209] width 155 height 20
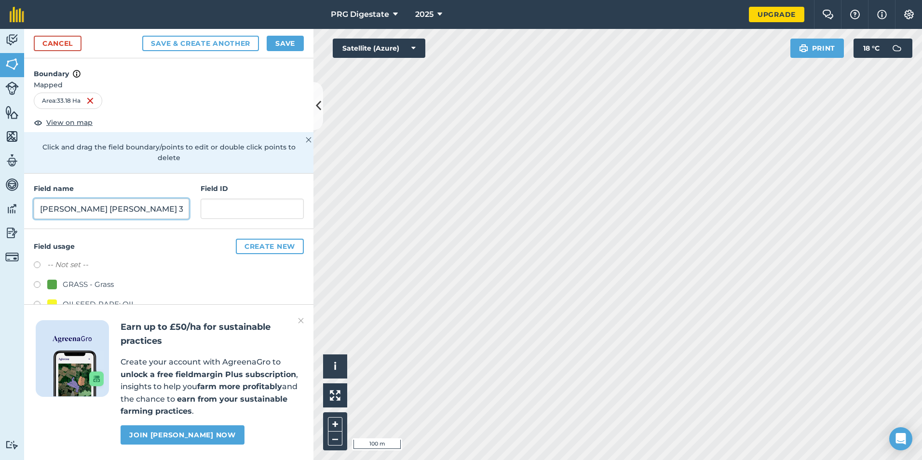
type input "[PERSON_NAME] [PERSON_NAME] 33ha"
click at [299, 322] on img at bounding box center [301, 321] width 6 height 12
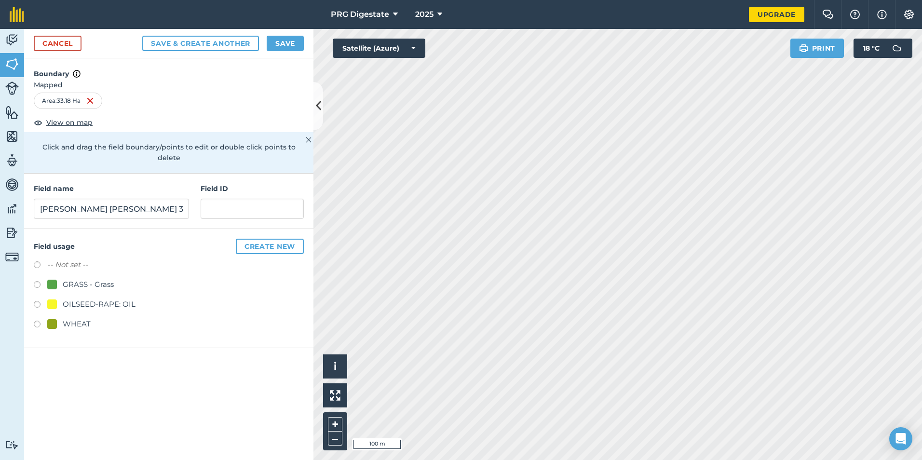
click at [62, 318] on div "WHEAT" at bounding box center [68, 324] width 43 height 12
click at [172, 46] on button "Save & Create Another" at bounding box center [200, 43] width 117 height 15
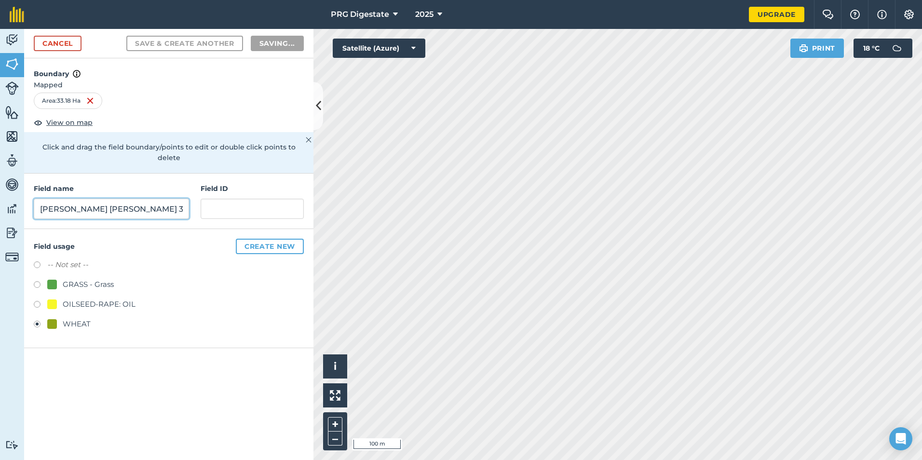
radio input "false"
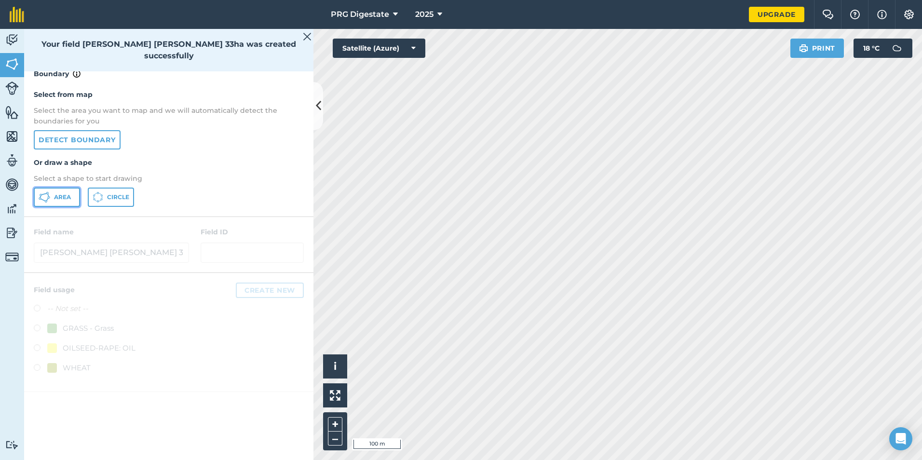
click at [63, 198] on span "Area" at bounding box center [62, 197] width 17 height 8
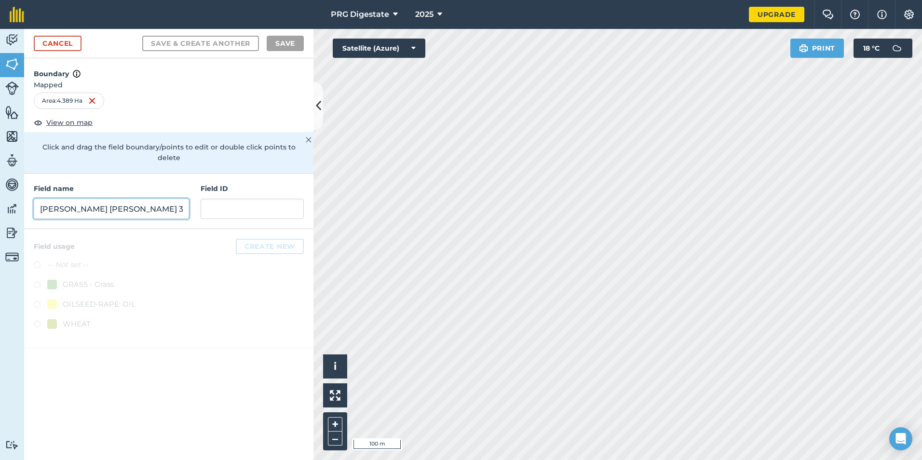
click at [130, 200] on input "[PERSON_NAME] [PERSON_NAME] 33ha" at bounding box center [111, 209] width 155 height 20
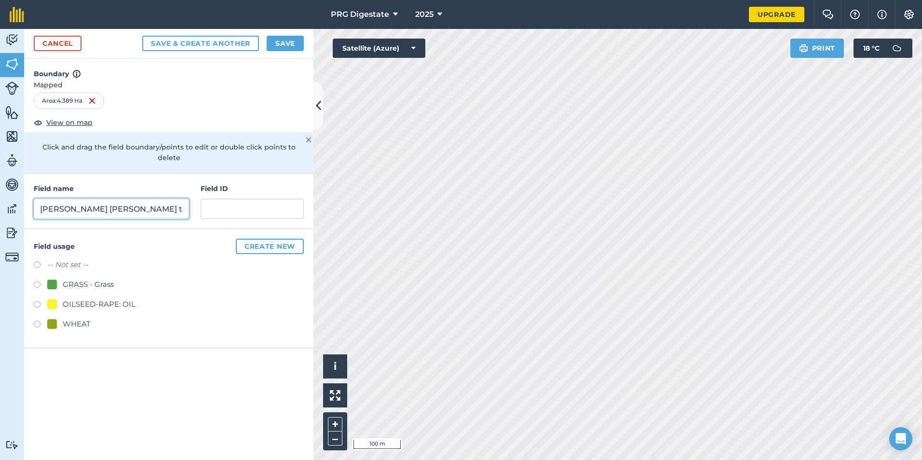
type input "[PERSON_NAME] [PERSON_NAME] top 2"
click at [62, 318] on div "WHEAT" at bounding box center [68, 324] width 43 height 12
click at [176, 45] on button "Save & Create Another" at bounding box center [200, 43] width 117 height 15
radio input "false"
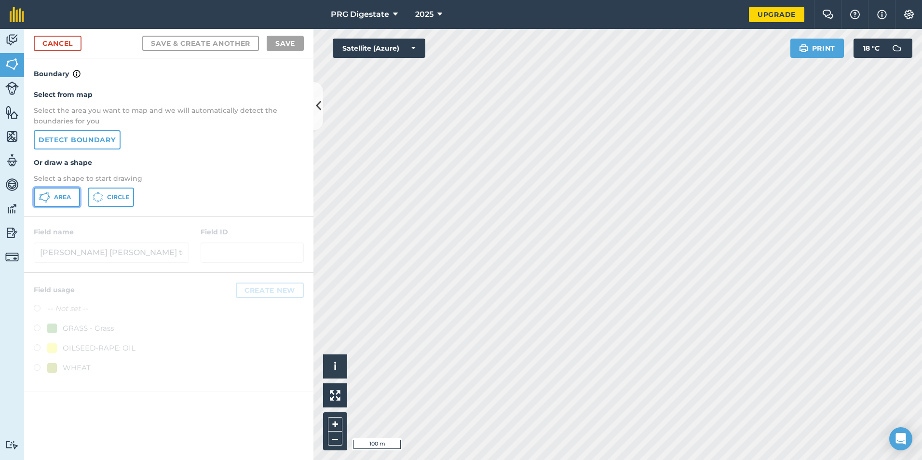
click at [67, 195] on span "Area" at bounding box center [62, 197] width 17 height 8
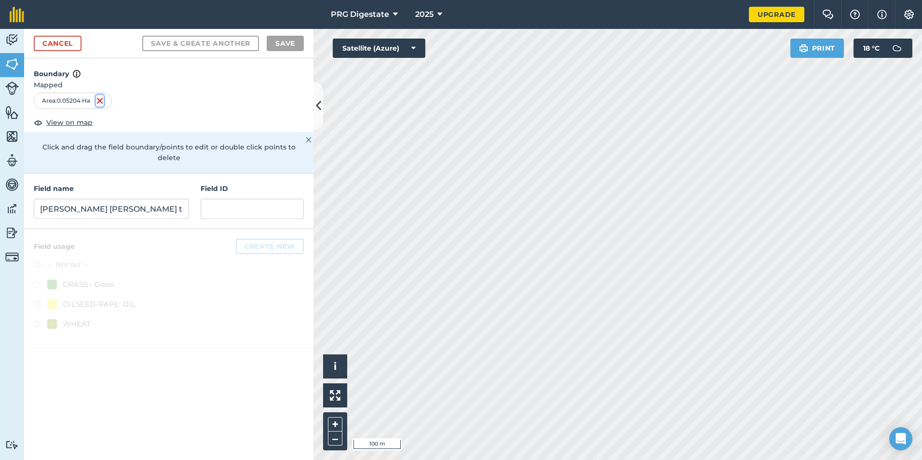
click at [102, 102] on img at bounding box center [100, 101] width 8 height 12
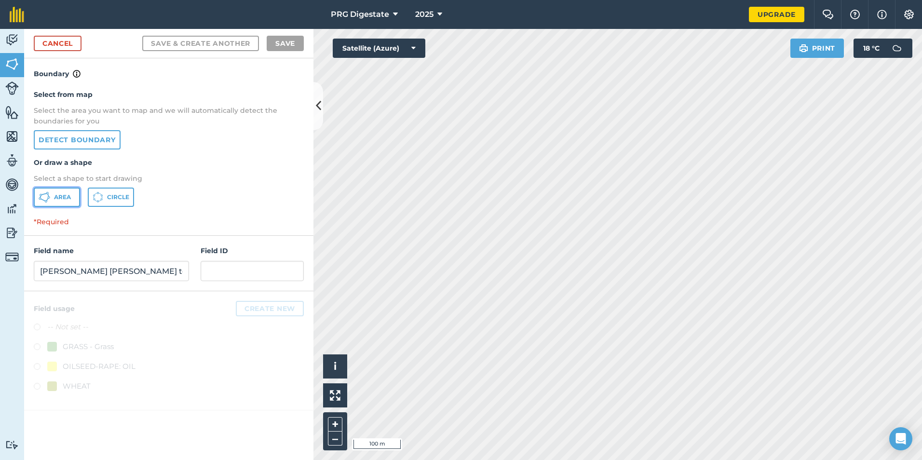
click at [69, 199] on span "Area" at bounding box center [62, 197] width 17 height 8
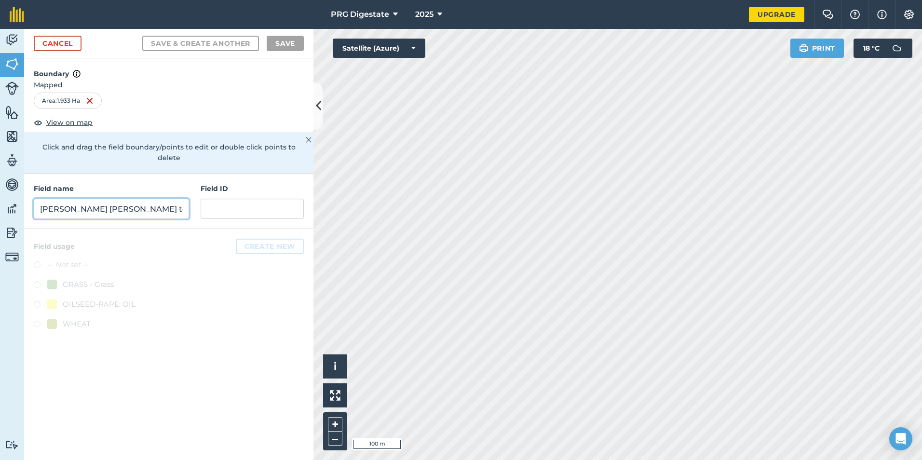
click at [106, 199] on input "[PERSON_NAME] [PERSON_NAME] top 2" at bounding box center [111, 209] width 155 height 20
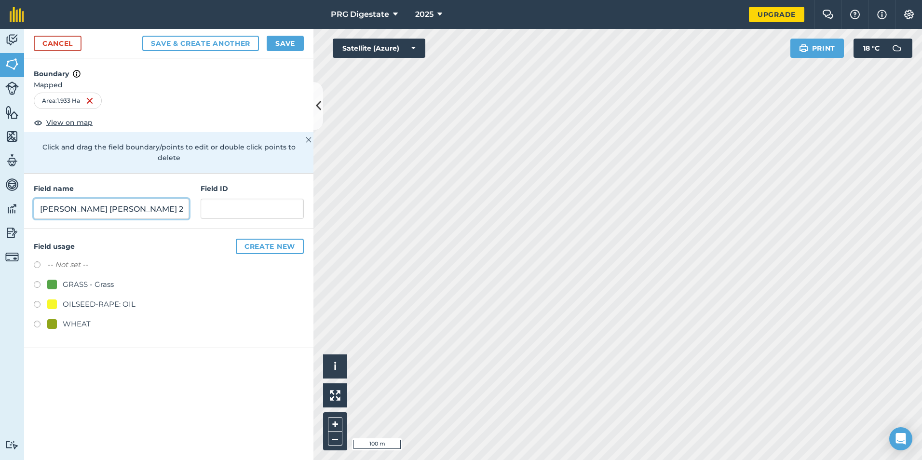
type input "[PERSON_NAME] [PERSON_NAME] 2ha"
click at [233, 43] on button "Save & Create Another" at bounding box center [200, 43] width 117 height 15
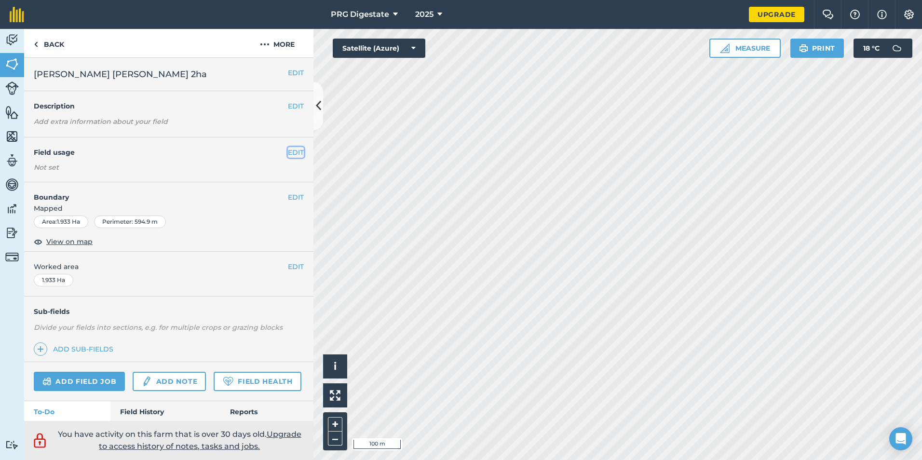
click at [288, 151] on button "EDIT" at bounding box center [296, 152] width 16 height 11
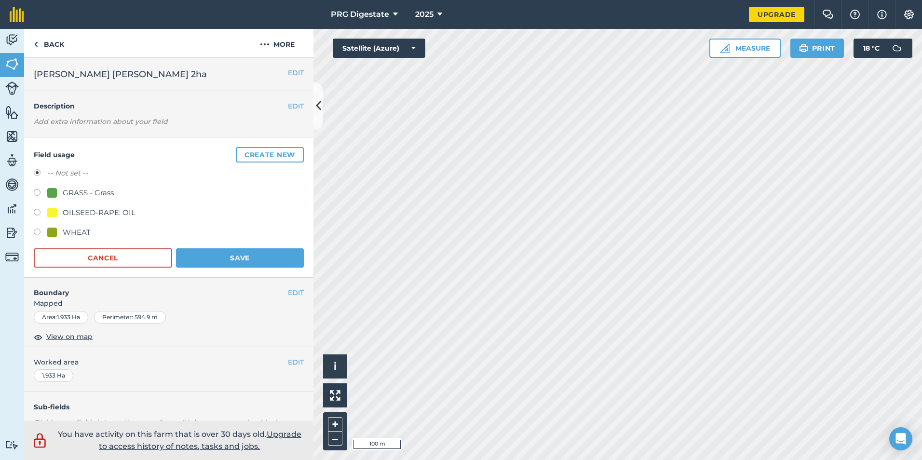
click at [58, 228] on div "WHEAT" at bounding box center [68, 233] width 43 height 12
radio input "true"
radio input "false"
click at [215, 256] on button "Save" at bounding box center [240, 257] width 128 height 19
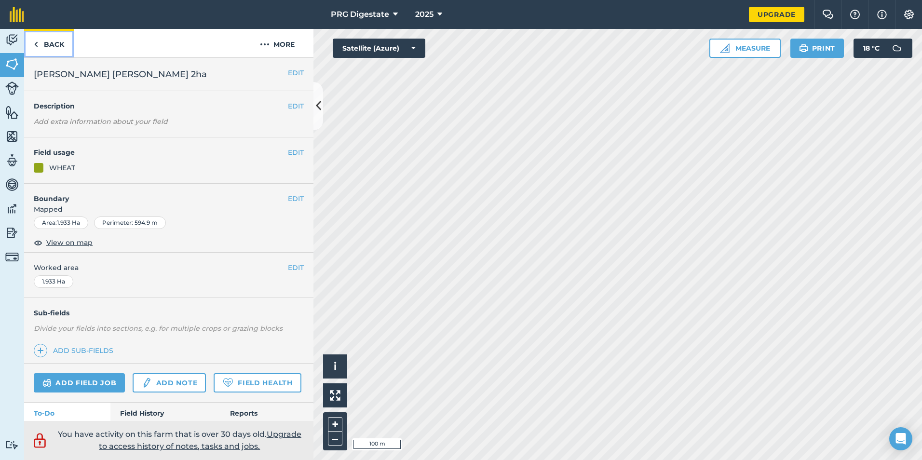
click at [51, 40] on link "Back" at bounding box center [49, 43] width 50 height 28
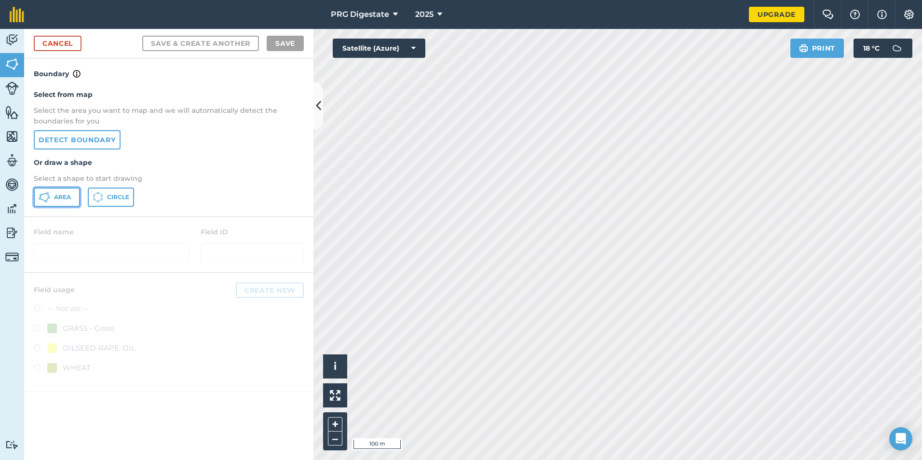
click at [59, 196] on span "Area" at bounding box center [62, 197] width 17 height 8
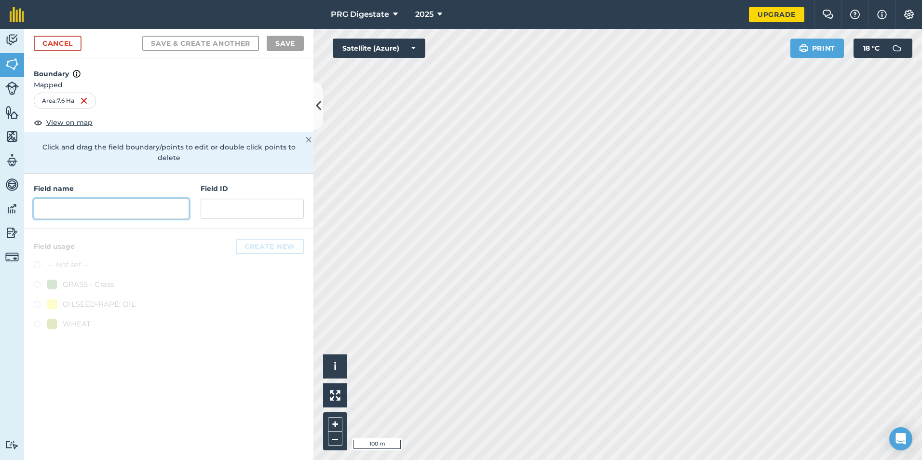
click at [139, 203] on input "text" at bounding box center [111, 209] width 155 height 20
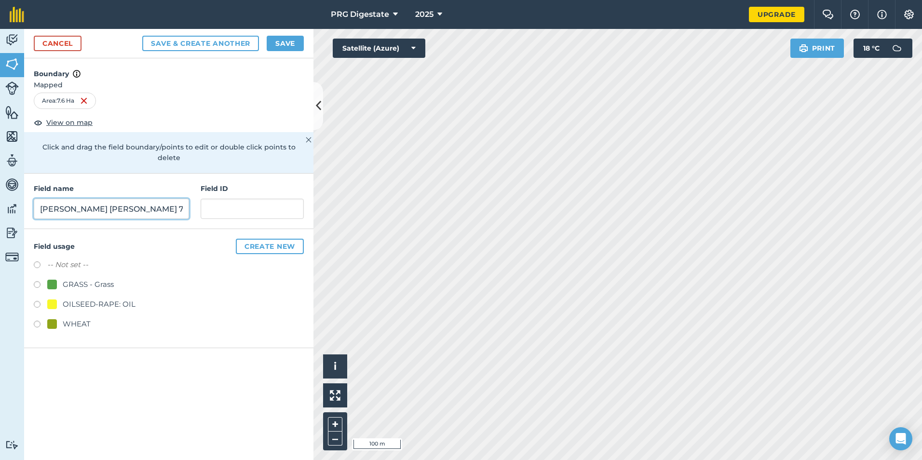
type input "[PERSON_NAME] [PERSON_NAME] 7.6ha"
click at [67, 318] on div "WHEAT" at bounding box center [77, 324] width 28 height 12
radio input "true"
click at [287, 44] on button "Save" at bounding box center [285, 43] width 37 height 15
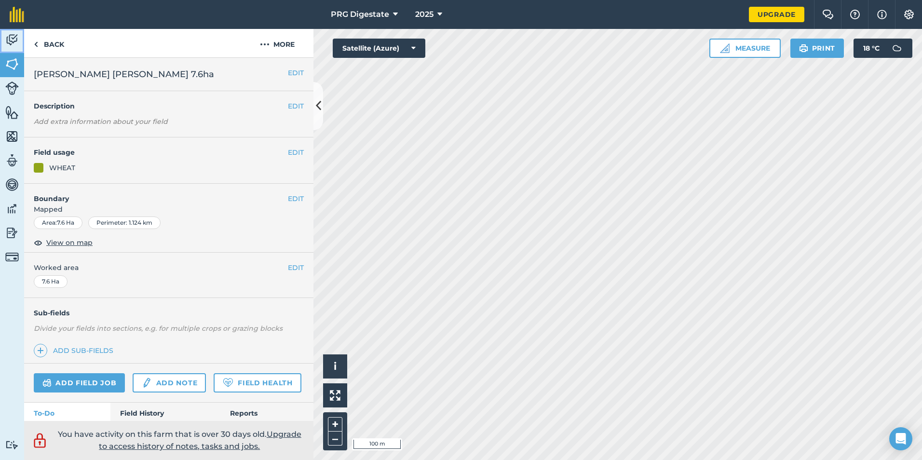
click at [9, 41] on img at bounding box center [11, 40] width 13 height 14
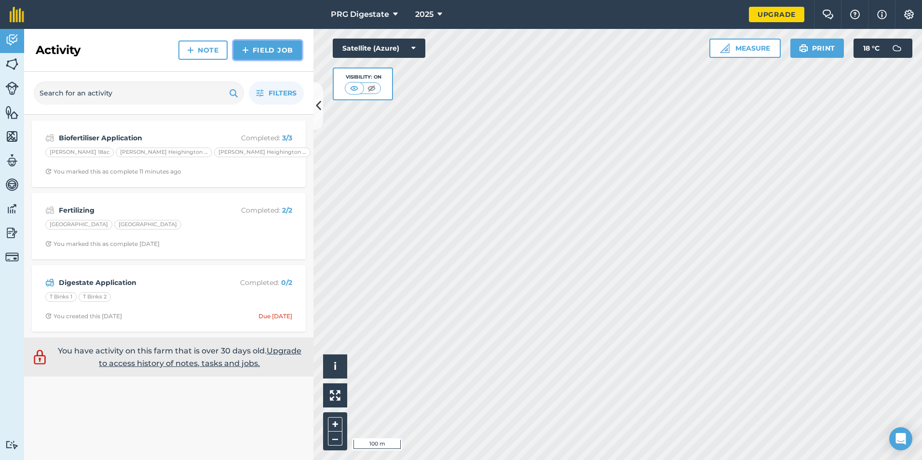
click at [265, 50] on link "Field Job" at bounding box center [267, 49] width 68 height 19
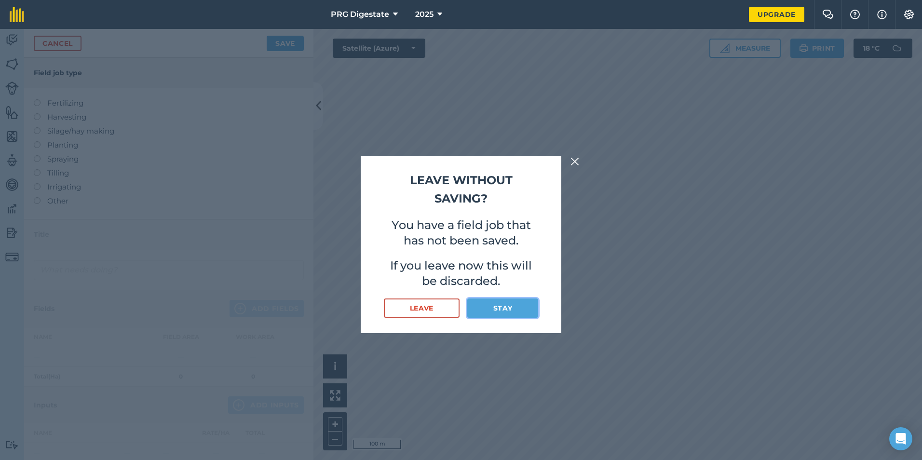
click at [494, 310] on button "Stay" at bounding box center [502, 307] width 71 height 19
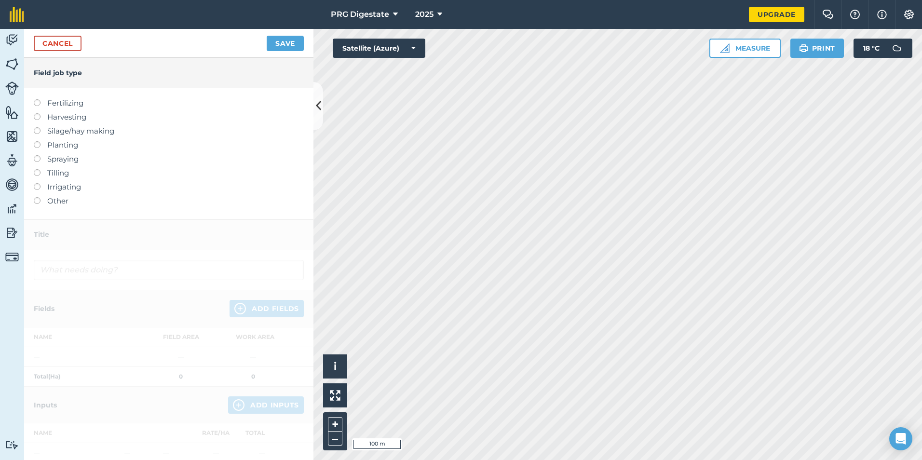
click at [54, 200] on label "Other" at bounding box center [169, 201] width 270 height 12
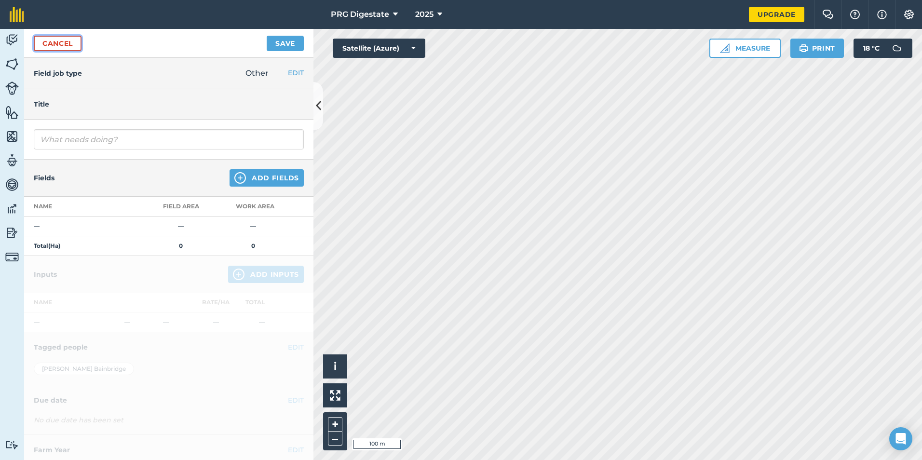
click at [67, 43] on link "Cancel" at bounding box center [58, 43] width 48 height 15
click at [290, 74] on button "EDIT" at bounding box center [296, 72] width 16 height 11
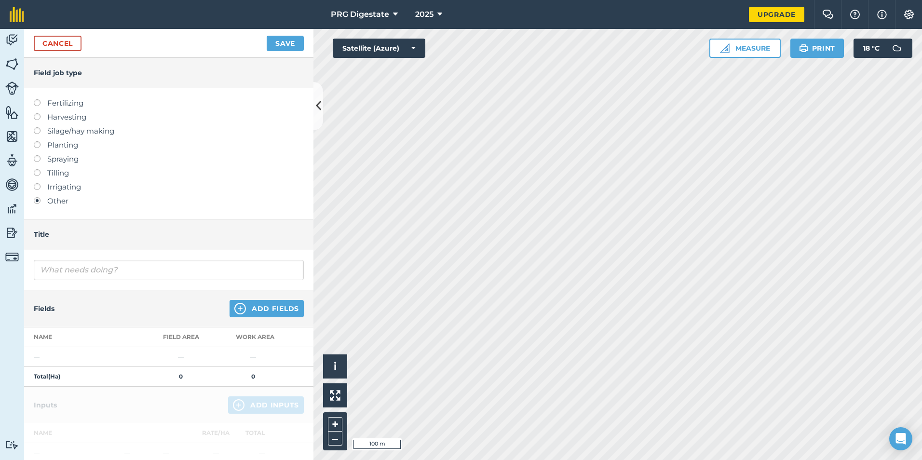
click at [64, 102] on label "Fertilizing" at bounding box center [169, 103] width 270 height 12
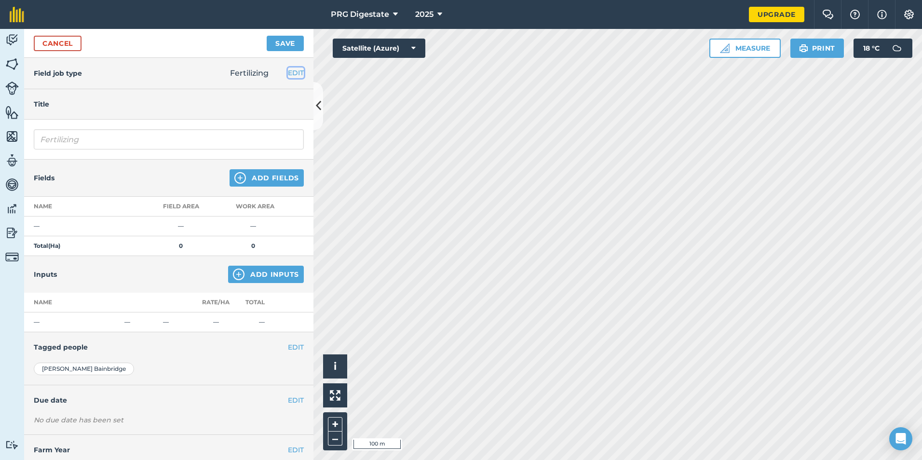
click at [288, 71] on button "EDIT" at bounding box center [296, 72] width 16 height 11
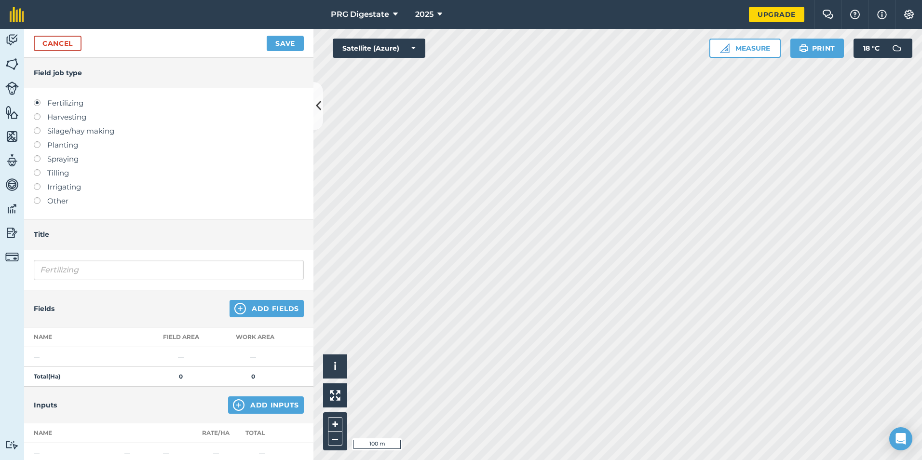
click at [60, 198] on label "Other" at bounding box center [169, 201] width 270 height 12
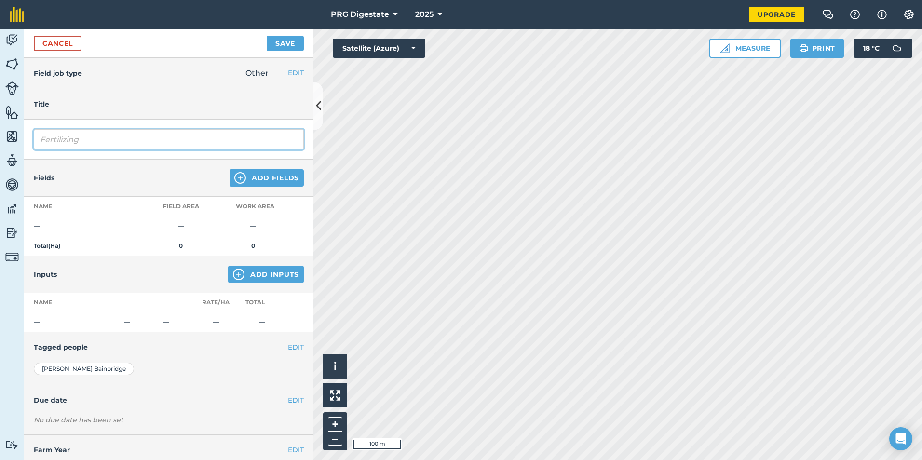
click at [91, 142] on input "Fertilizing" at bounding box center [169, 139] width 270 height 20
type input "F"
type input "Biofertiliser application"
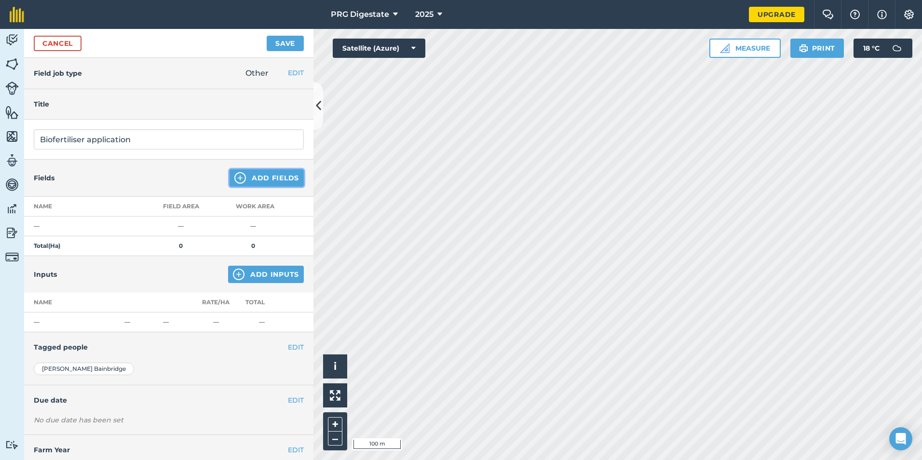
click at [261, 177] on button "Add Fields" at bounding box center [266, 177] width 74 height 17
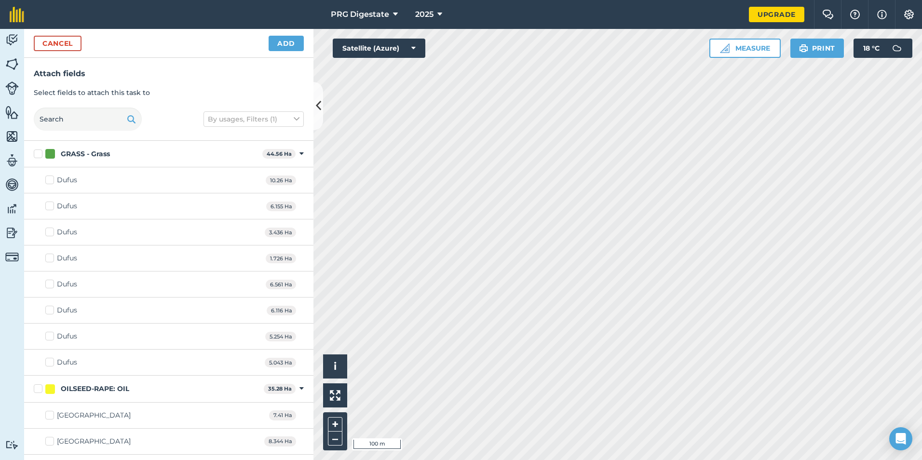
checkbox input "true"
click at [283, 45] on button "Add" at bounding box center [286, 43] width 35 height 15
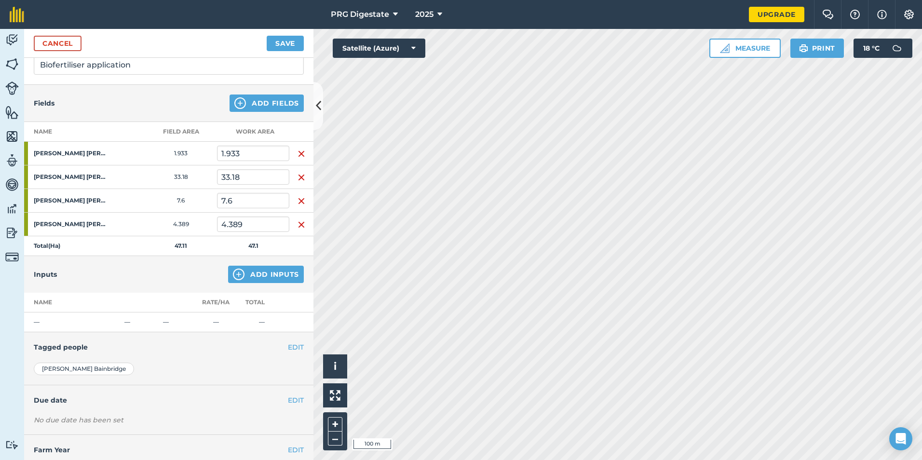
scroll to position [96, 0]
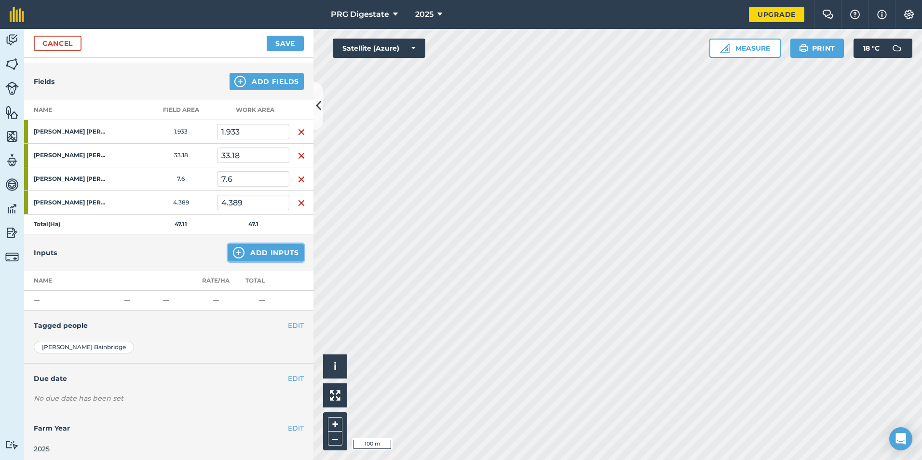
click at [254, 251] on button "Add Inputs" at bounding box center [266, 252] width 76 height 17
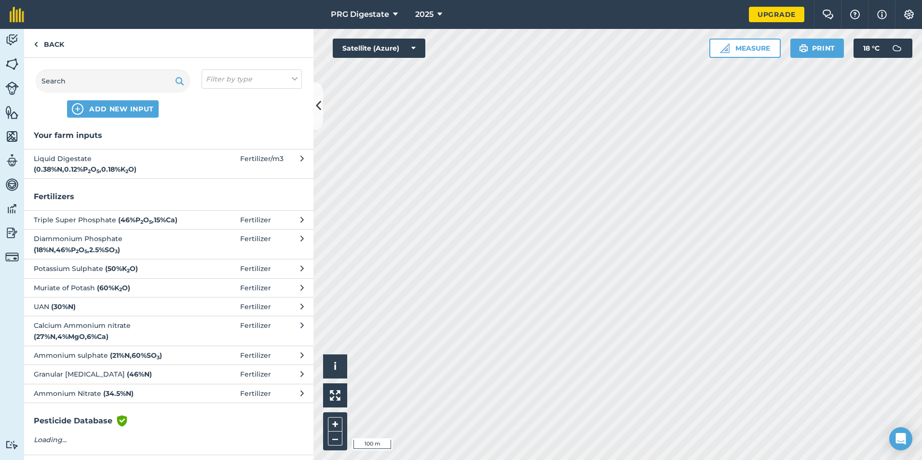
click at [136, 165] on strong "( 0.38 % N , 0.12 % P 2 O 5 , 0.18 % K 2 O )" at bounding box center [85, 169] width 103 height 9
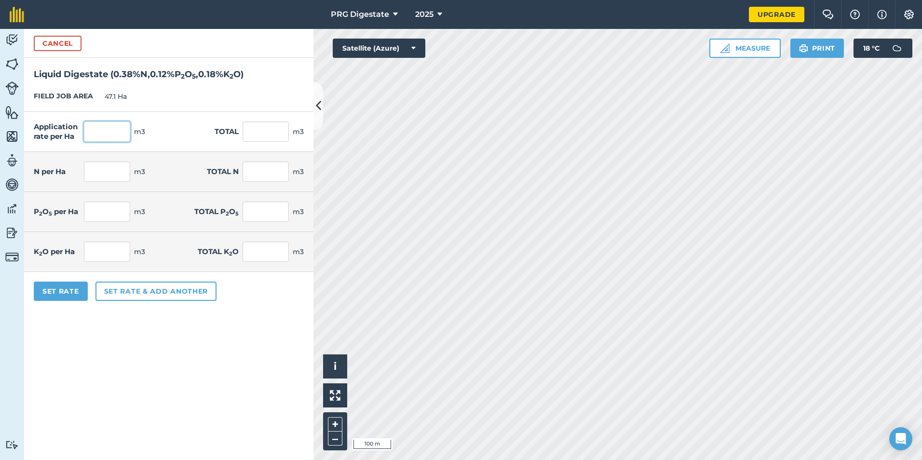
click at [120, 131] on input "text" at bounding box center [107, 131] width 46 height 20
type input "25"
type input "1,177.5"
type input "0.095"
type input "4.475"
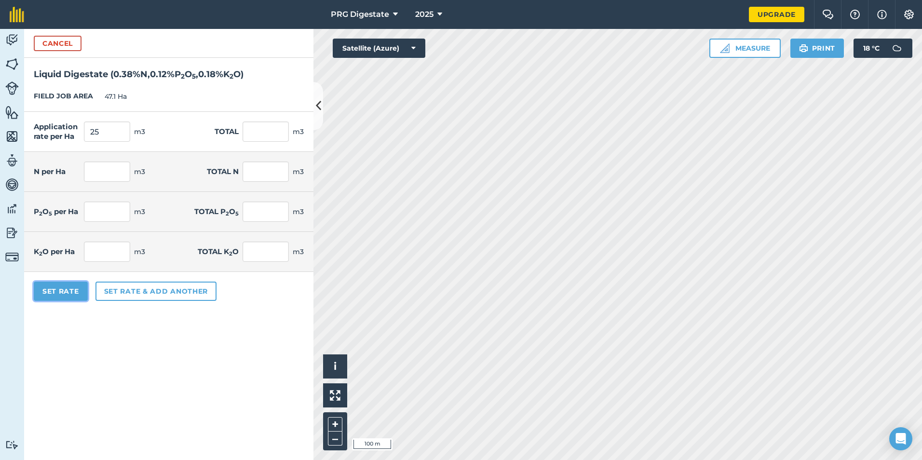
type input "0.03"
type input "1.413"
type input "0.045"
type input "2.12"
click at [69, 291] on button "Set Rate" at bounding box center [61, 291] width 54 height 19
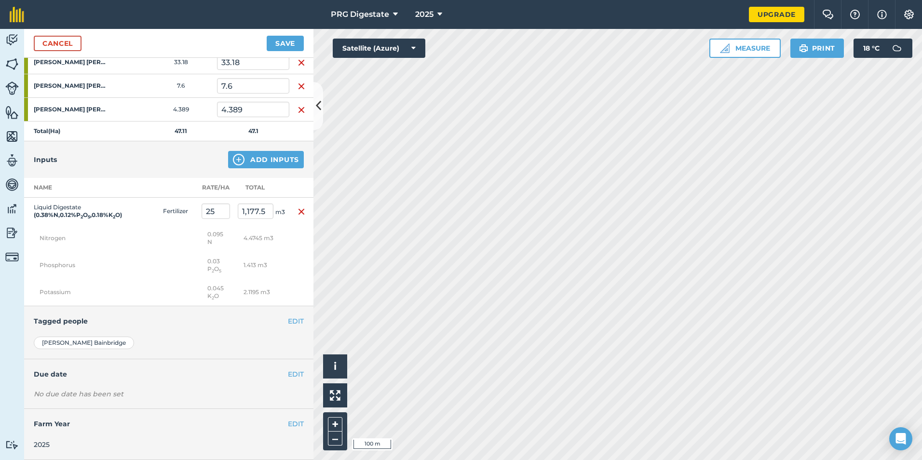
scroll to position [197, 0]
